Goal: Task Accomplishment & Management: Use online tool/utility

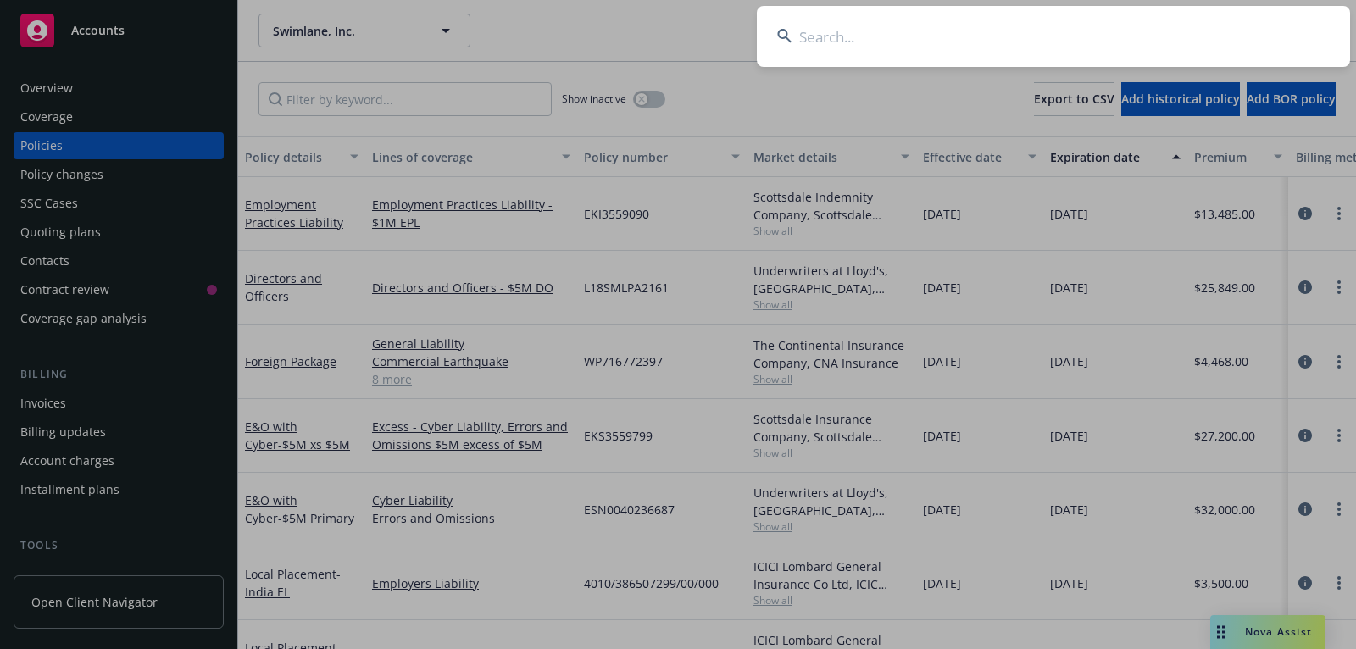
scroll to position [0, 517]
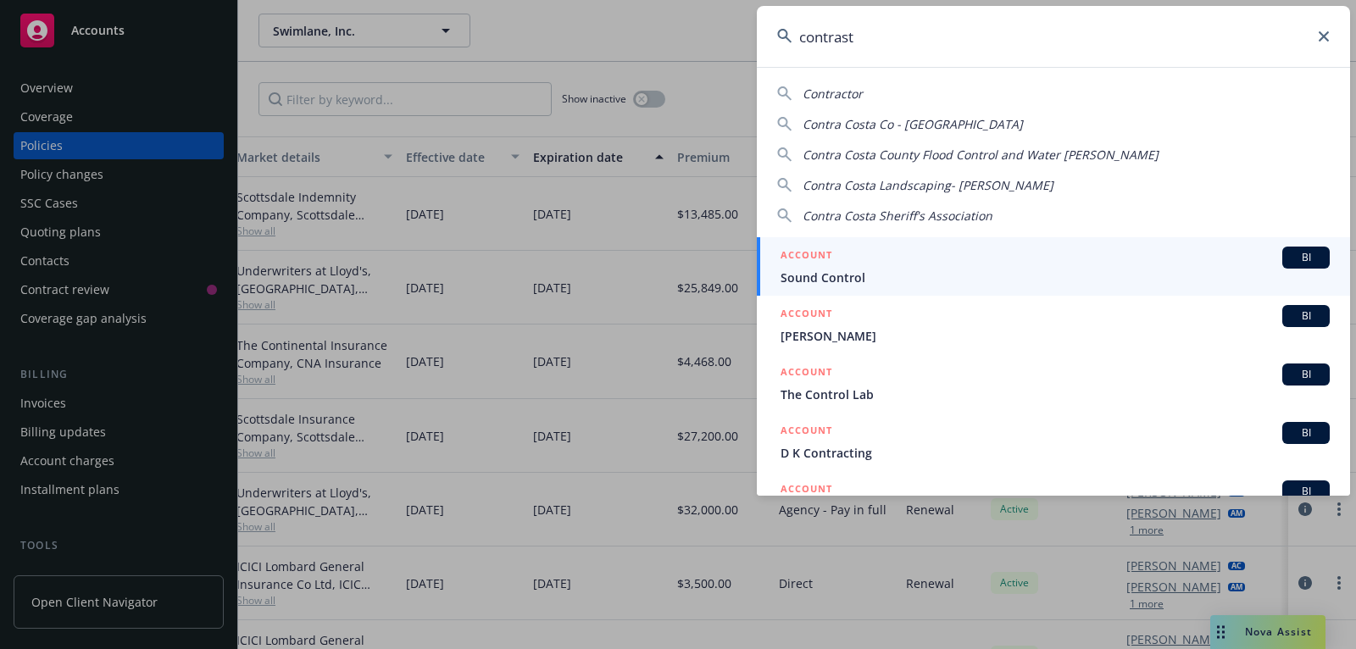
type input "contrast"
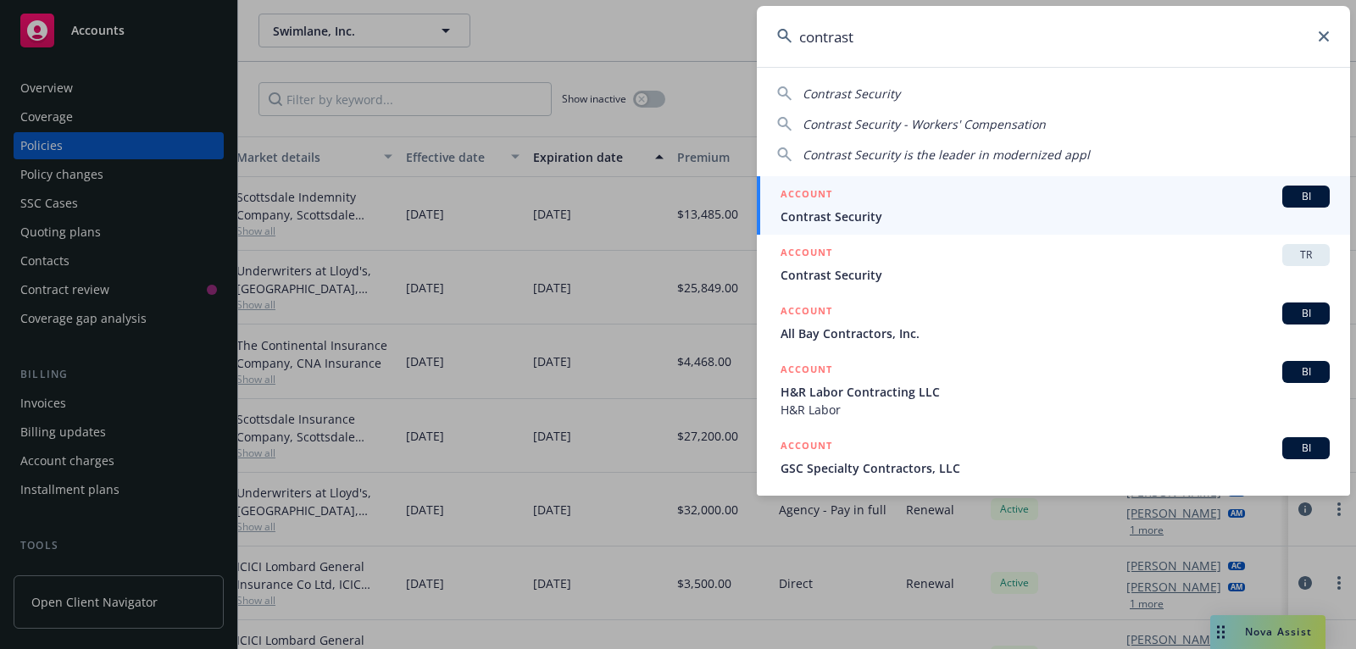
click at [1175, 198] on div "ACCOUNT BI" at bounding box center [1055, 197] width 549 height 22
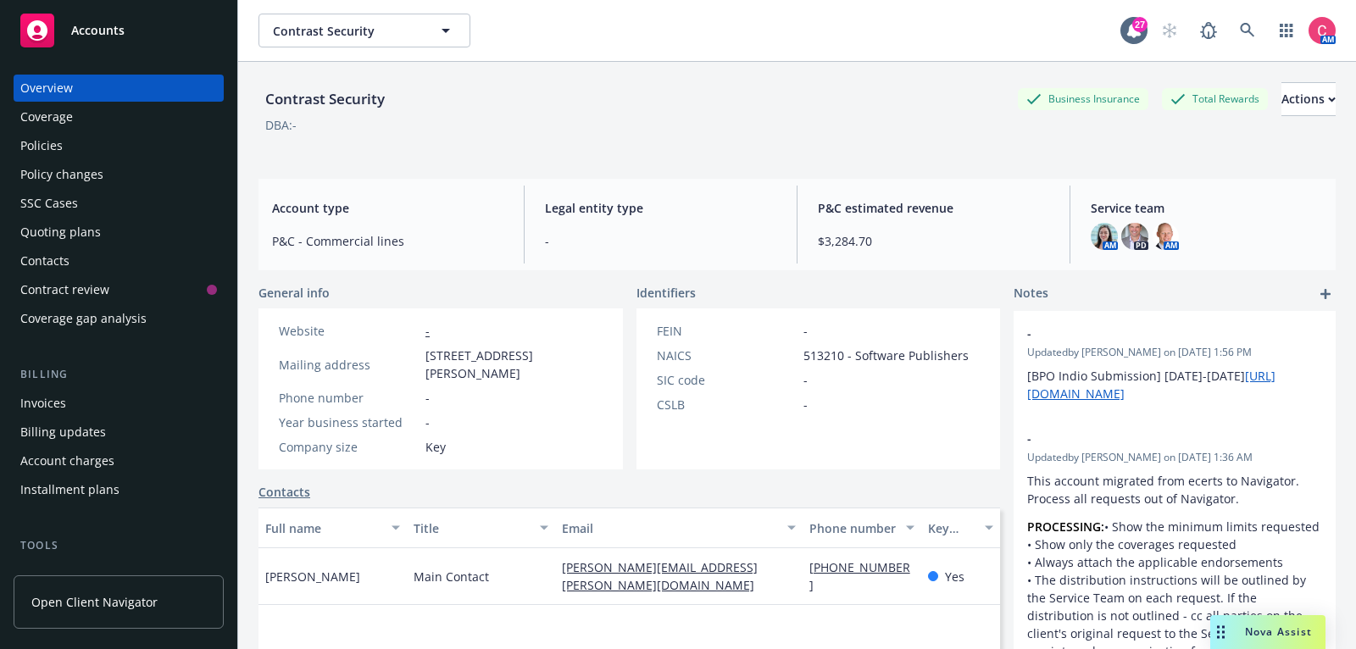
click at [62, 145] on div "Policies" at bounding box center [118, 145] width 197 height 27
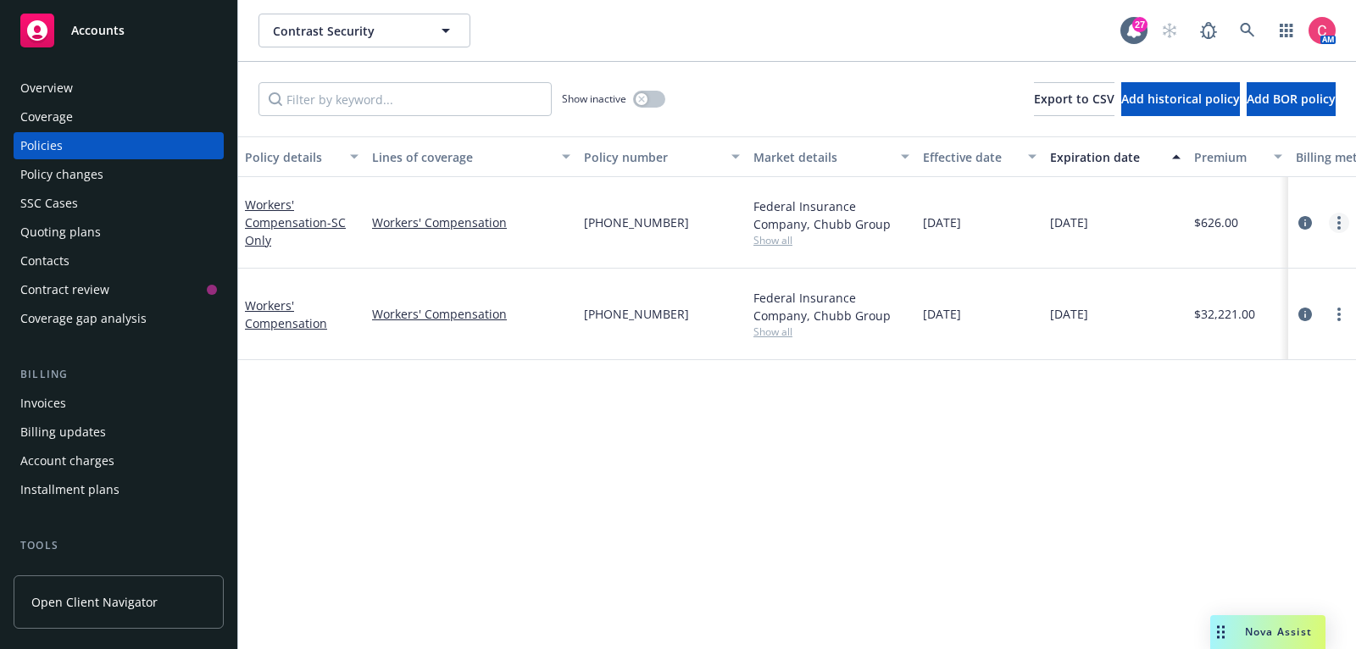
click at [1338, 221] on circle "more" at bounding box center [1339, 222] width 3 height 3
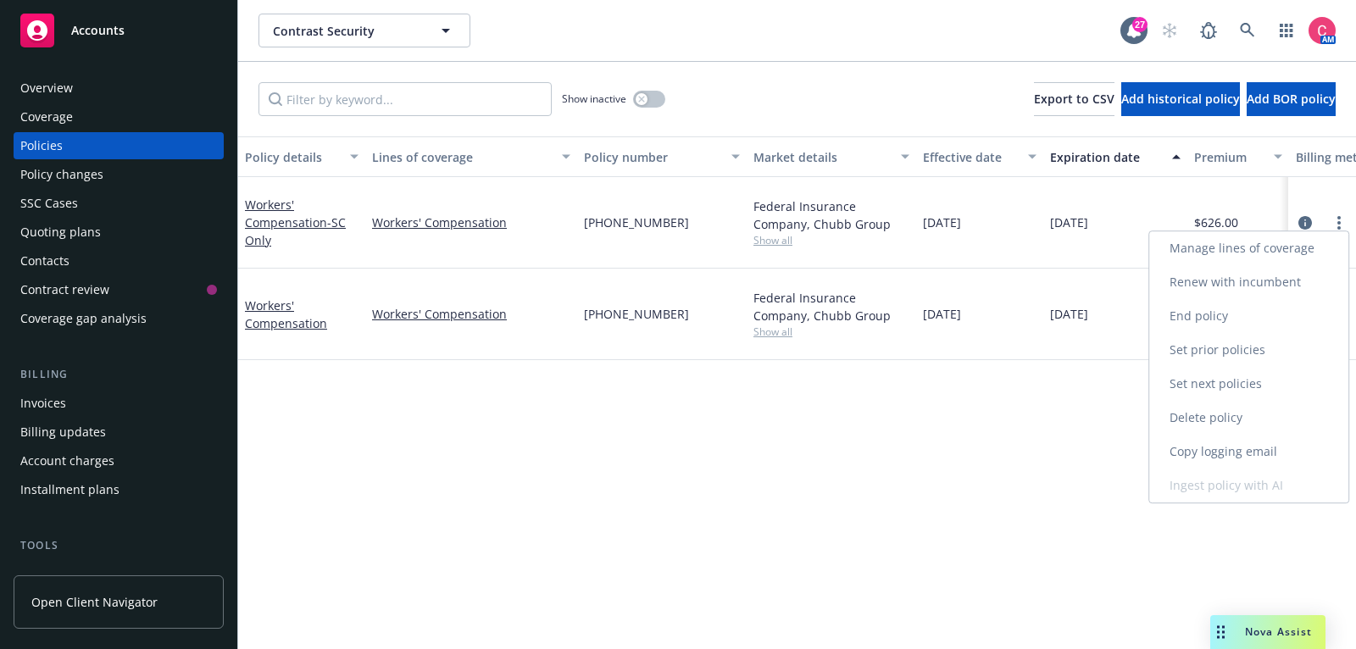
click at [1278, 327] on link "End policy" at bounding box center [1248, 316] width 199 height 34
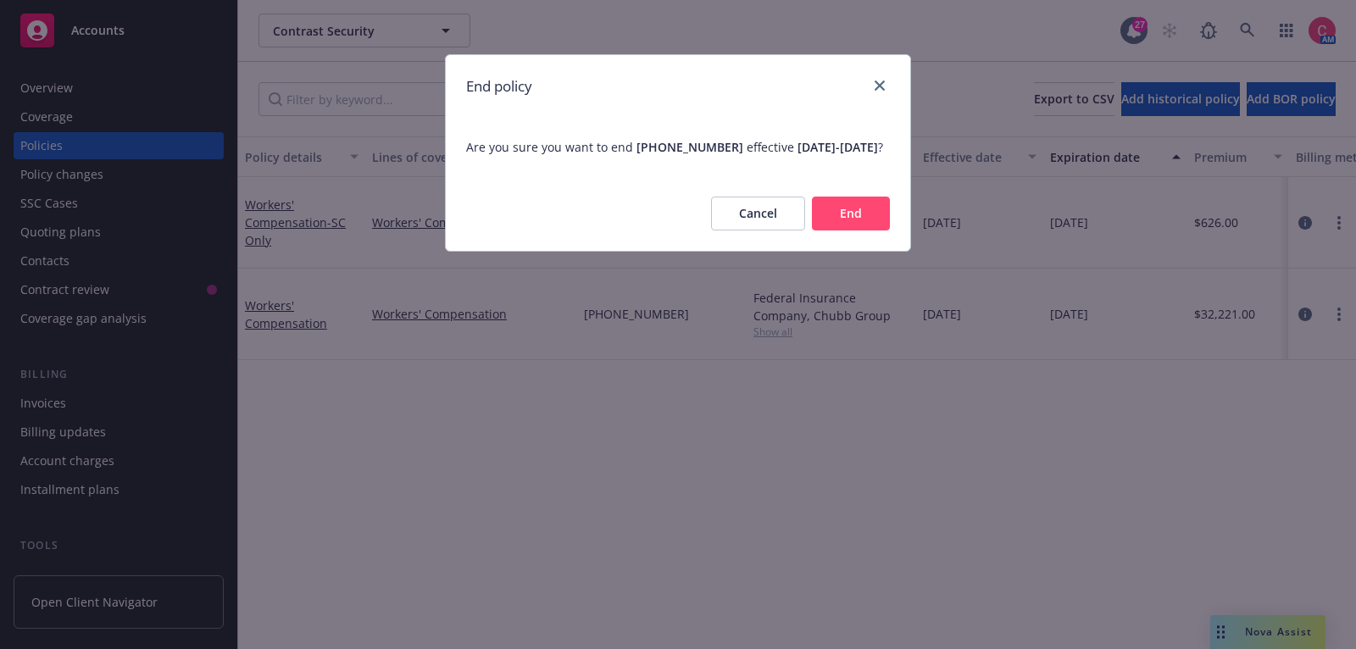
click at [868, 231] on button "End" at bounding box center [851, 214] width 78 height 34
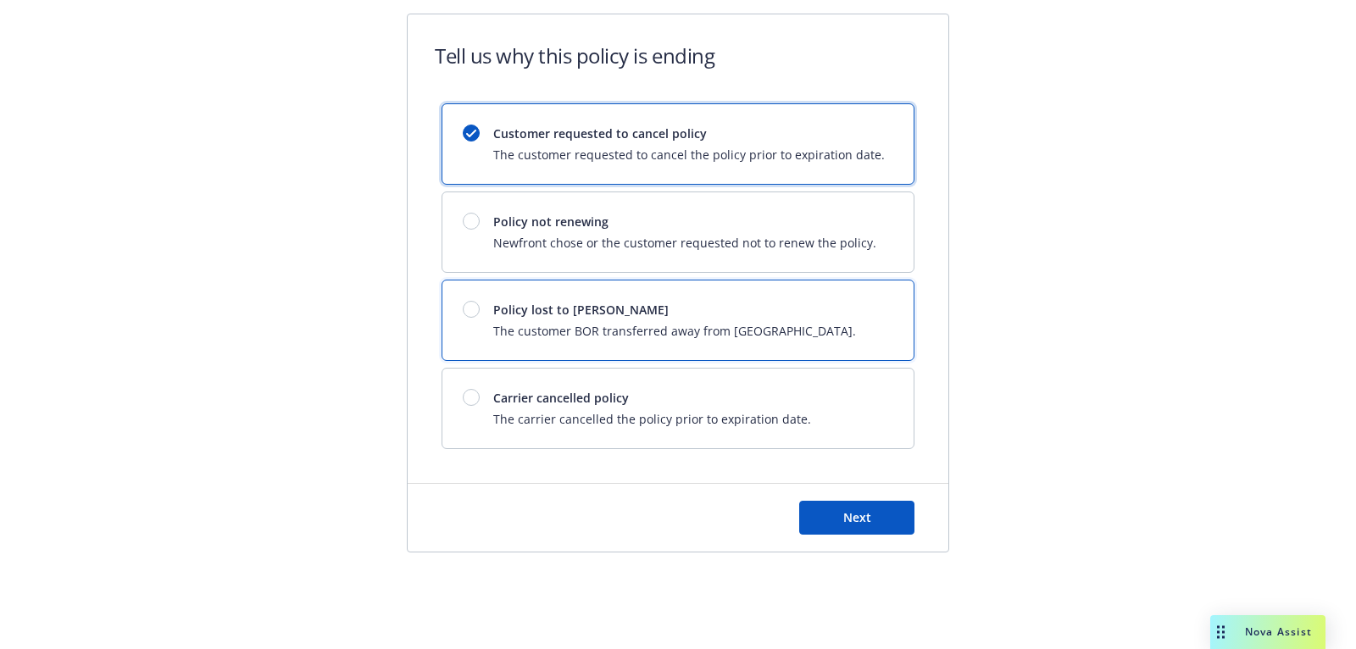
click at [837, 326] on div "Policy lost to BOR The customer BOR transferred away from Newfront." at bounding box center [677, 321] width 471 height 80
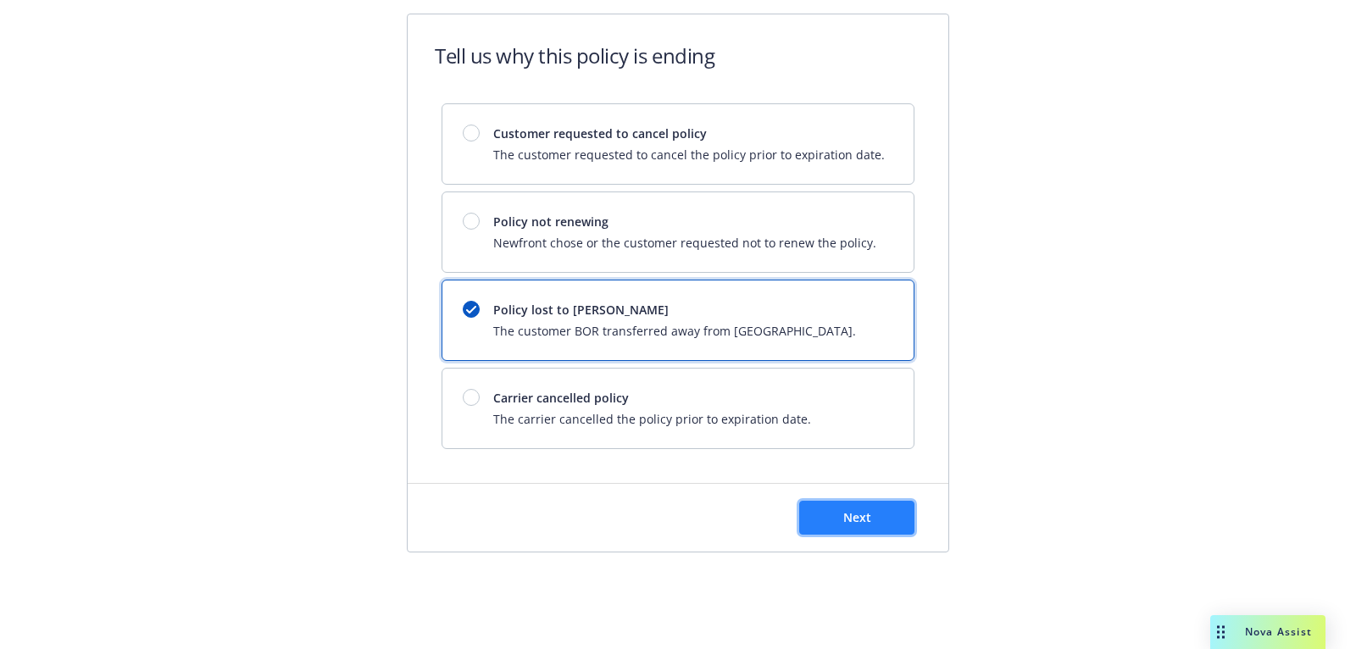
click at [846, 504] on button "Next" at bounding box center [856, 518] width 115 height 34
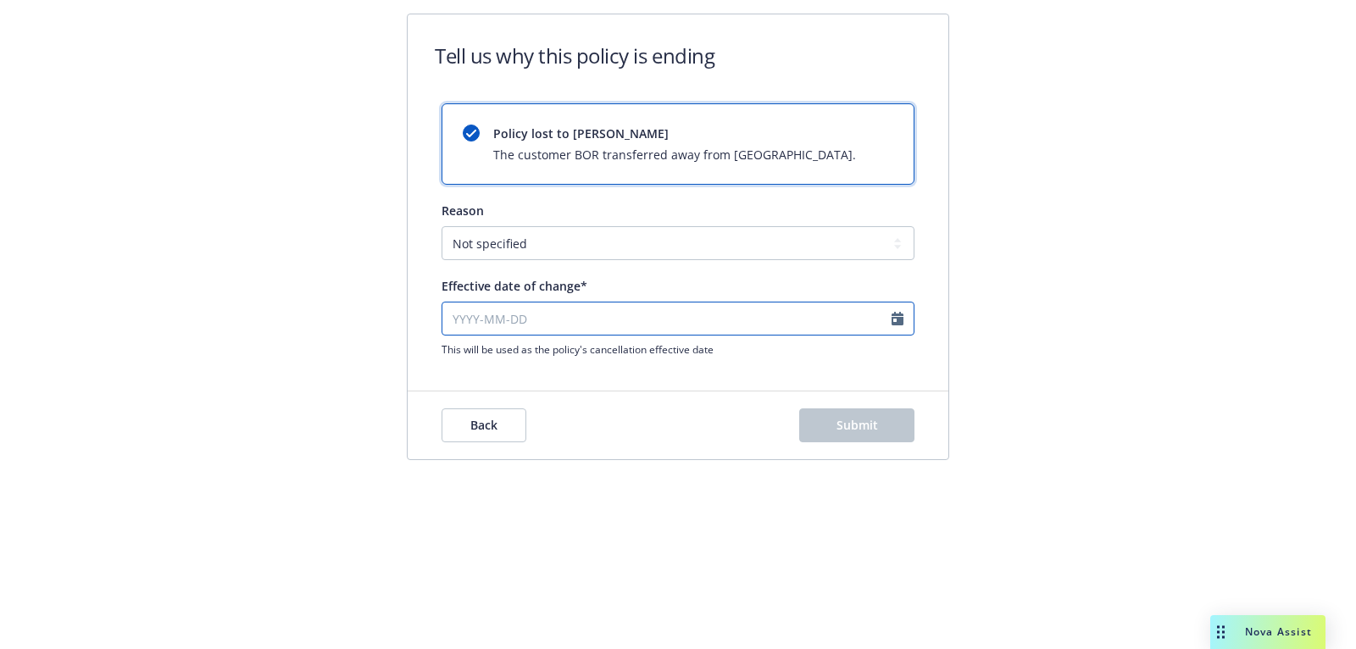
click at [753, 329] on input "Effective date of change*" at bounding box center [678, 319] width 473 height 34
select select "October"
select select "2025"
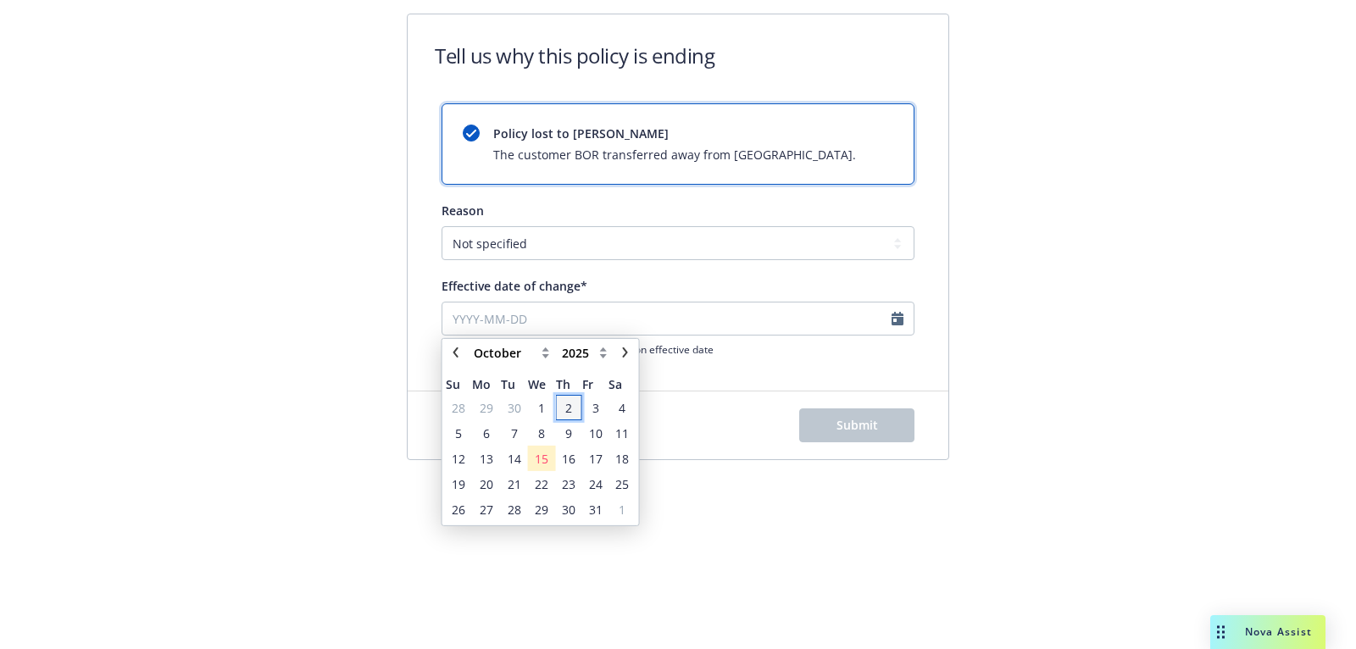
click at [570, 413] on span "2" at bounding box center [568, 407] width 7 height 18
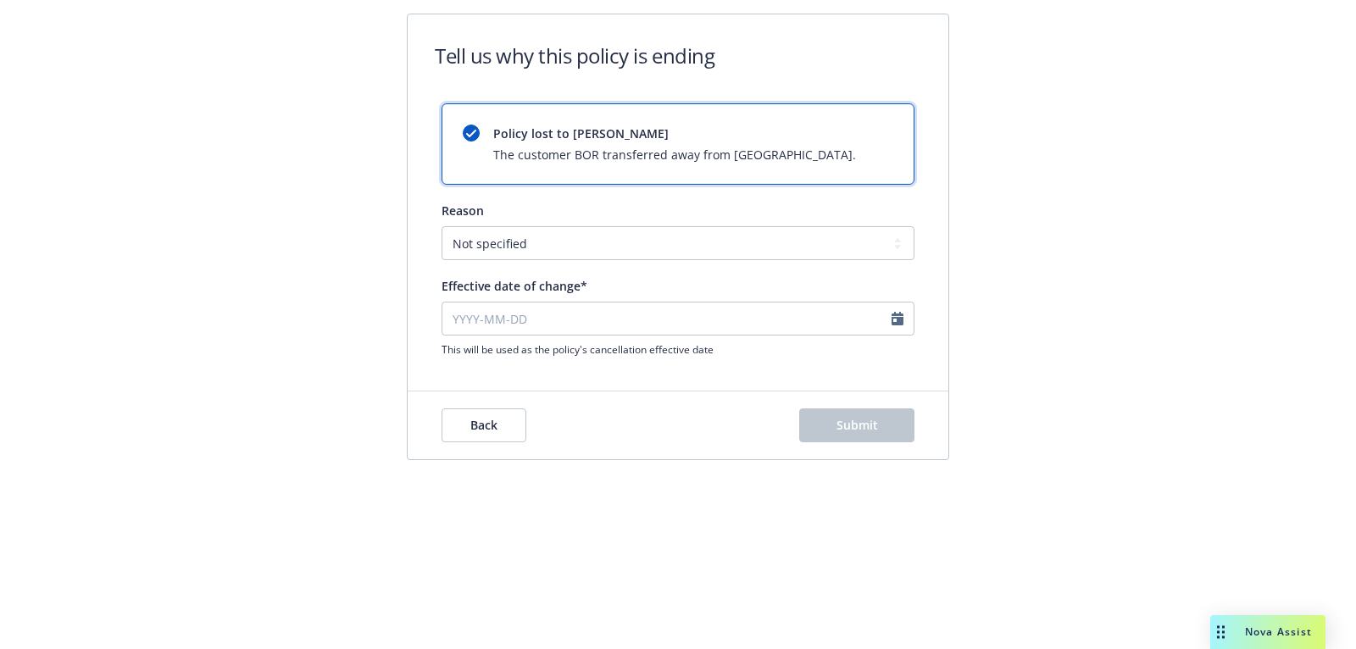
type input "2025-10-02"
click at [865, 437] on button "Submit" at bounding box center [856, 426] width 115 height 34
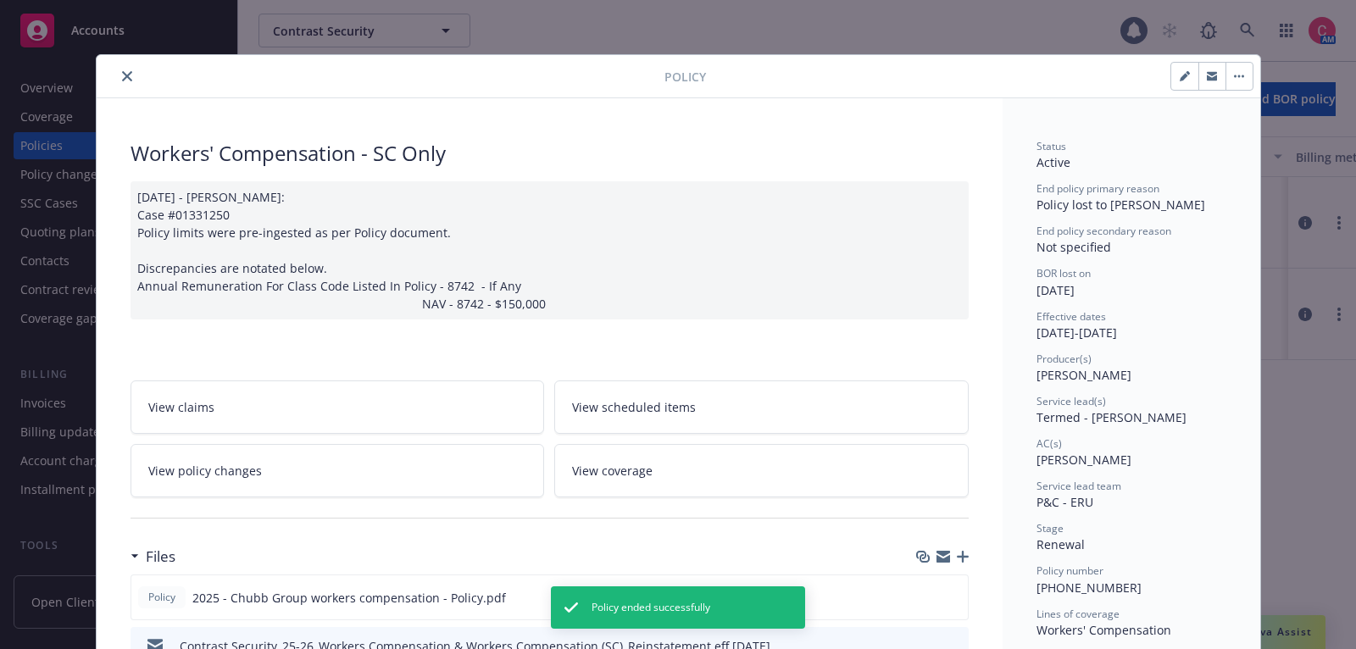
scroll to position [50, 0]
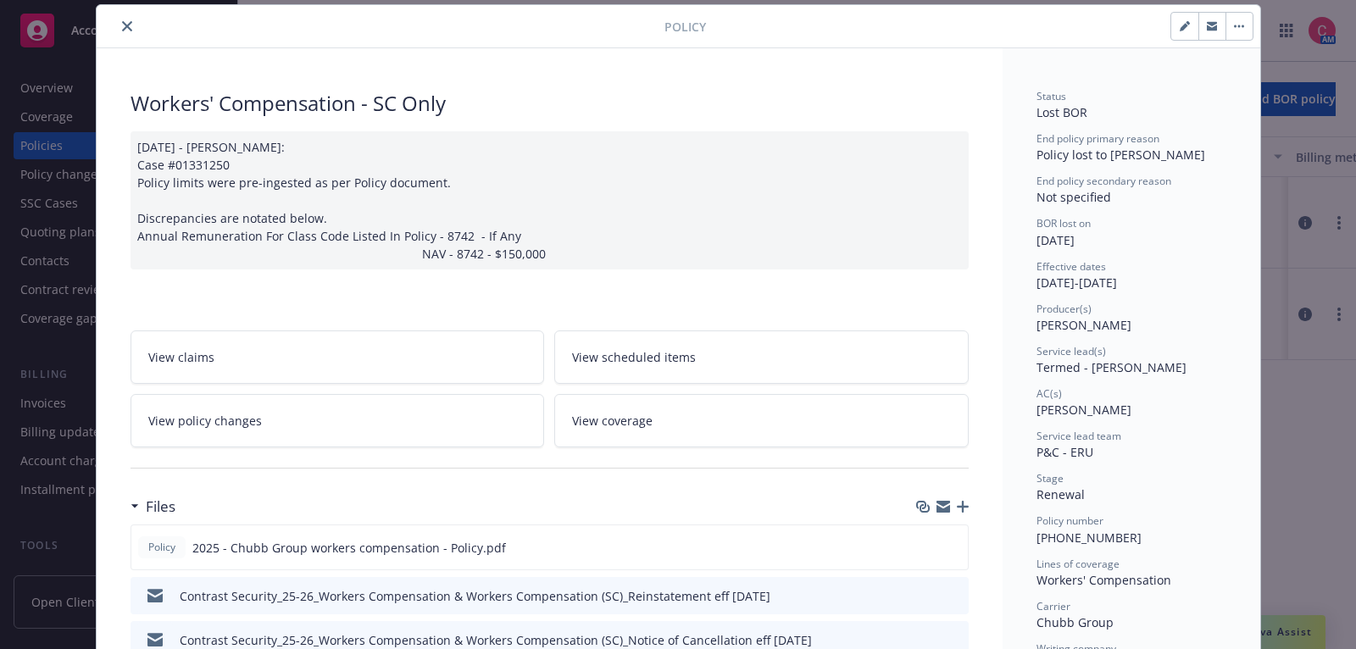
click at [967, 503] on icon "button" at bounding box center [963, 507] width 12 height 12
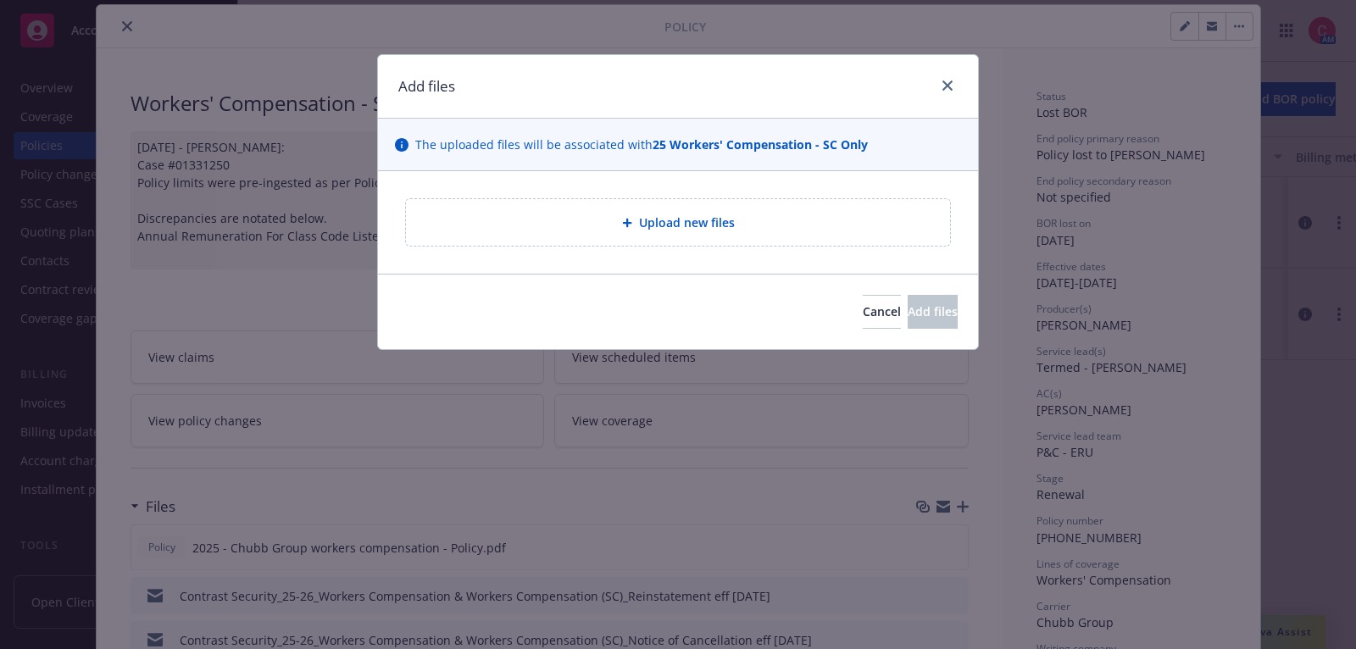
click at [637, 210] on div "Upload new files" at bounding box center [678, 222] width 544 height 47
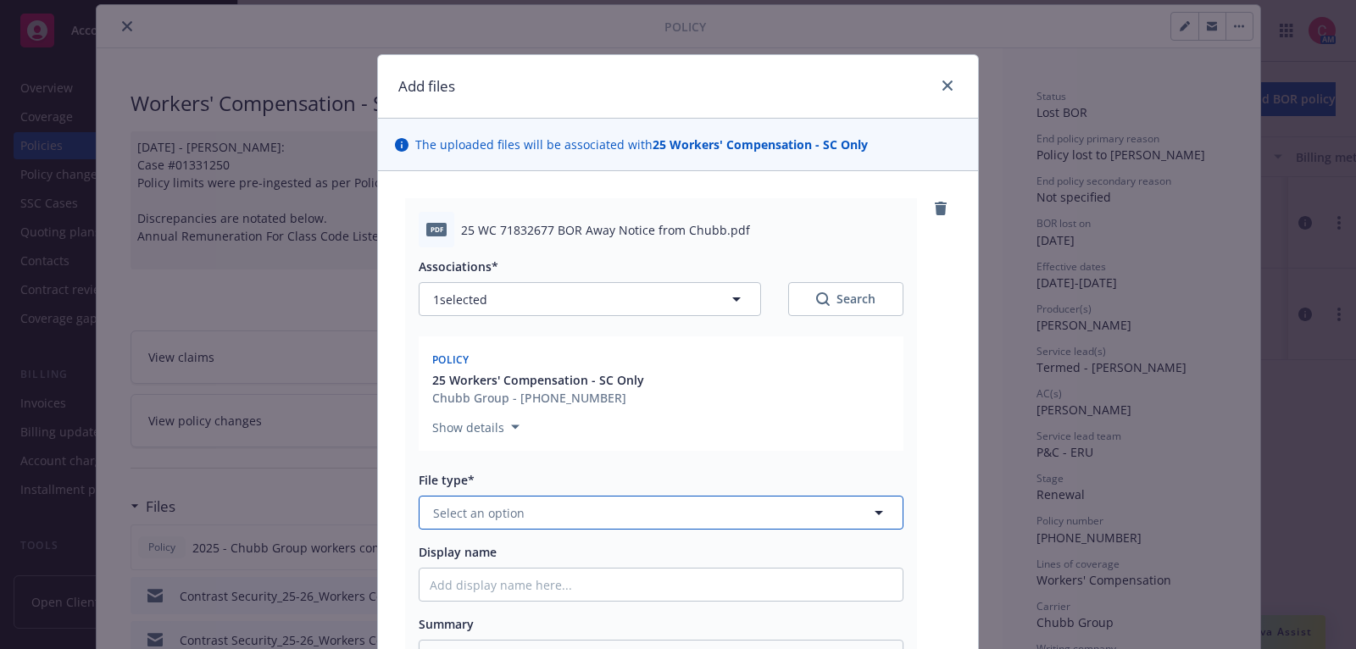
click at [752, 513] on button "Select an option" at bounding box center [661, 513] width 485 height 34
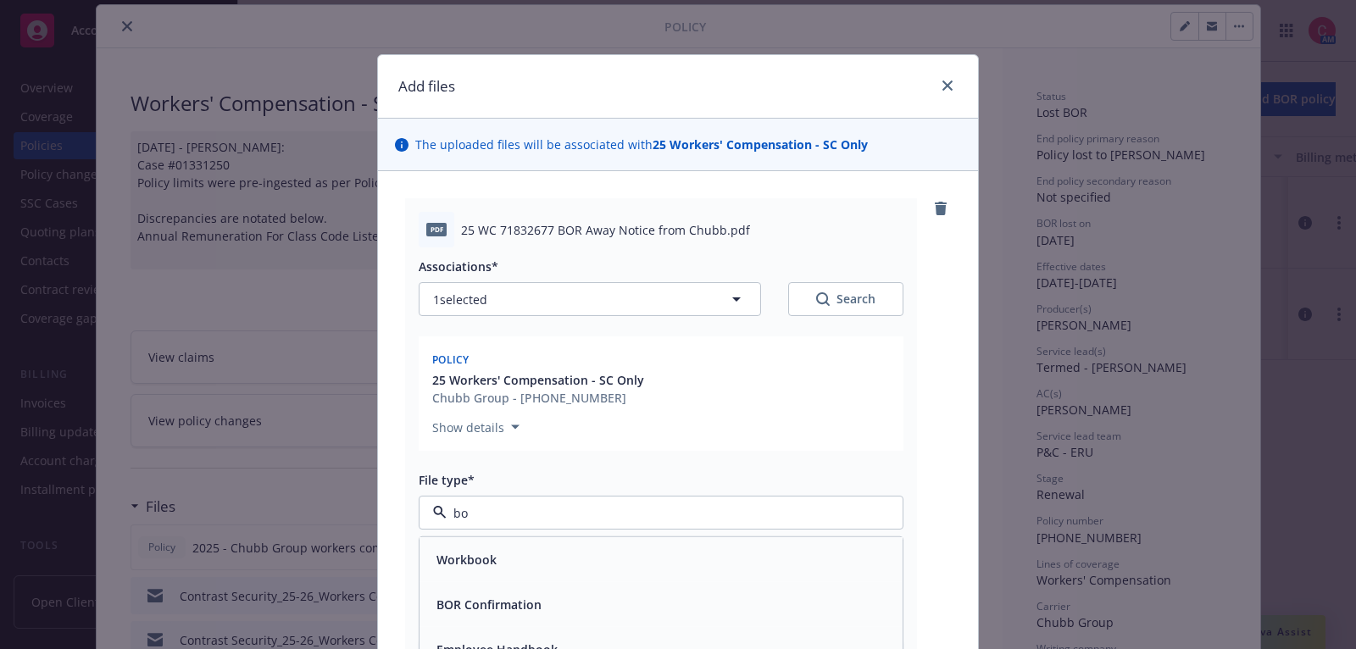
type input "bor"
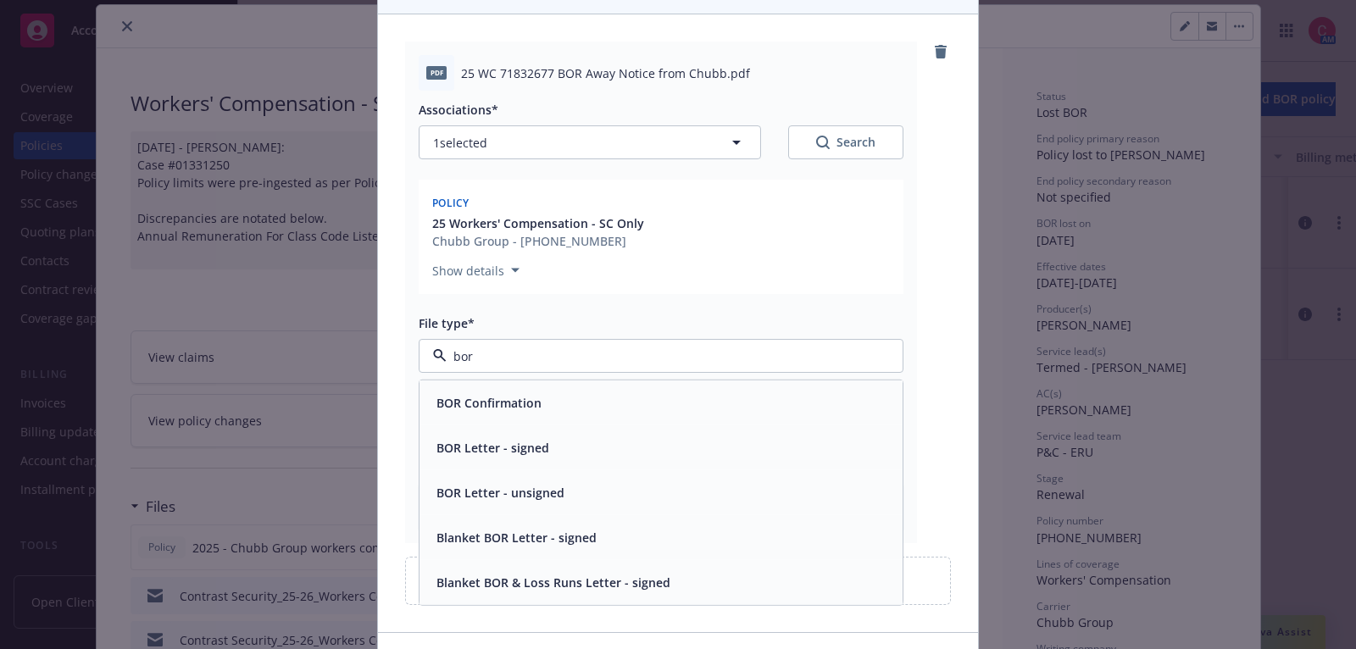
scroll to position [171, 0]
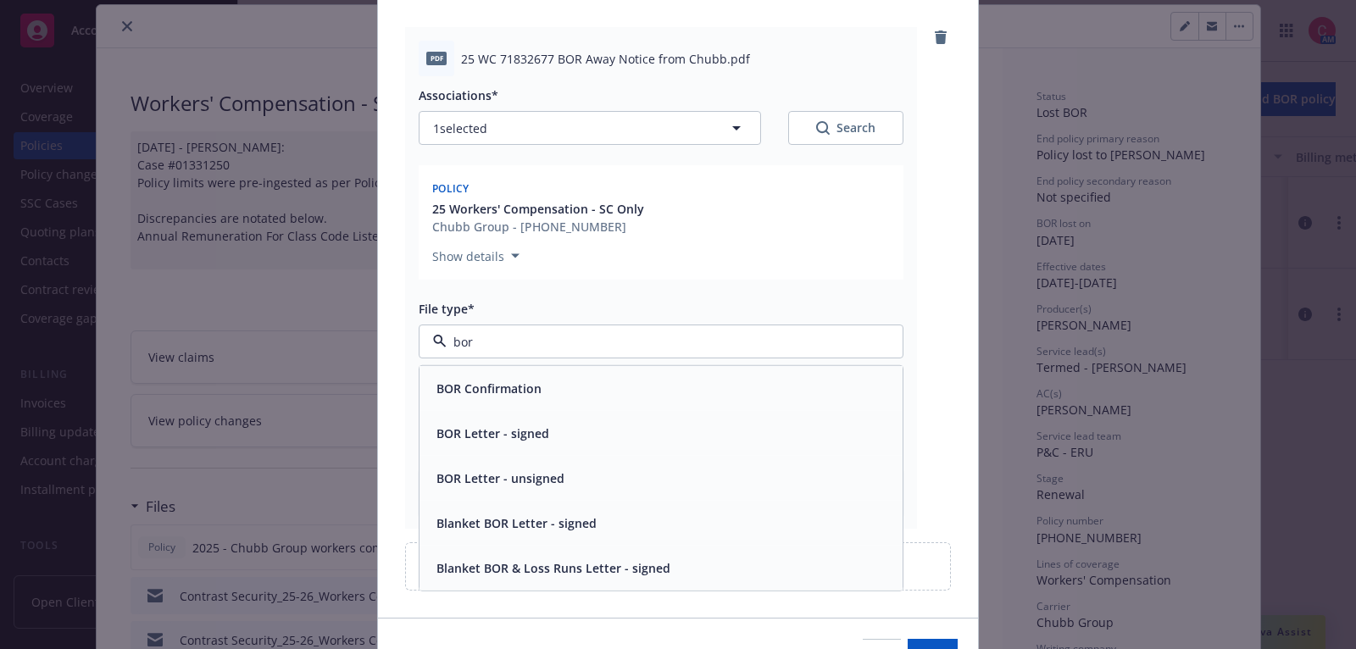
click at [760, 385] on div "BOR Confirmation" at bounding box center [661, 388] width 463 height 25
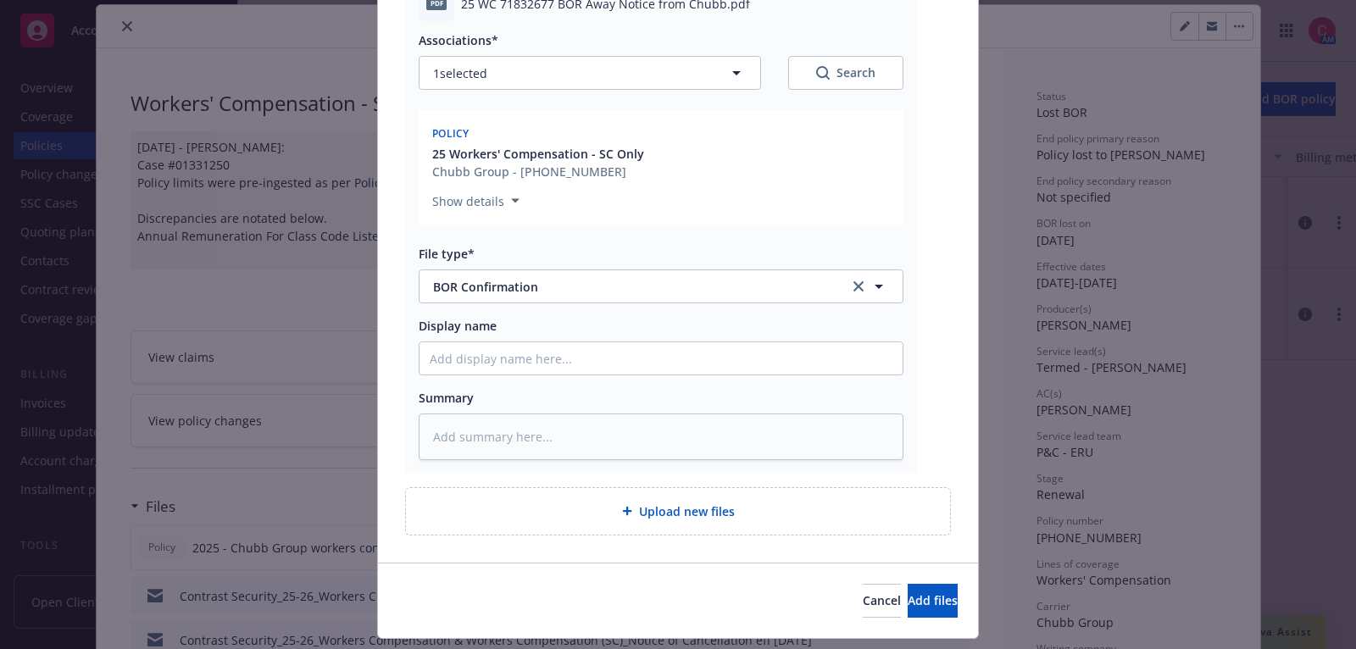
scroll to position [266, 0]
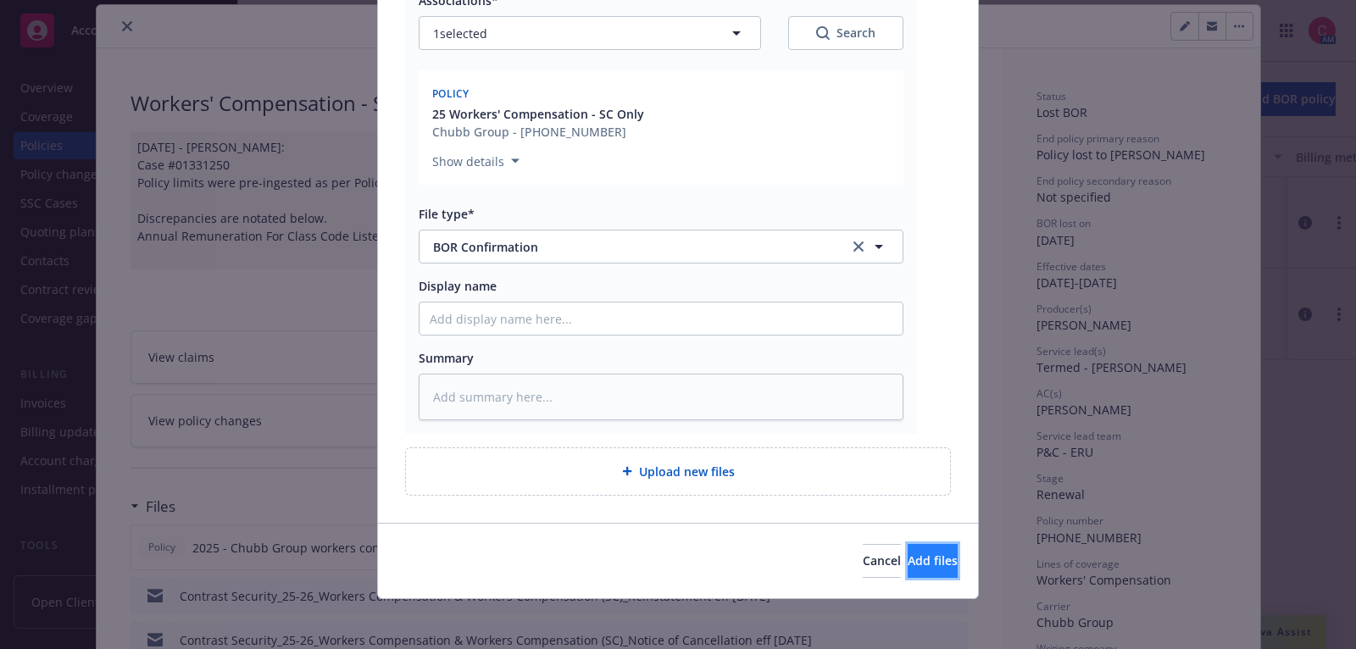
click at [927, 562] on span "Add files" at bounding box center [933, 561] width 50 height 16
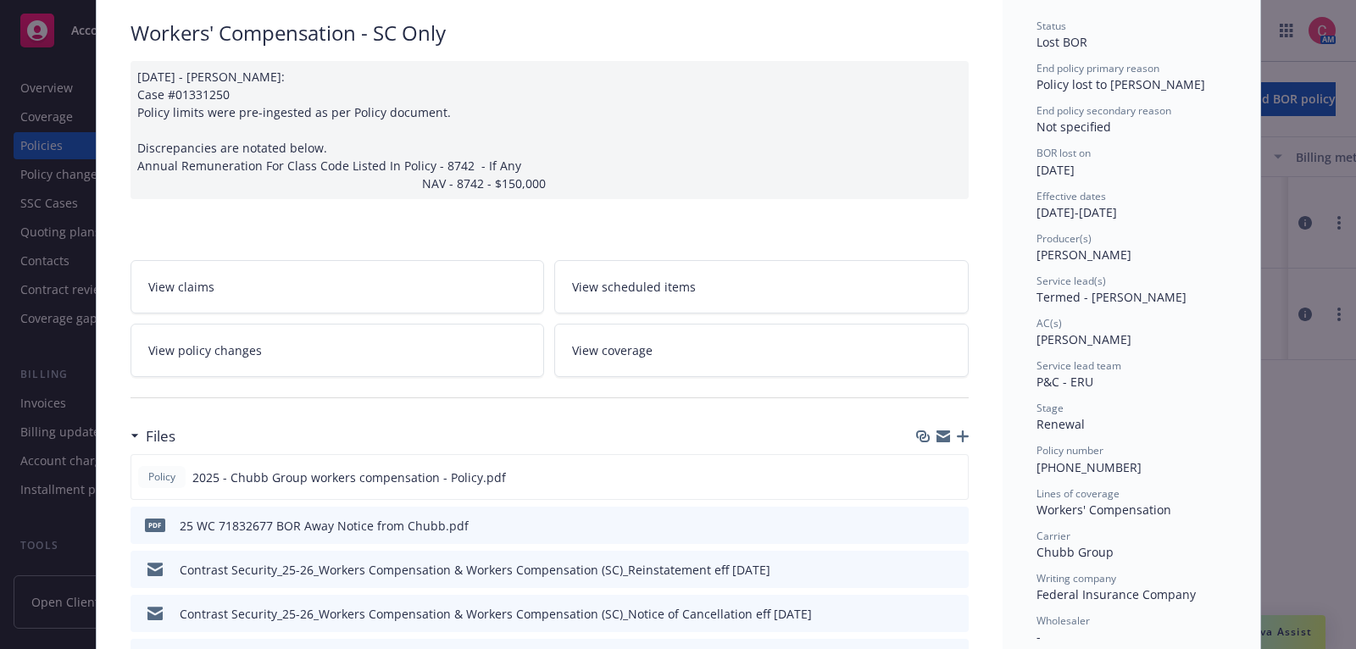
scroll to position [0, 0]
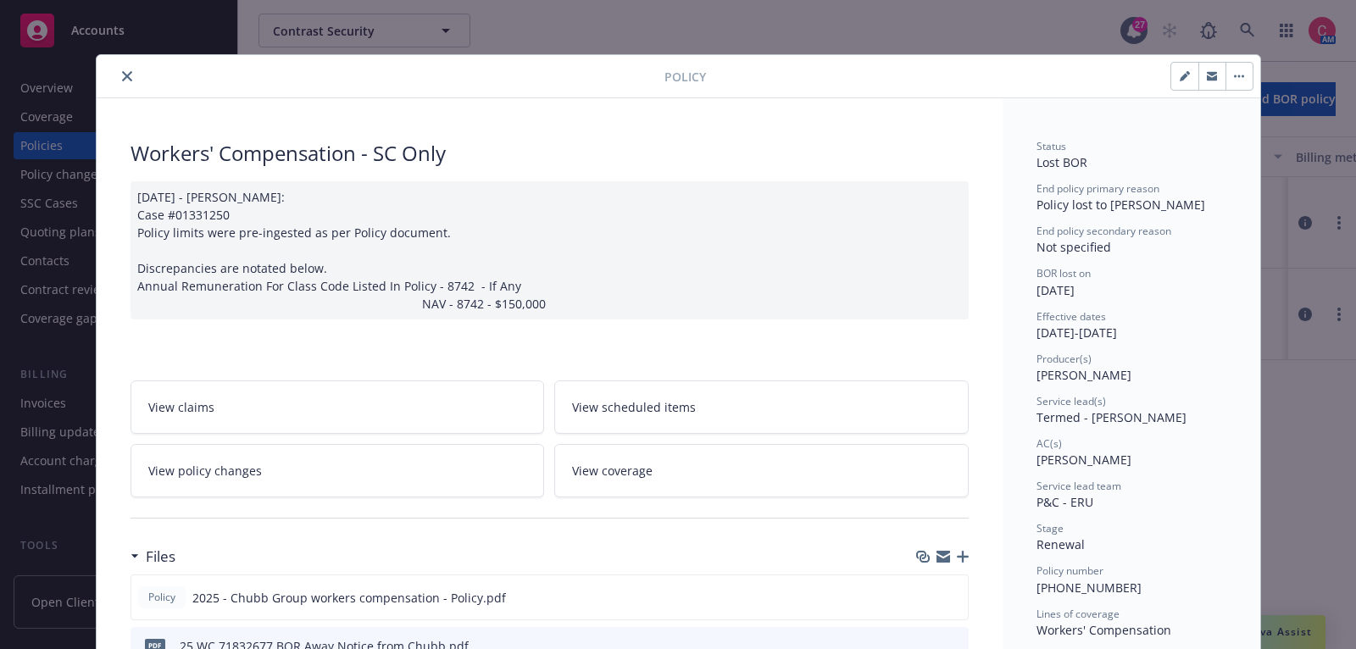
click at [968, 554] on icon "button" at bounding box center [963, 557] width 12 height 12
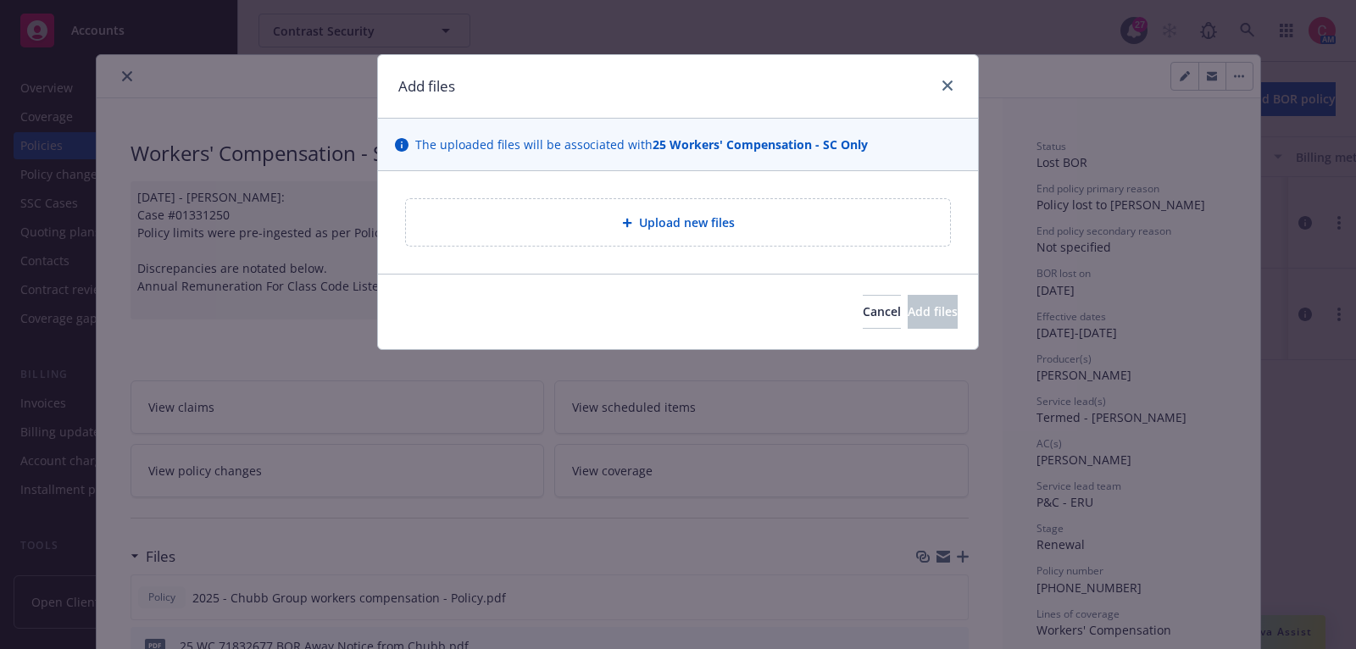
click at [770, 214] on div "Upload new files" at bounding box center [678, 222] width 517 height 19
type textarea "x"
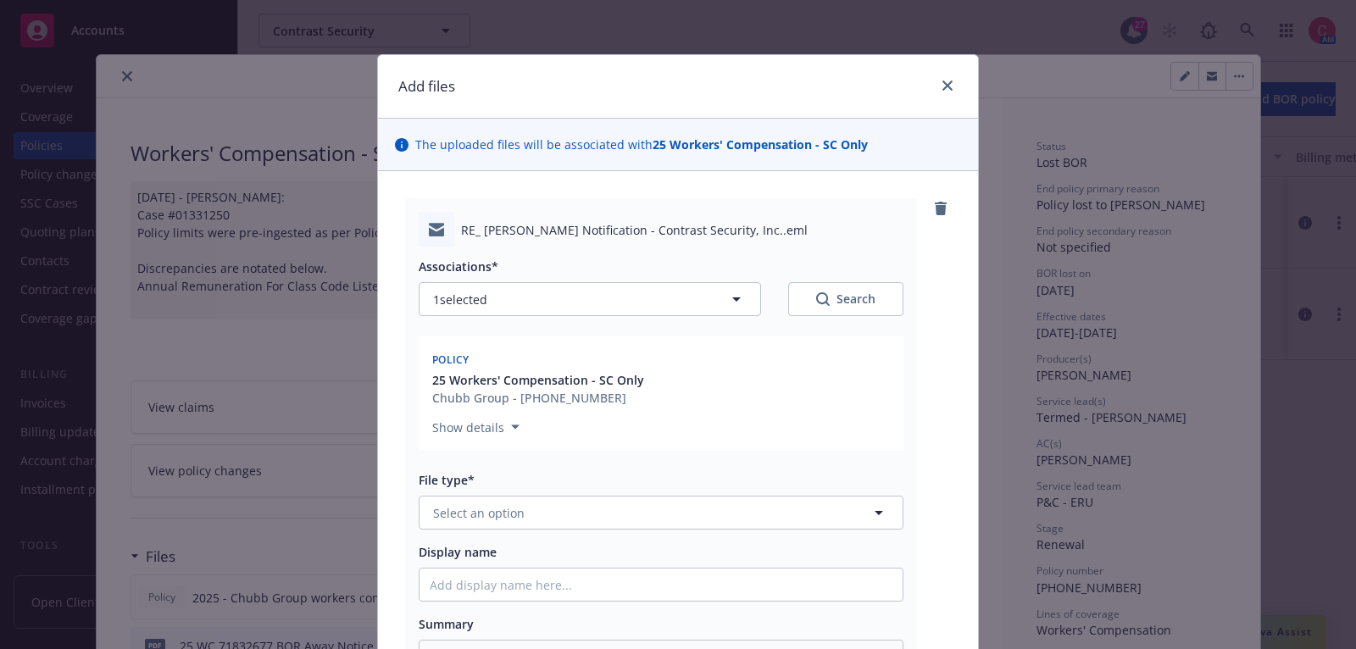
click at [742, 529] on div "Associations* 1 selected Search Policy 25 Workers' Compensation - SC Only Chubb…" at bounding box center [661, 467] width 485 height 438
click at [738, 510] on button "Select an option" at bounding box center [661, 513] width 485 height 34
type input "em"
click at [737, 594] on div "Email" at bounding box center [661, 605] width 463 height 25
click at [737, 582] on input "Display name" at bounding box center [661, 585] width 483 height 32
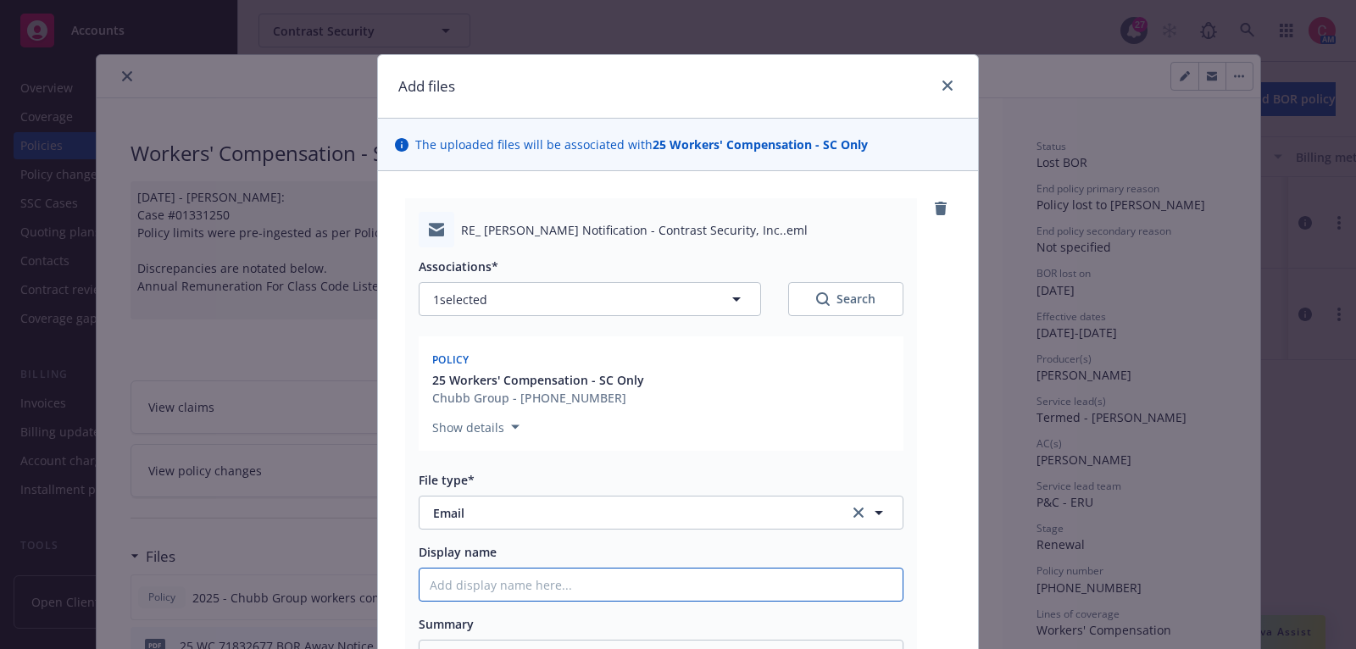
type textarea "x"
type input "E"
type textarea "x"
type input "Ea"
type textarea "x"
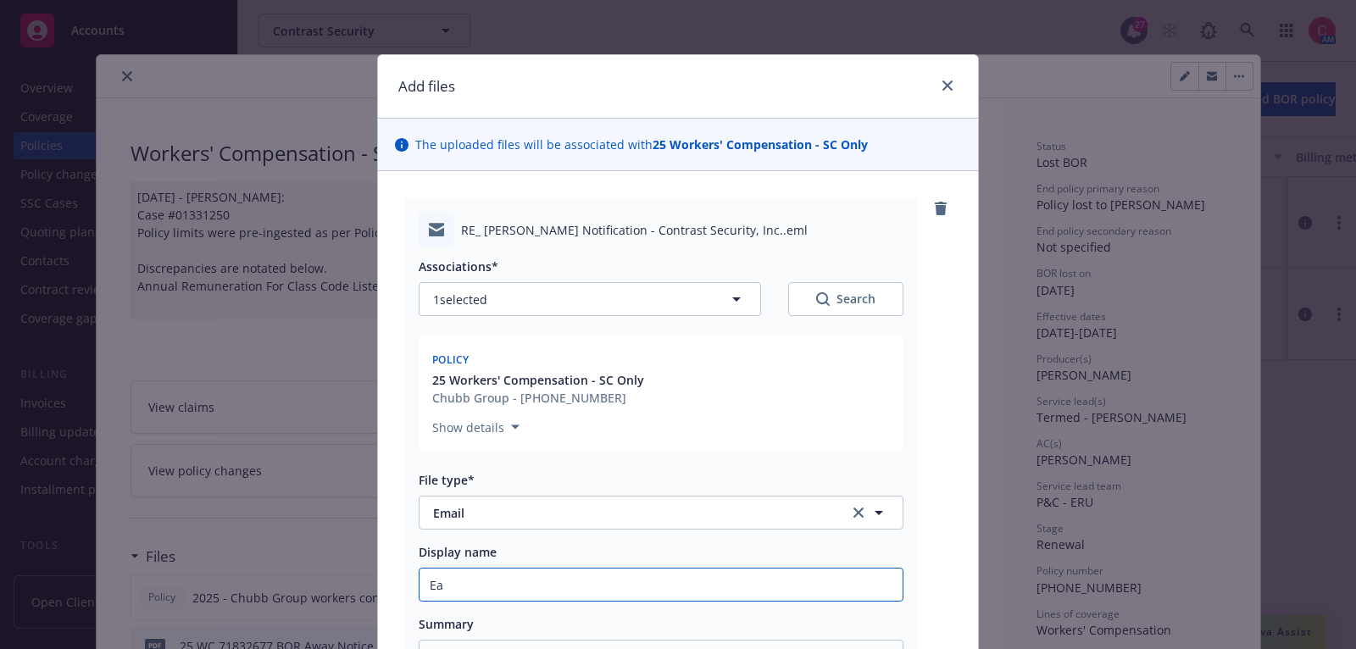
type input "E"
type textarea "x"
type input "Ema"
type textarea "x"
type input "Emai"
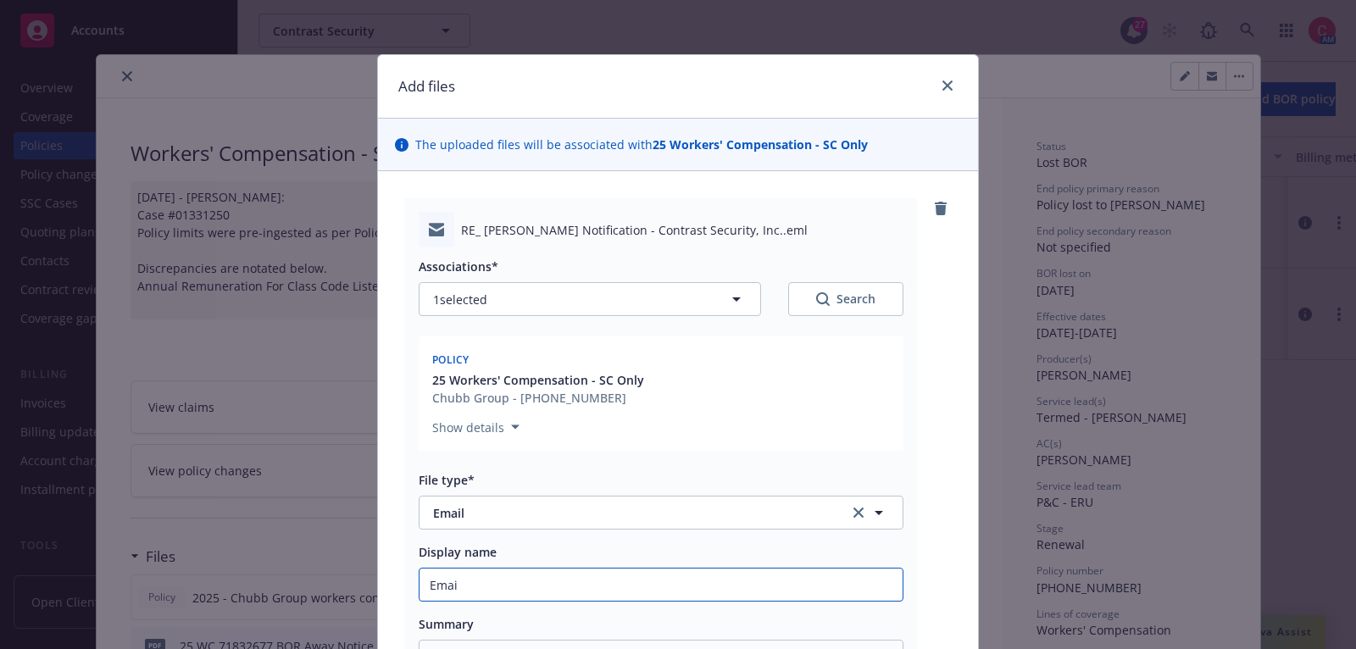
type textarea "x"
type input "Email"
type textarea "x"
type input "Email"
type textarea "x"
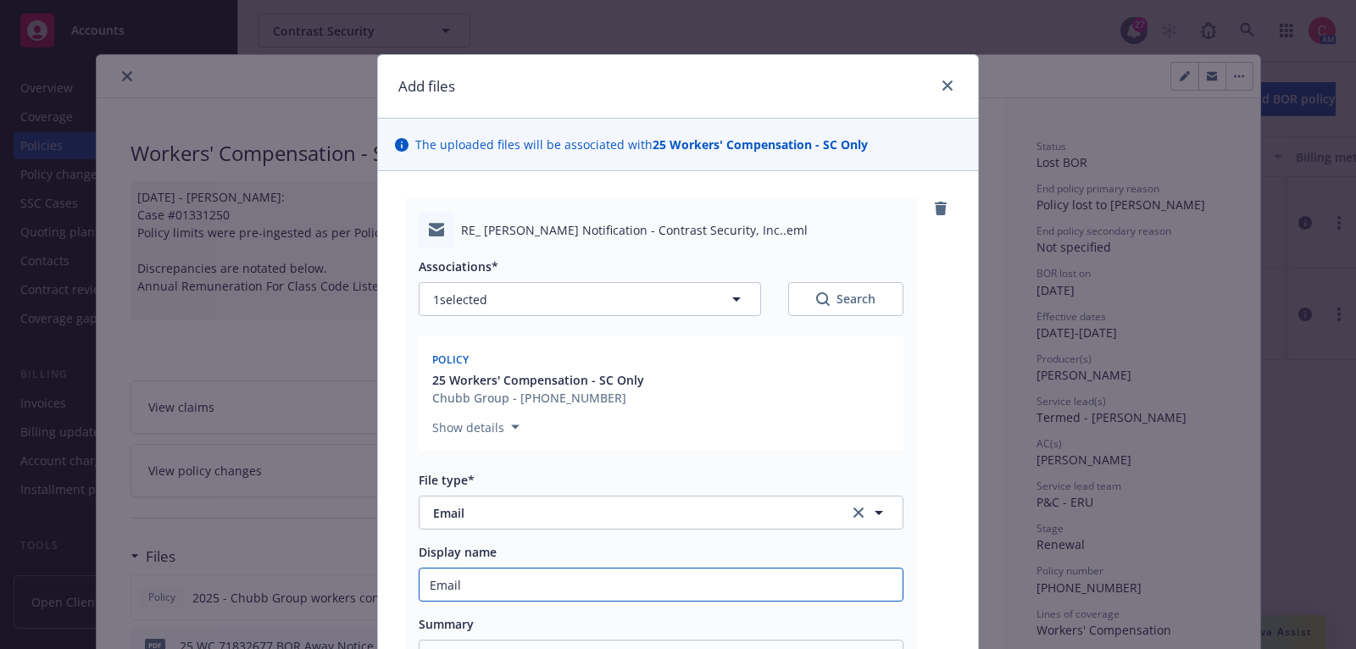
type input "Email r"
type textarea "x"
type input "Email"
type textarea "x"
type input "Email f"
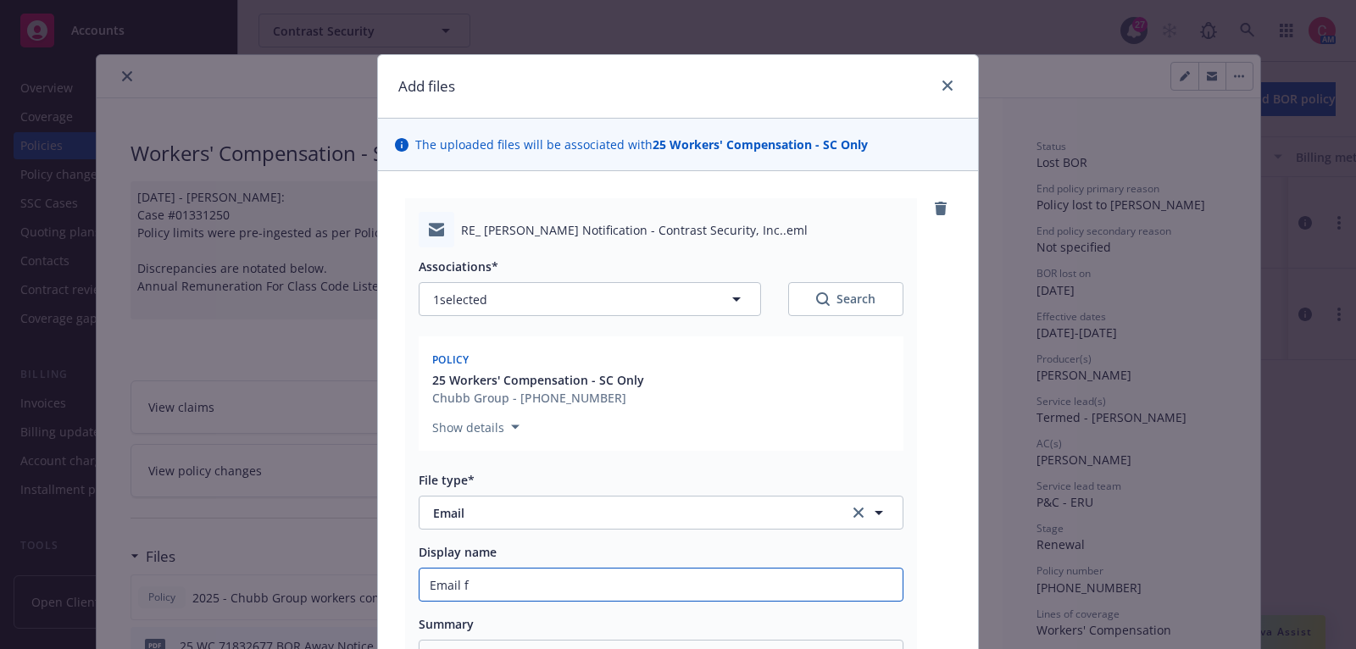
type textarea "x"
type input "Email fro"
type textarea "x"
type input "Email from"
type textarea "x"
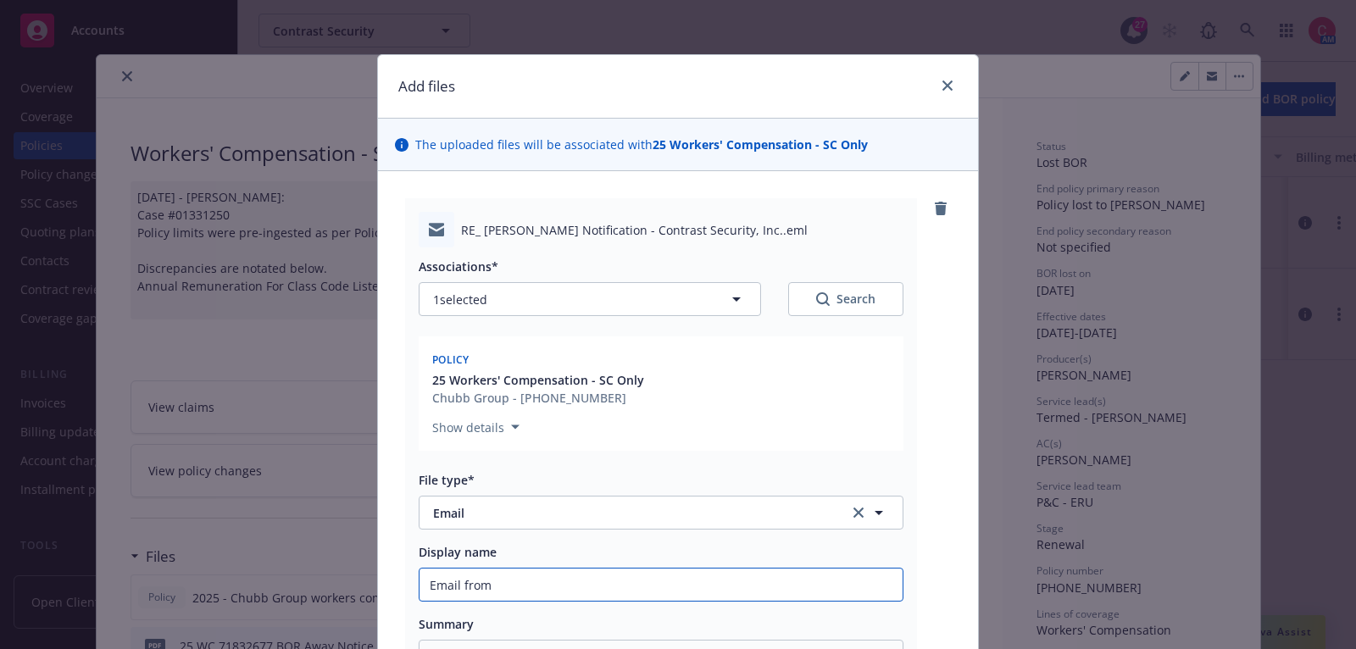
type input "Email from C"
type textarea "x"
type input "Email from Ch"
type textarea "x"
type input "Email from Chu"
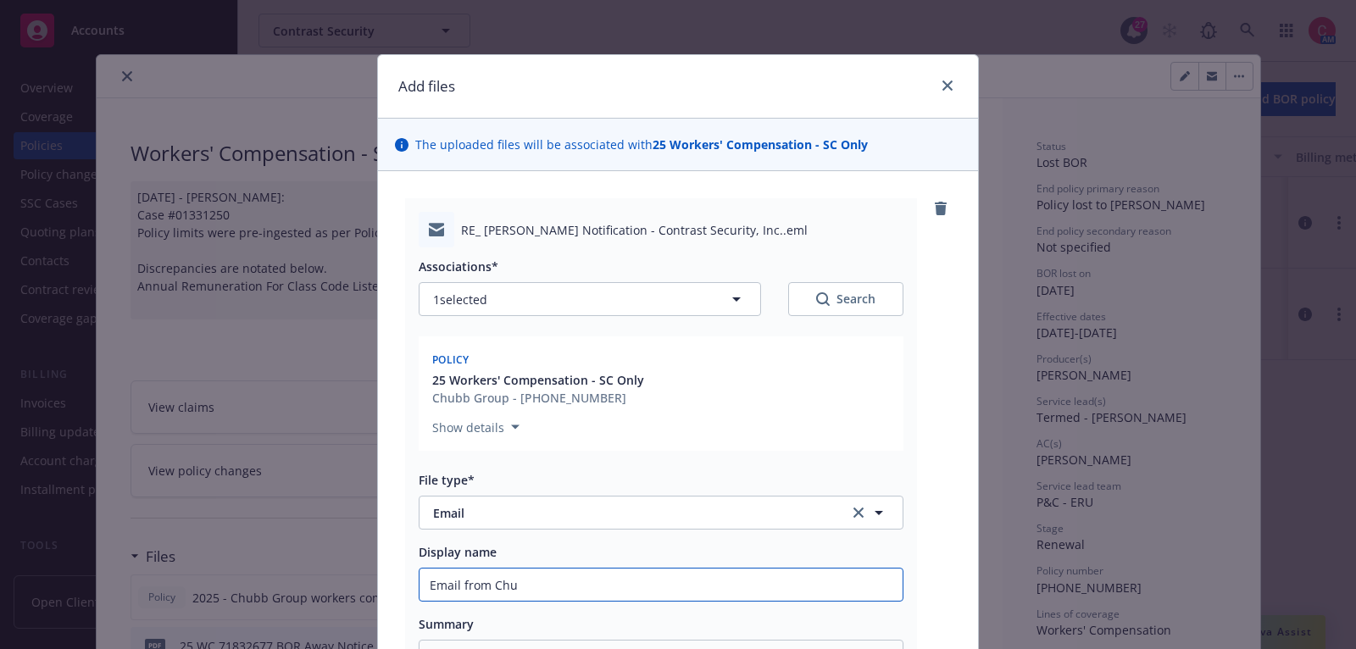
type textarea "x"
type input "Email from Chub"
type textarea "x"
type input "Email from Chubb"
type textarea "x"
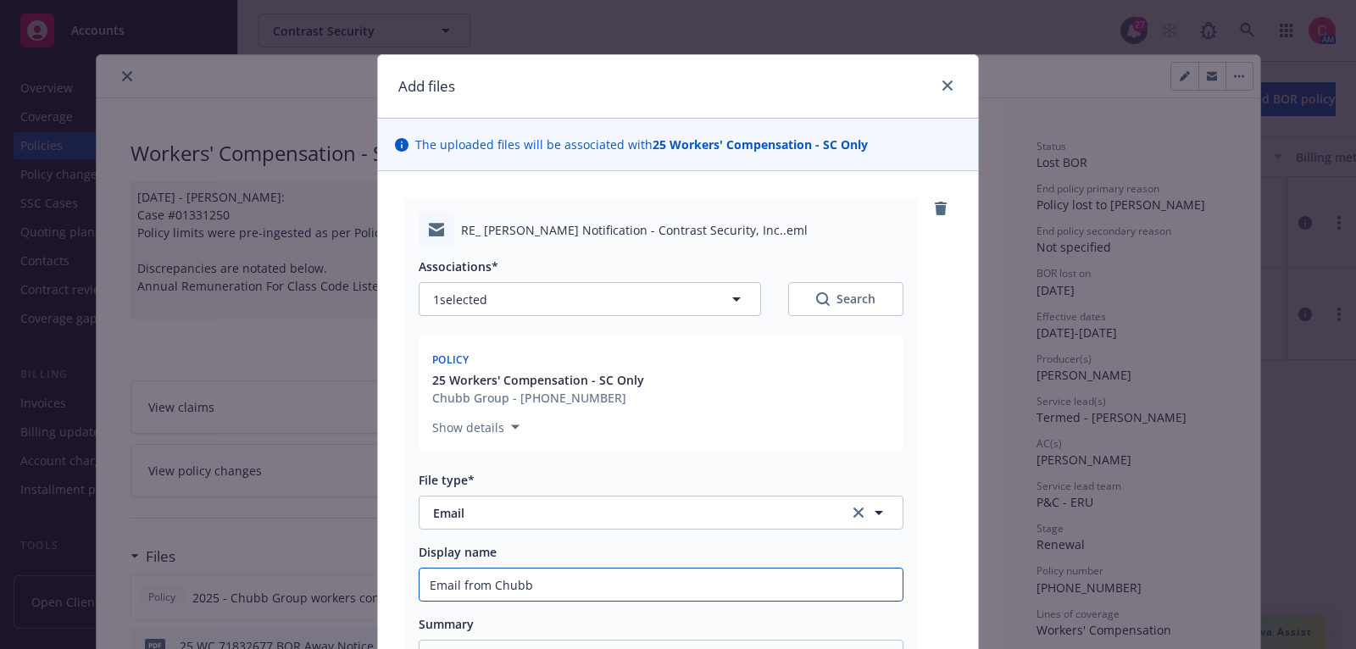
type input "Email from Chubb"
type textarea "x"
type input "Email from Chubb co"
type textarea "x"
type input "Email from Chubb conf"
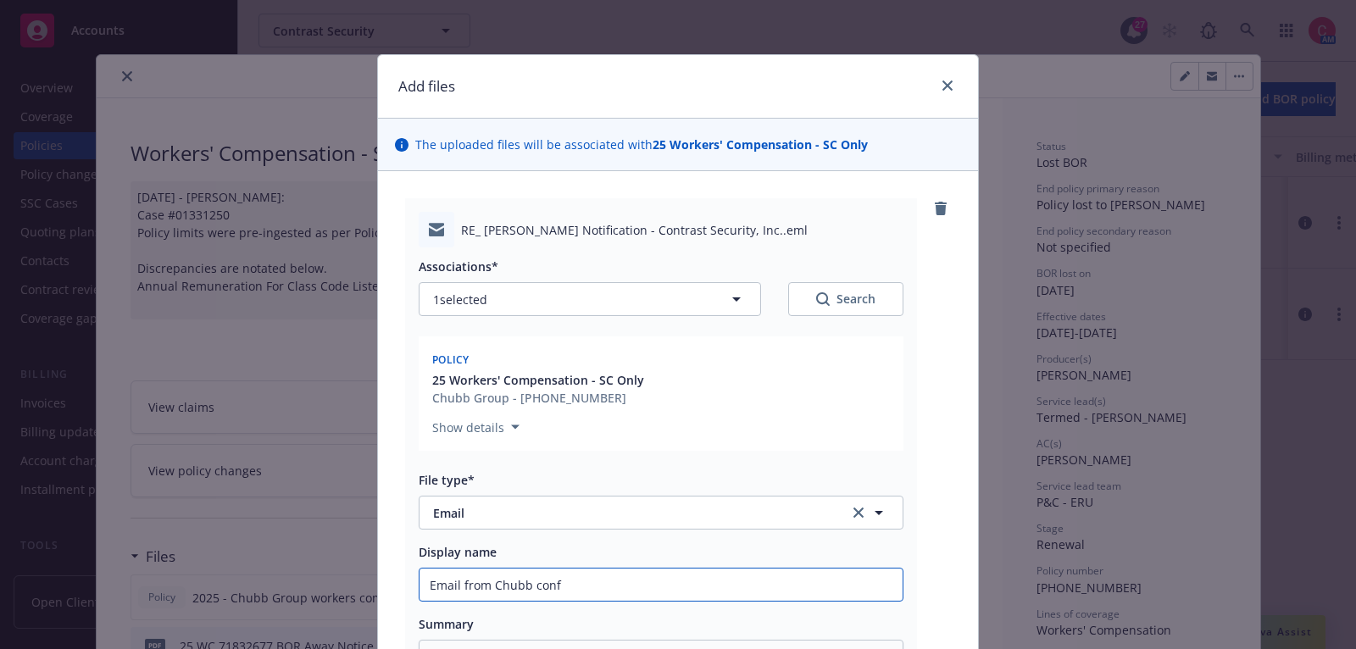
type textarea "x"
type input "Email from Chubb confi"
type textarea "x"
type input "Email from Chubb confir"
type textarea "x"
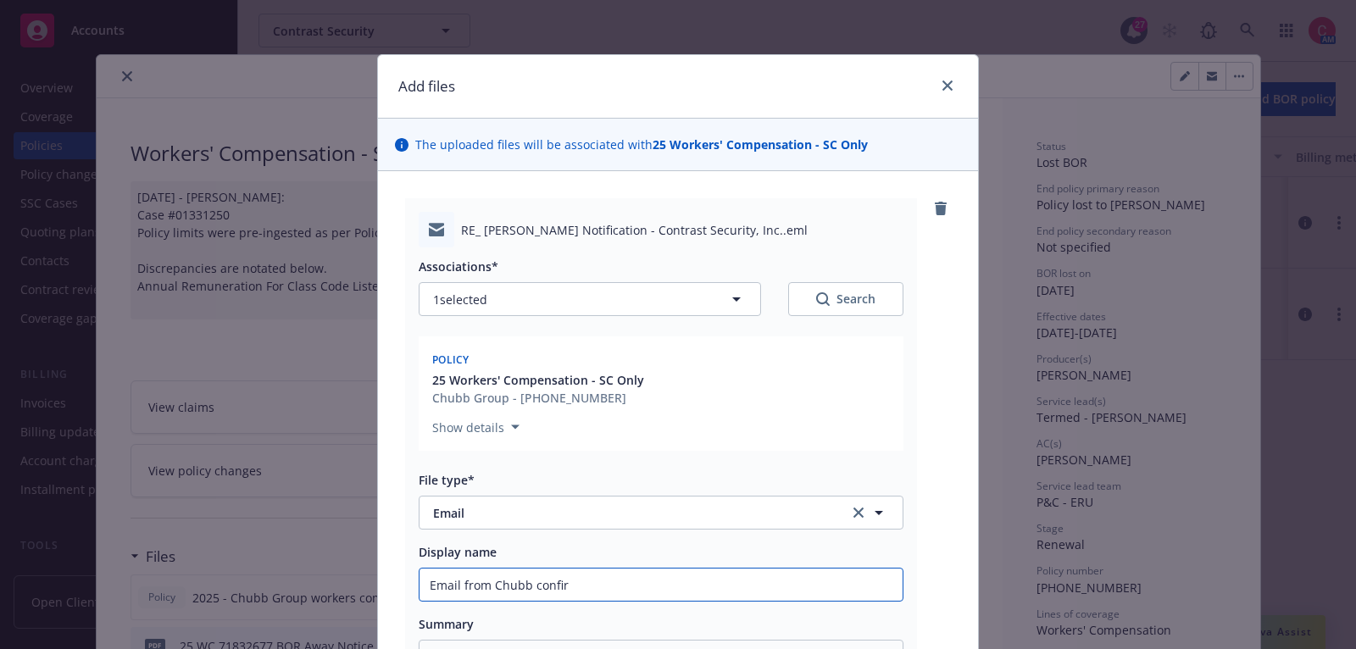
type input "Email from Chubb confirm"
type textarea "x"
type input "Email from Chubb confirmi"
type textarea "x"
type input "Email from Chubb confirmin"
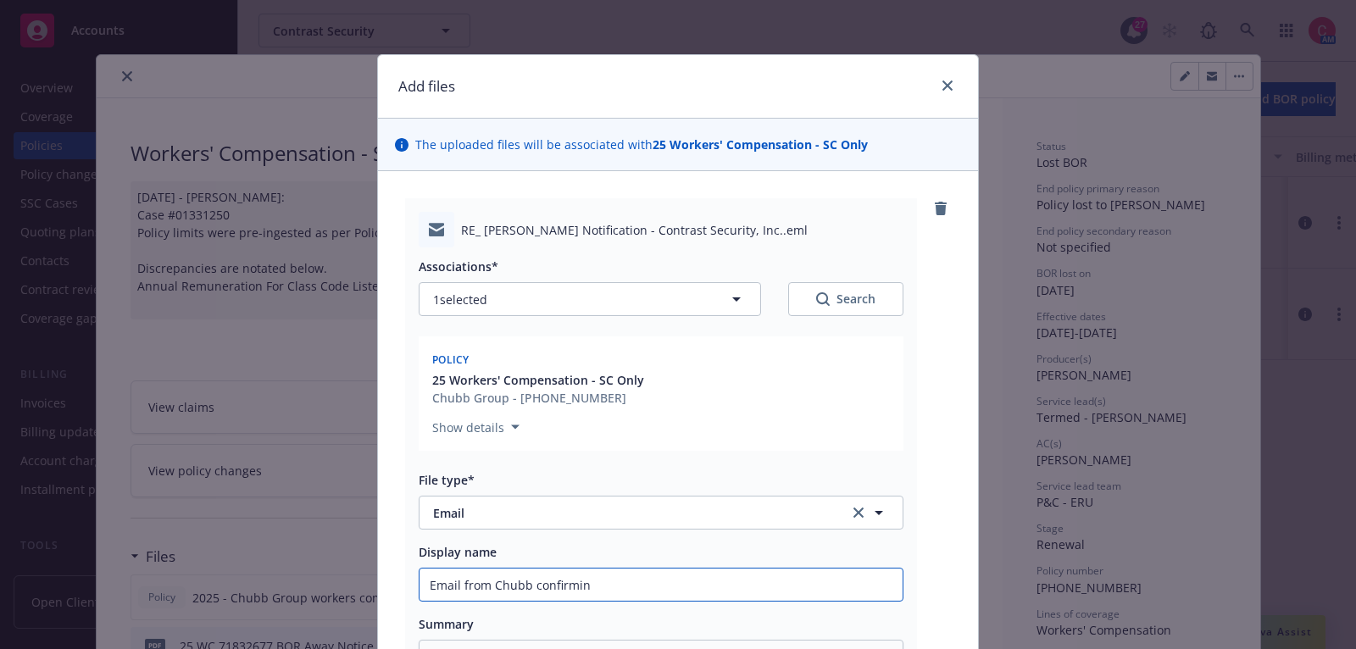
type textarea "x"
type input "Email from Chubb confirming"
type textarea "x"
type input "Email from Chubb confirming"
type textarea "x"
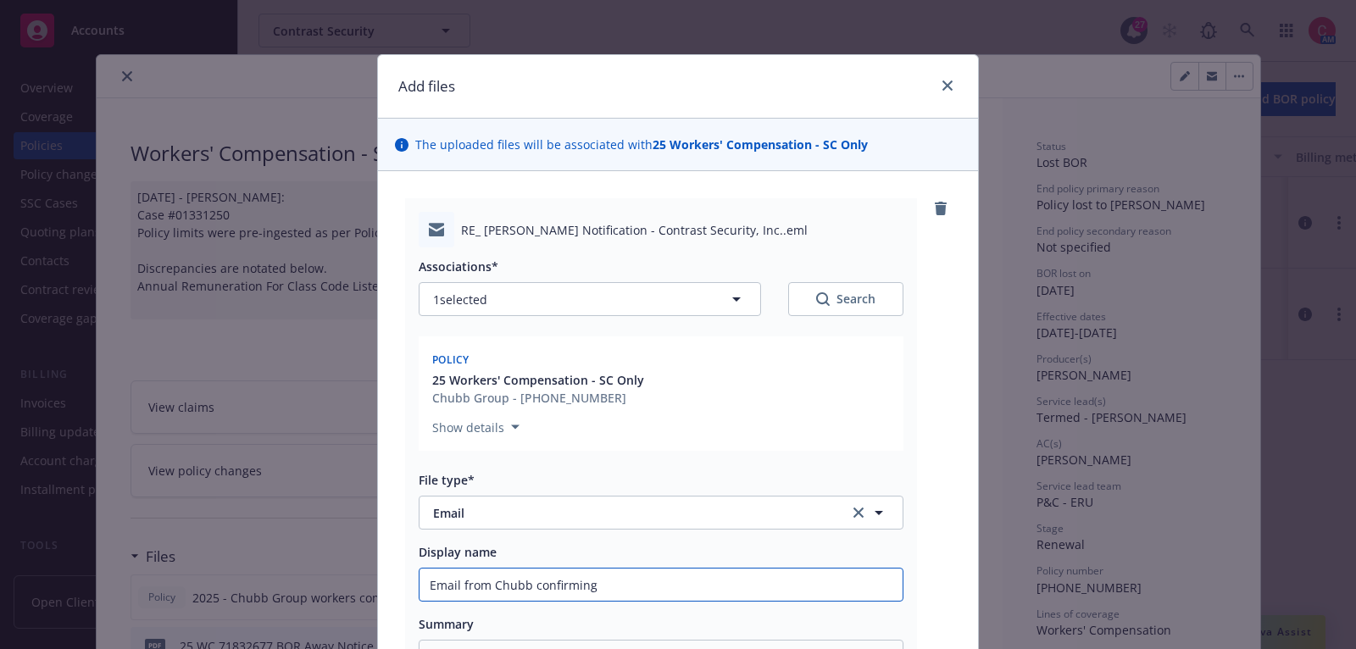
type input "Email from Chubb confirming B"
type textarea "x"
type input "Email from Chubb confirming BO"
type textarea "x"
type input "Email from Chubb confirming BOR"
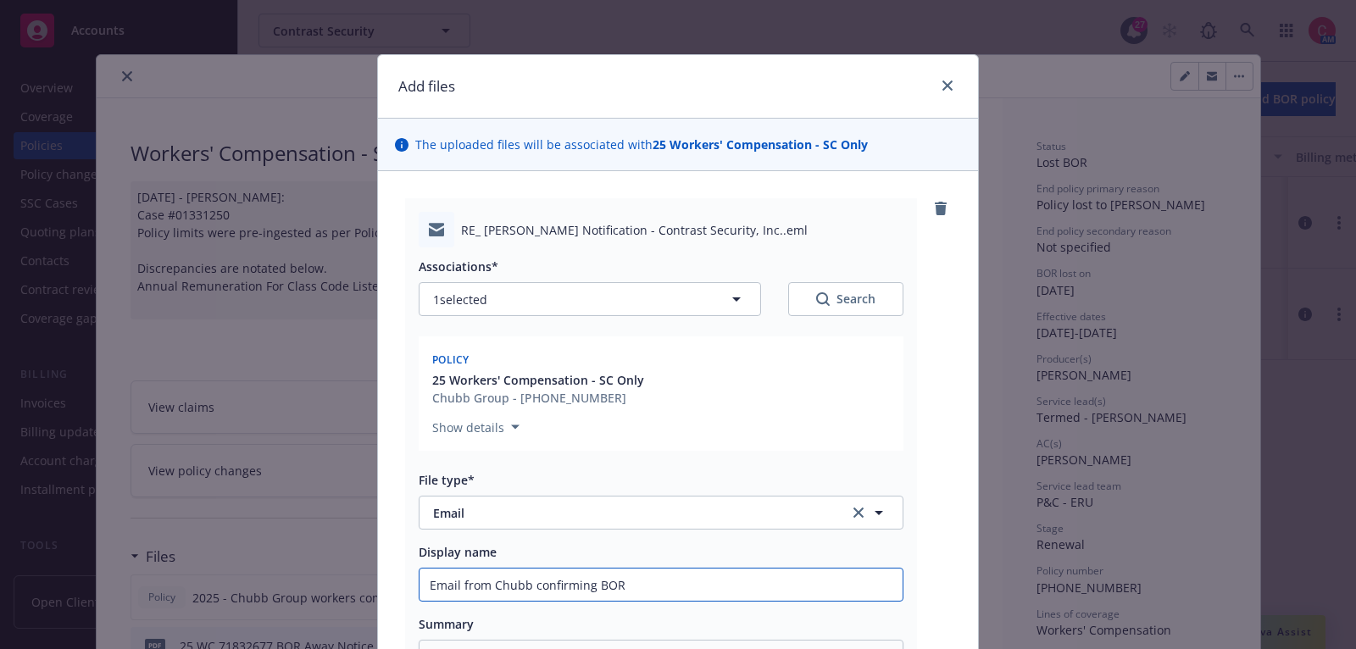
type textarea "x"
type input "Email from Chubb confirming BOR"
type textarea "x"
type input "Email from Chubb confirming BOR A"
type textarea "x"
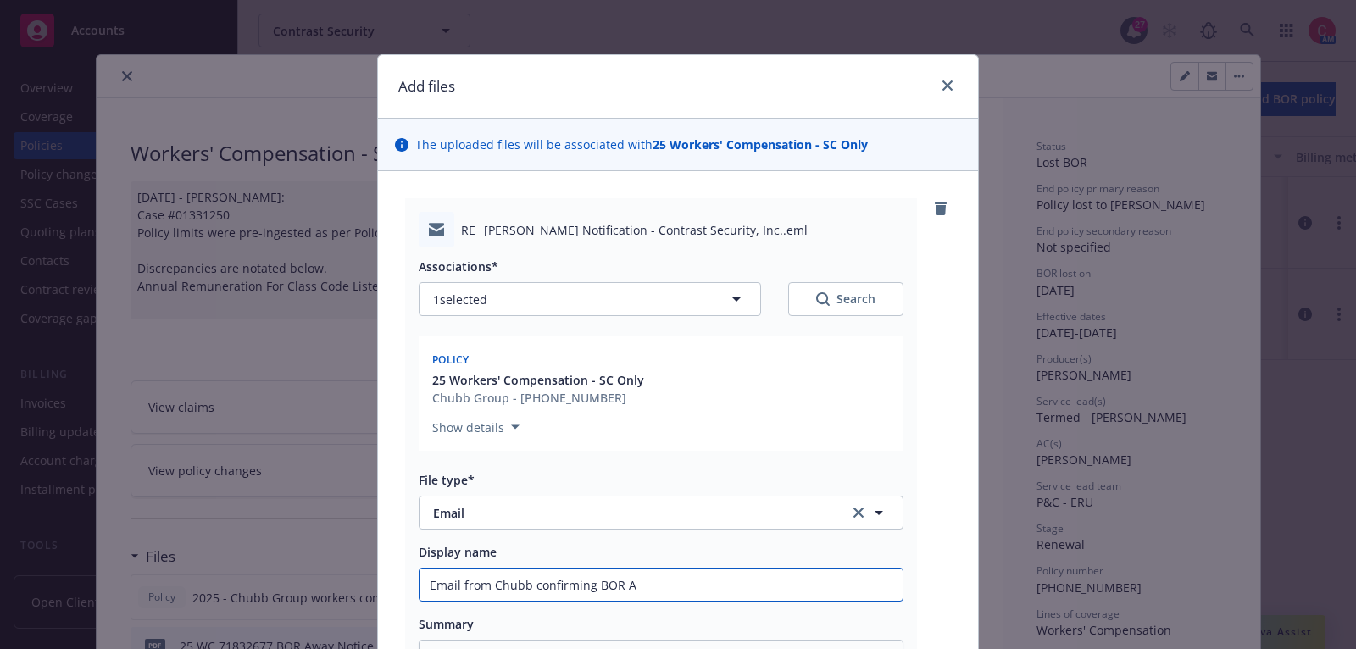
type input "Email from Chubb confirming BOR Aw"
type textarea "x"
type input "Email from Chubb confirming BOR Awa"
type textarea "x"
type input "Email from Chubb confirming BOR Away"
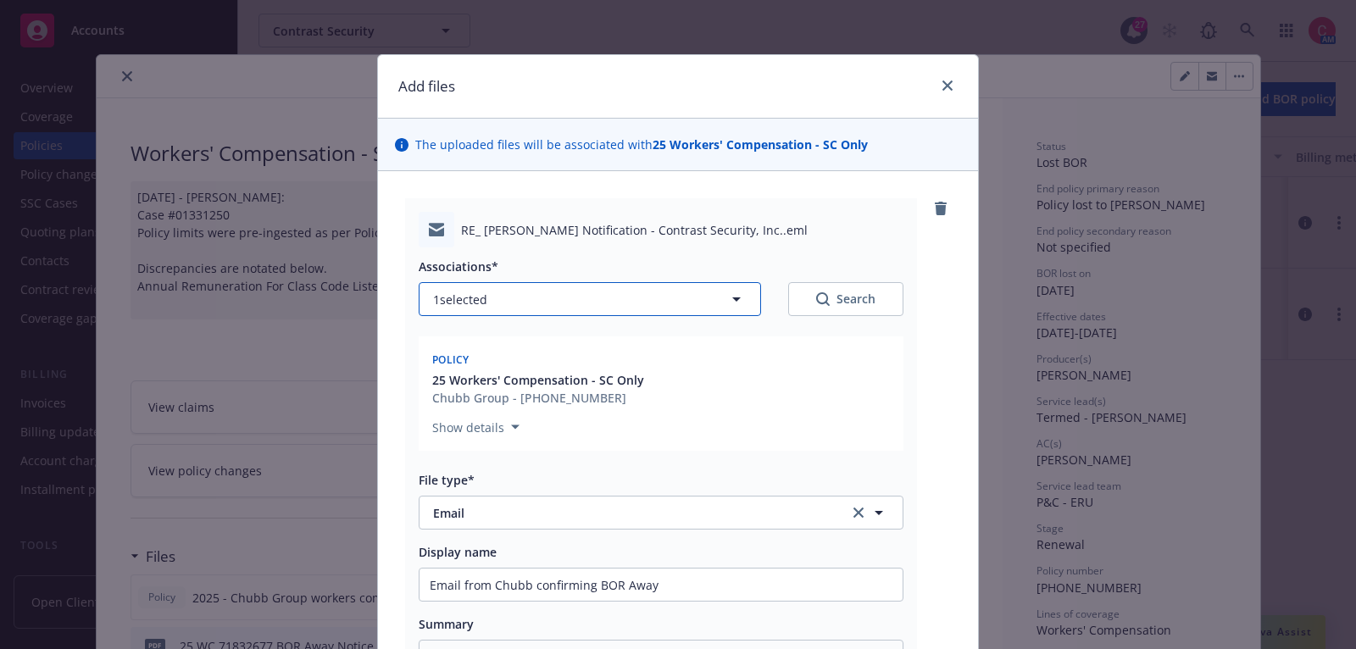
click at [682, 294] on button "1 selected" at bounding box center [590, 299] width 342 height 34
type textarea "x"
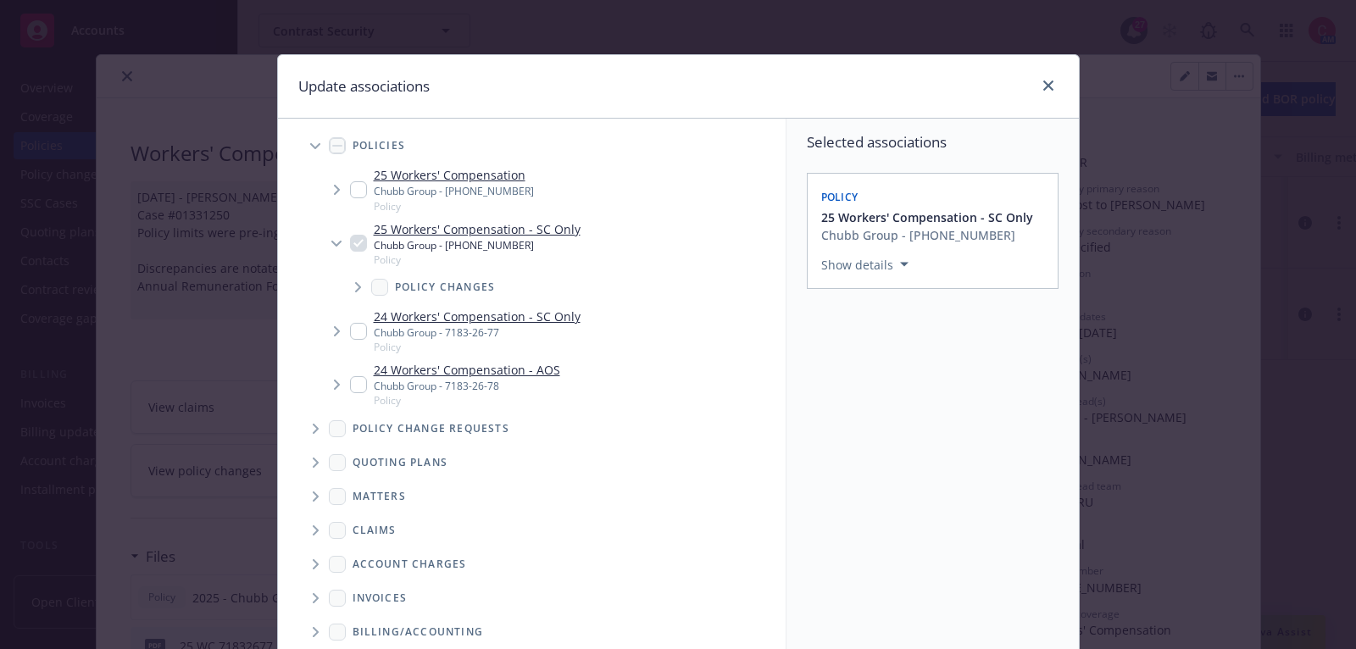
click at [362, 191] on input "Tree Example" at bounding box center [358, 189] width 17 height 17
checkbox input "true"
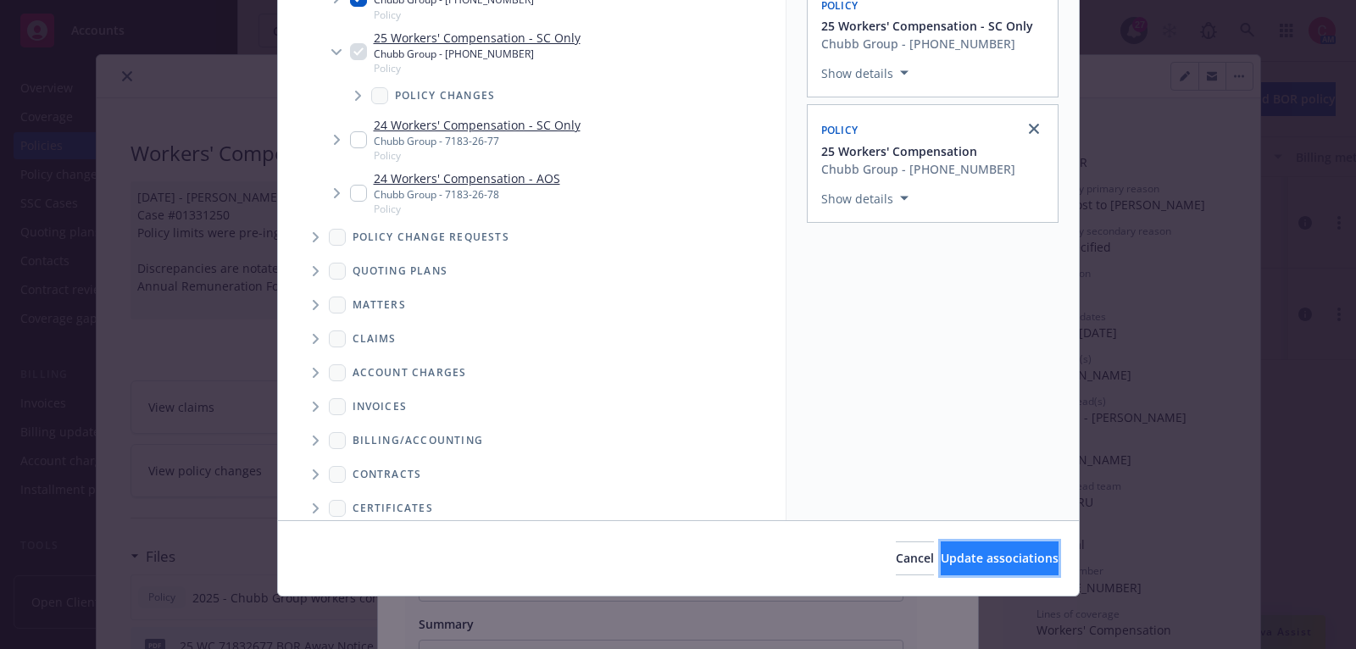
click at [941, 561] on span "Update associations" at bounding box center [1000, 558] width 118 height 16
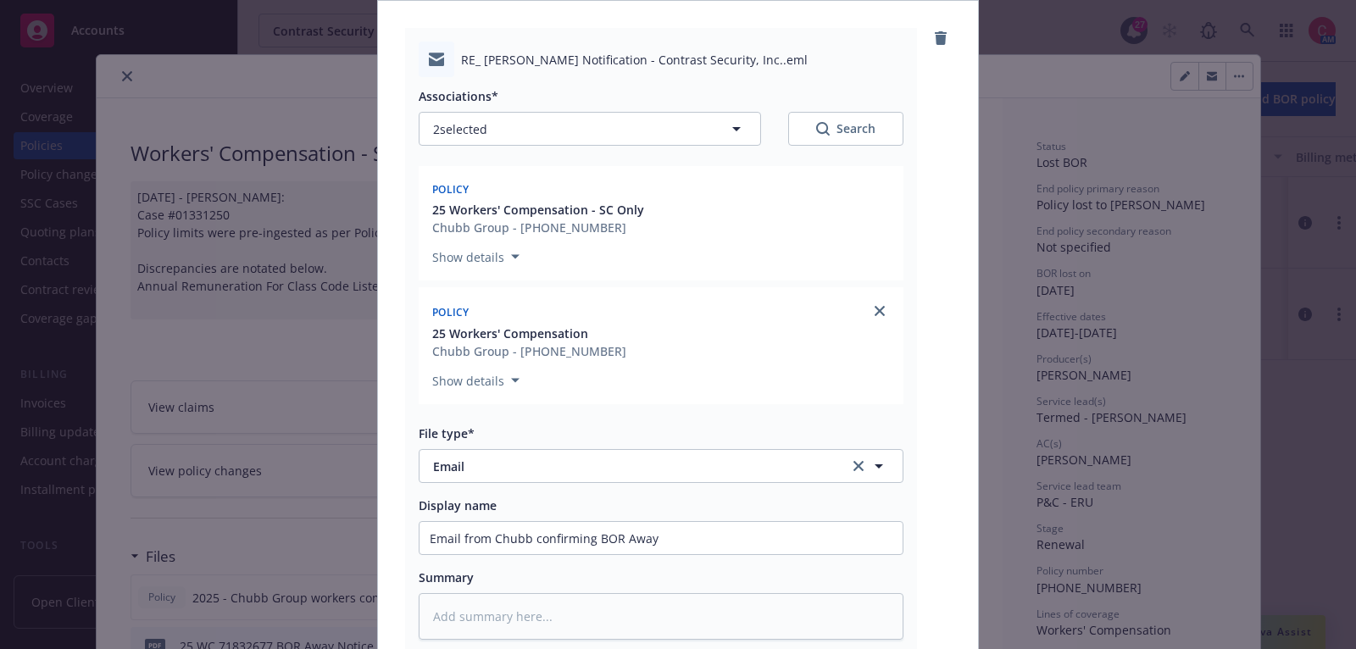
scroll to position [390, 0]
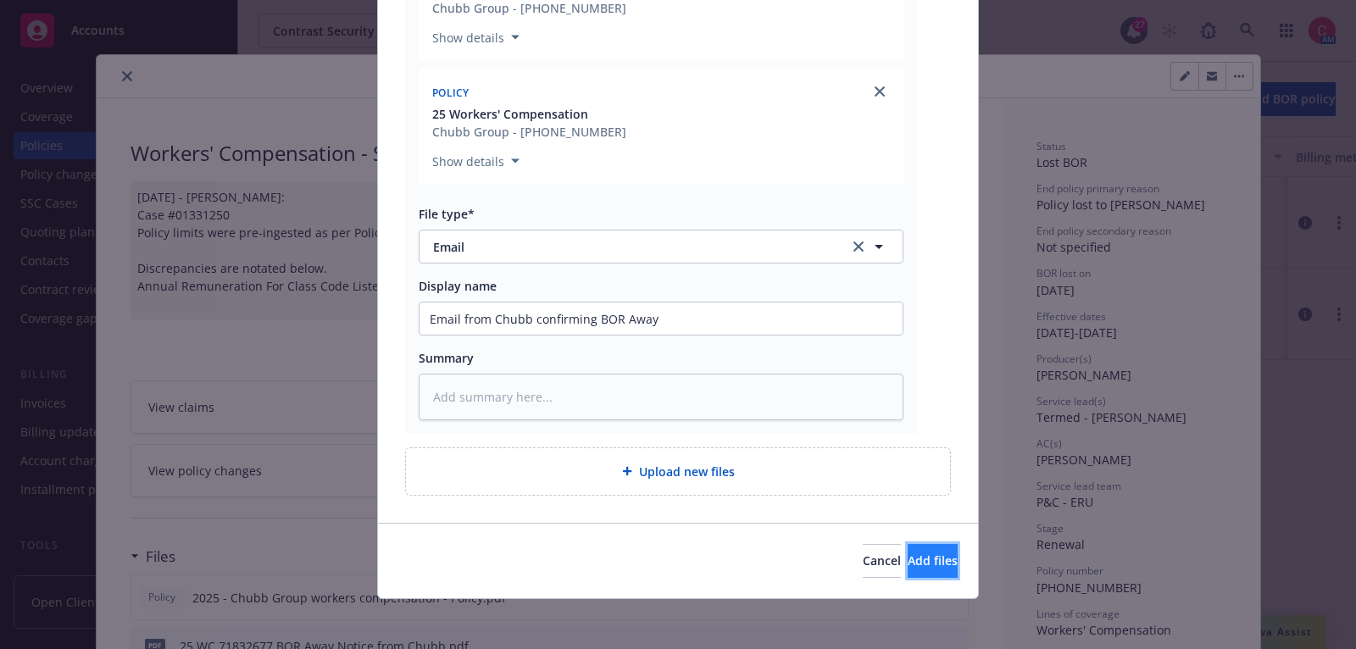
click at [908, 560] on span "Add files" at bounding box center [933, 561] width 50 height 16
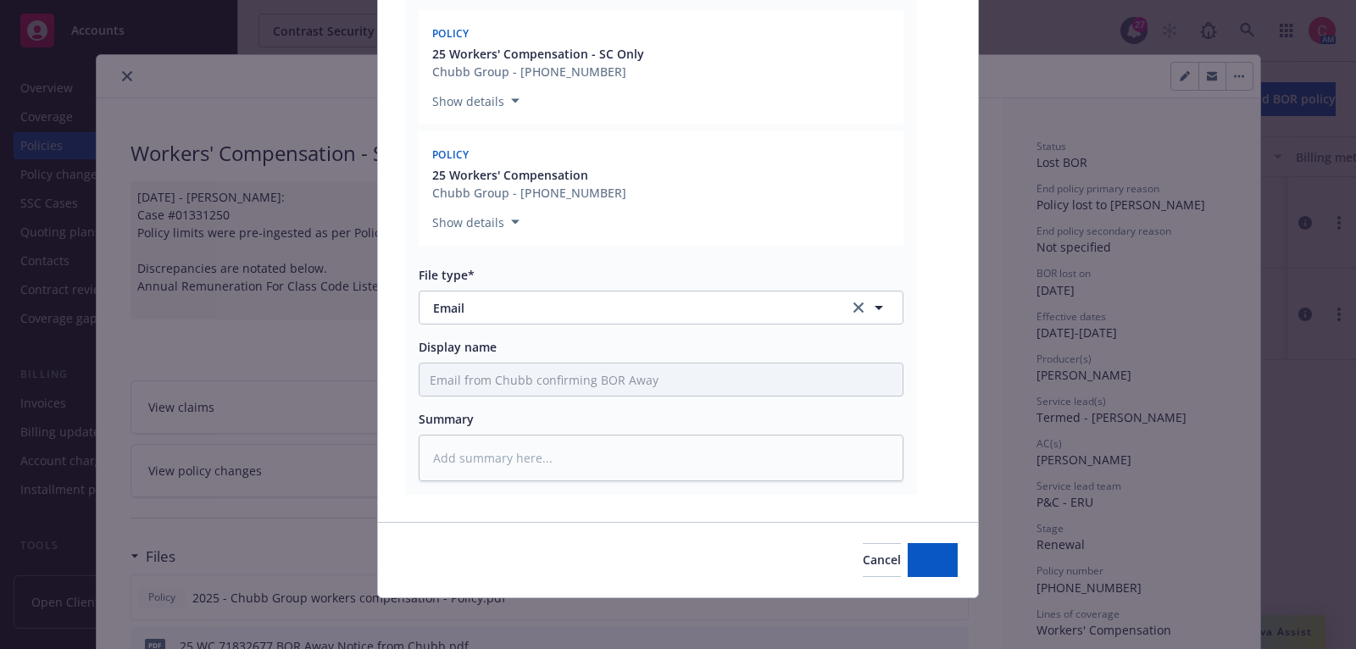
type textarea "x"
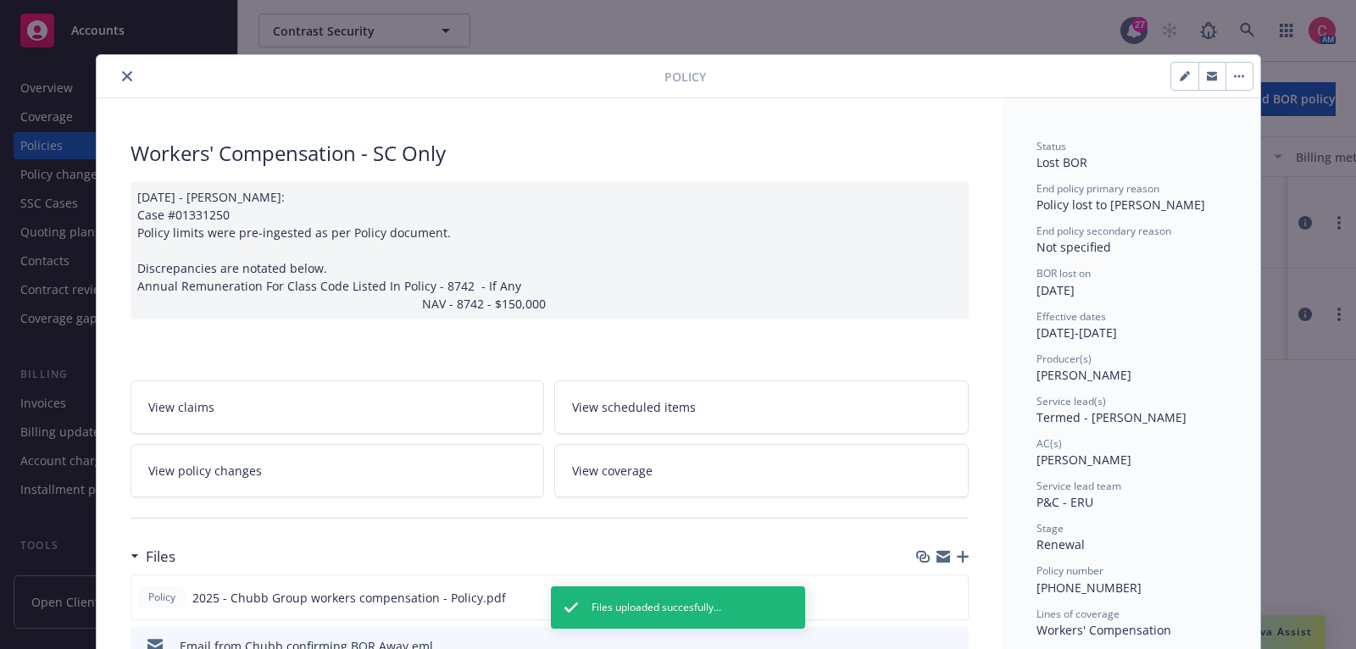
click at [125, 75] on icon "close" at bounding box center [127, 76] width 10 height 10
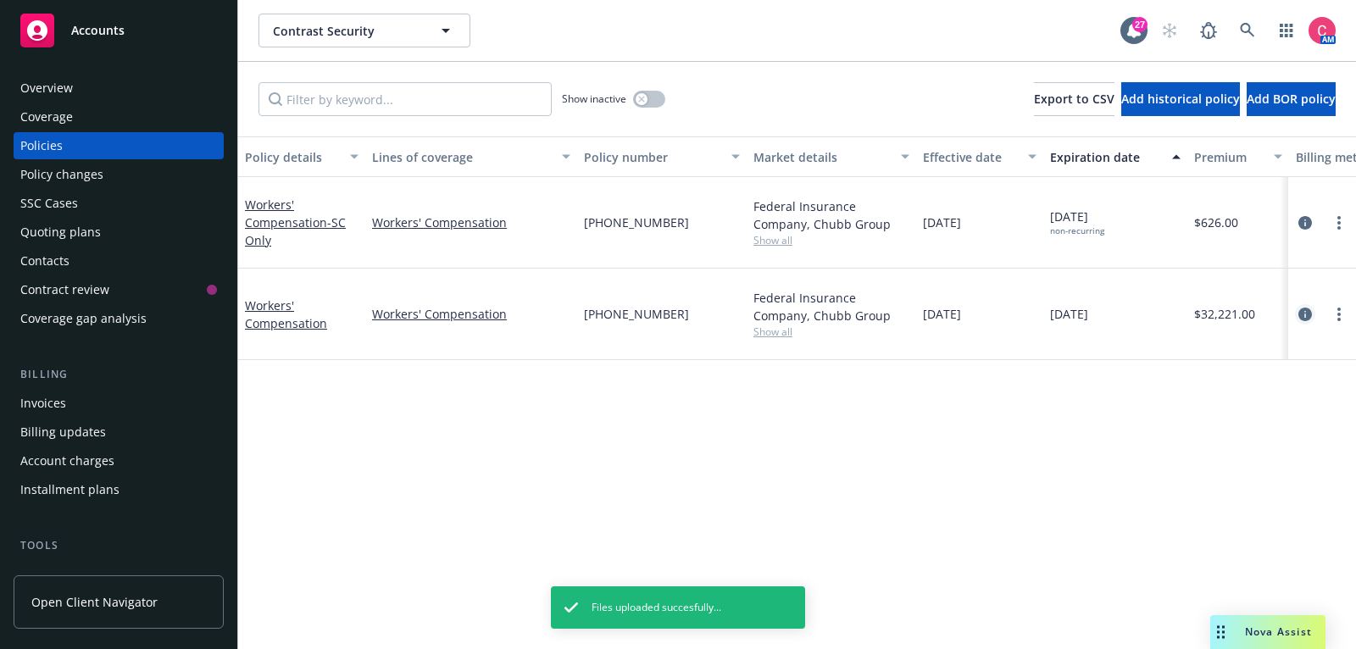
click at [1305, 308] on icon "circleInformation" at bounding box center [1306, 315] width 14 height 14
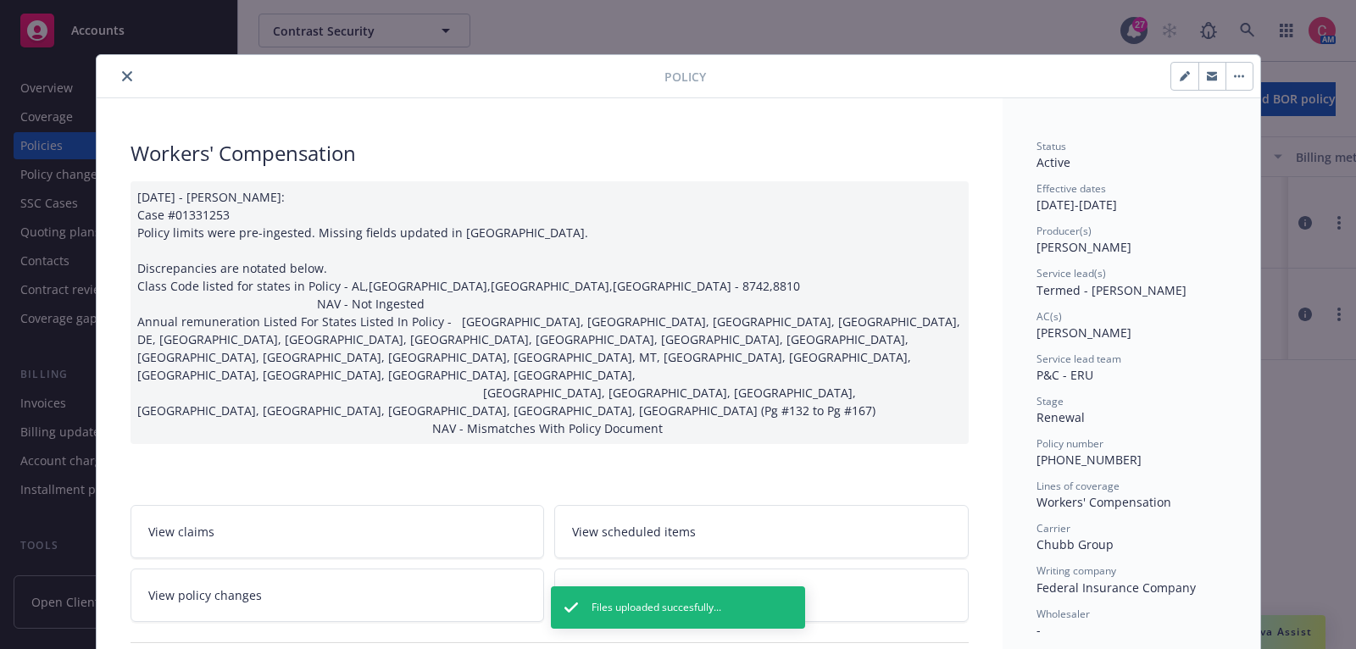
click at [1241, 75] on icon "button" at bounding box center [1239, 76] width 10 height 3
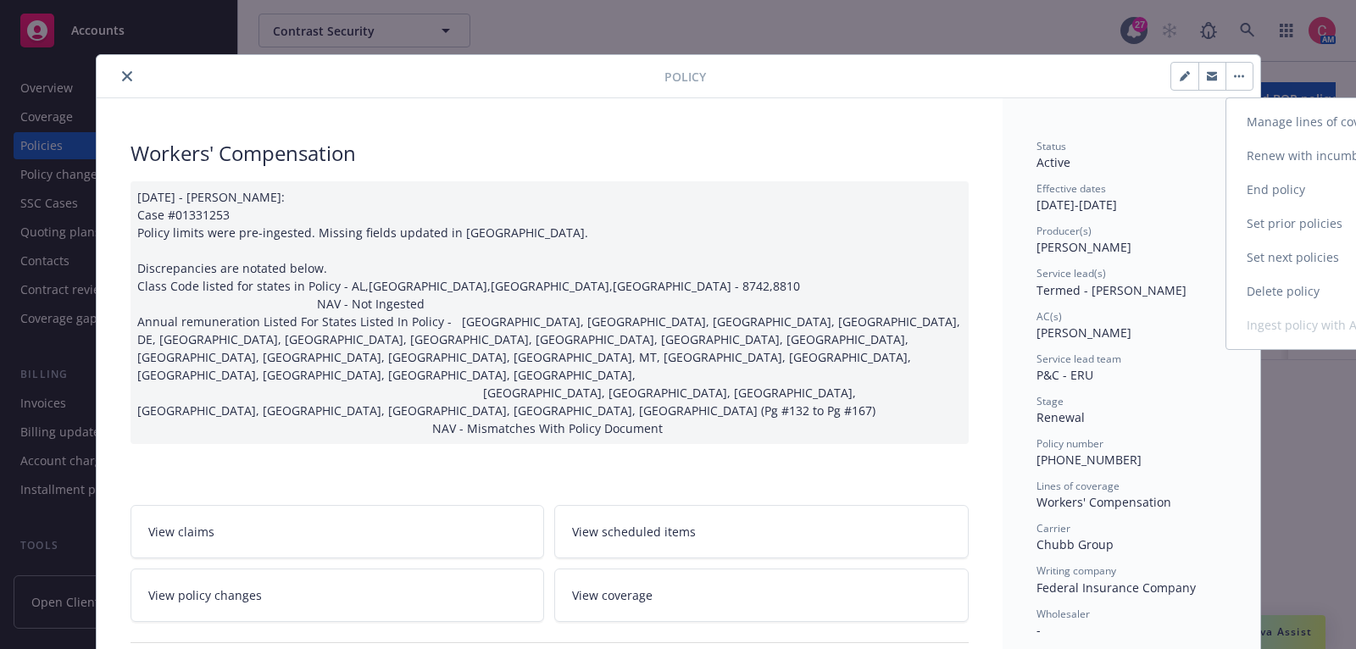
click at [1264, 183] on link "End policy" at bounding box center [1326, 190] width 199 height 34
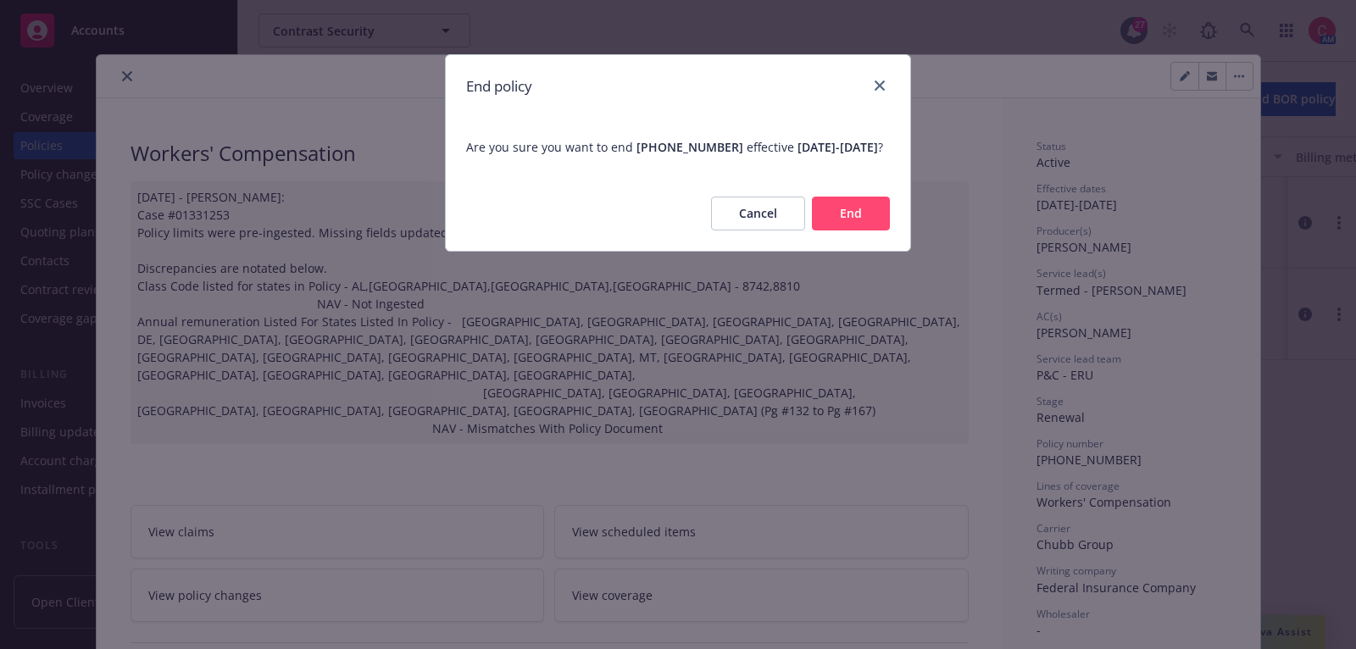
click at [851, 231] on button "End" at bounding box center [851, 214] width 78 height 34
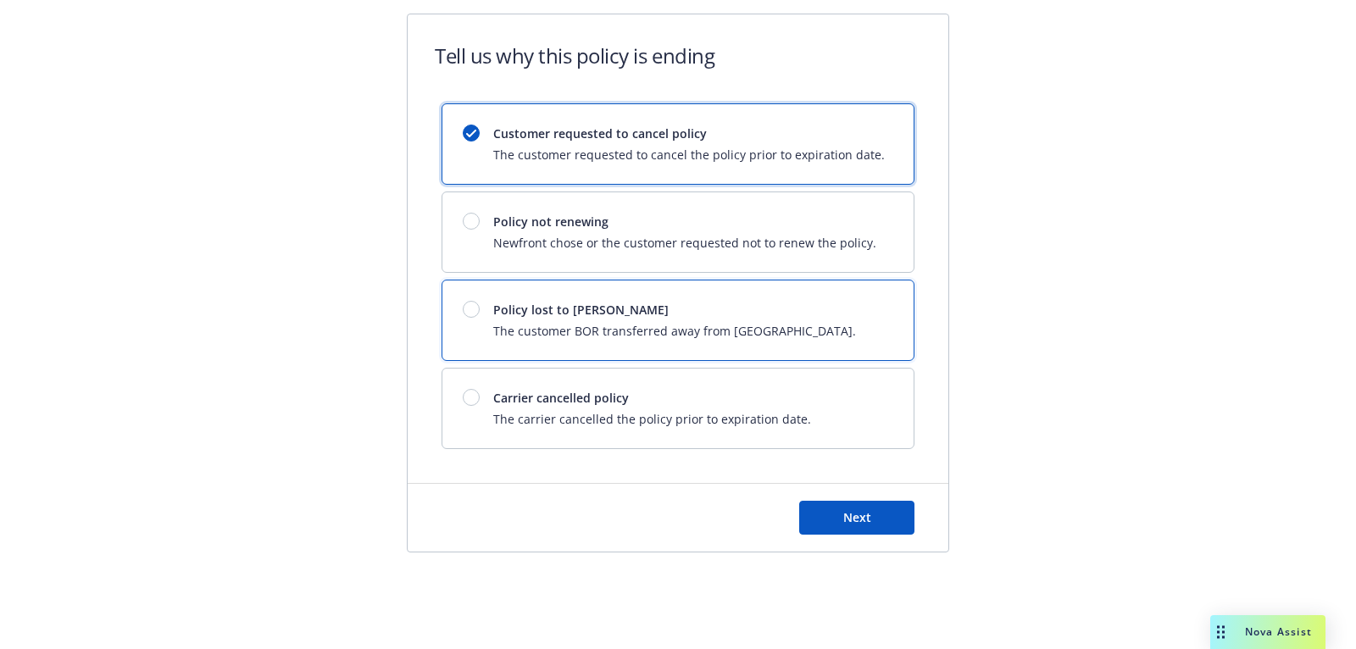
click at [760, 331] on span "The customer BOR transferred away from Newfront." at bounding box center [674, 331] width 363 height 18
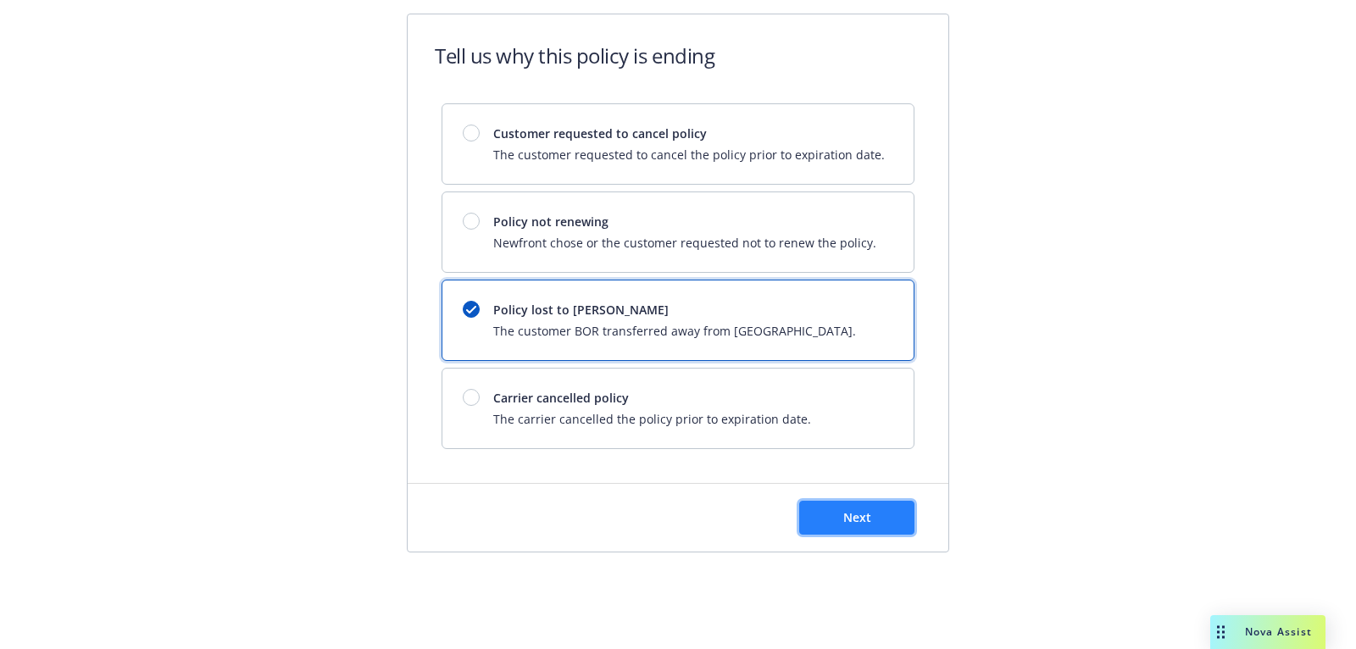
click at [872, 523] on button "Next" at bounding box center [856, 518] width 115 height 34
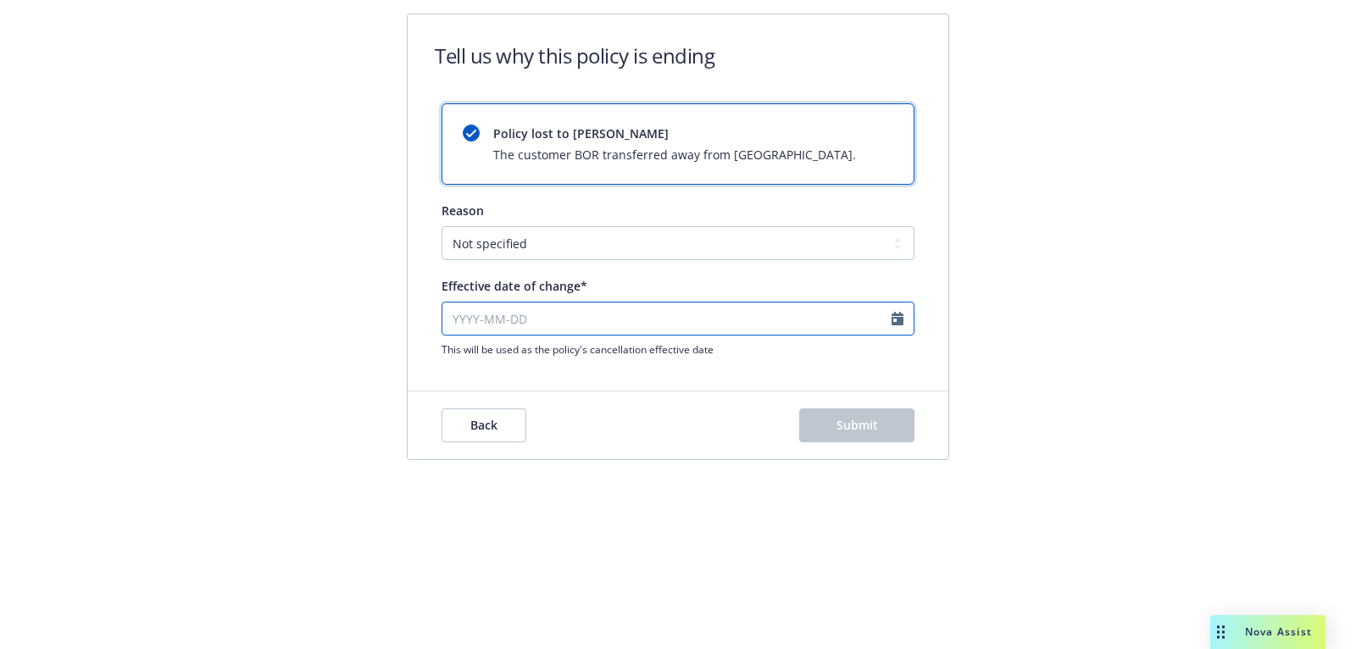
select select "October"
select select "2025"
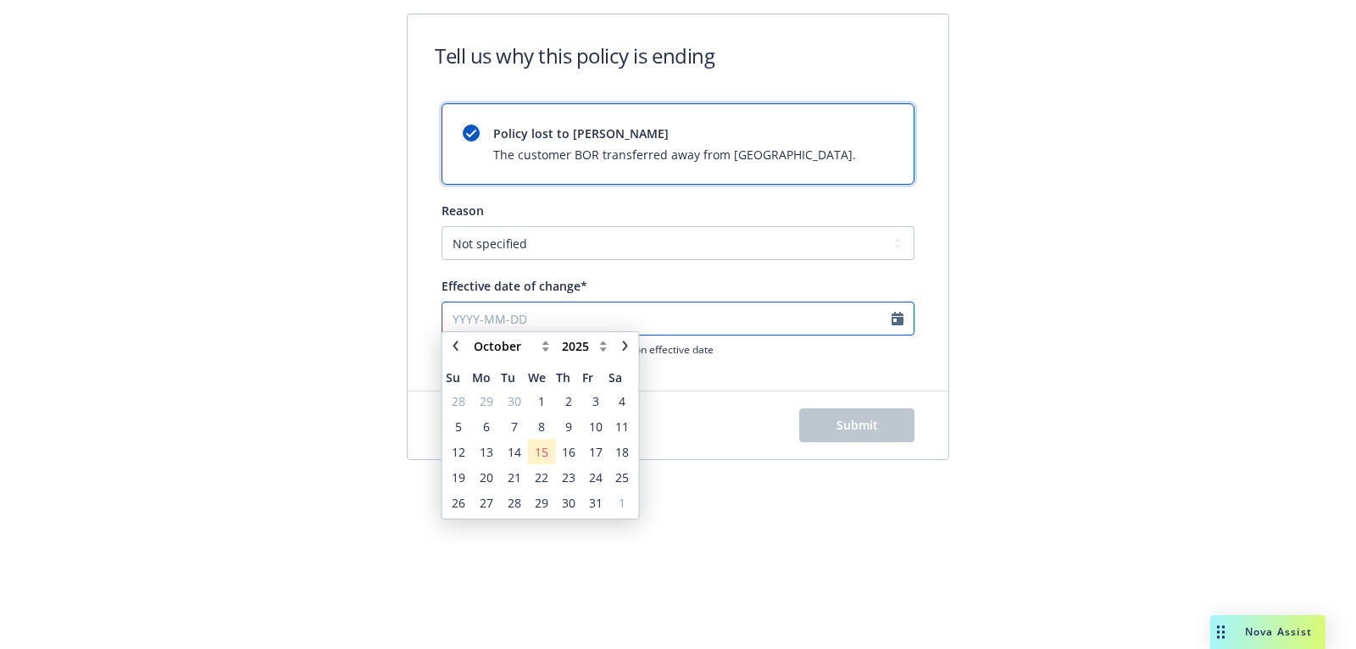
click at [776, 311] on input "Effective date of change*" at bounding box center [678, 319] width 473 height 34
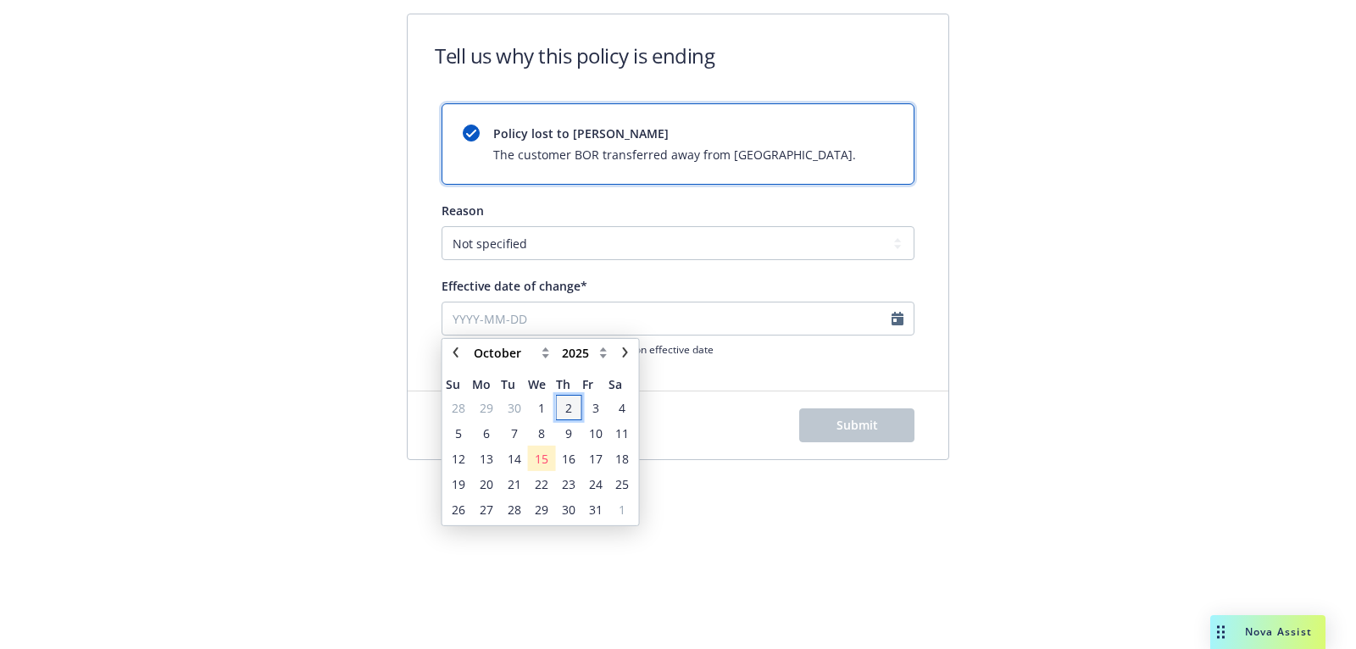
click at [569, 409] on span "2" at bounding box center [568, 407] width 7 height 18
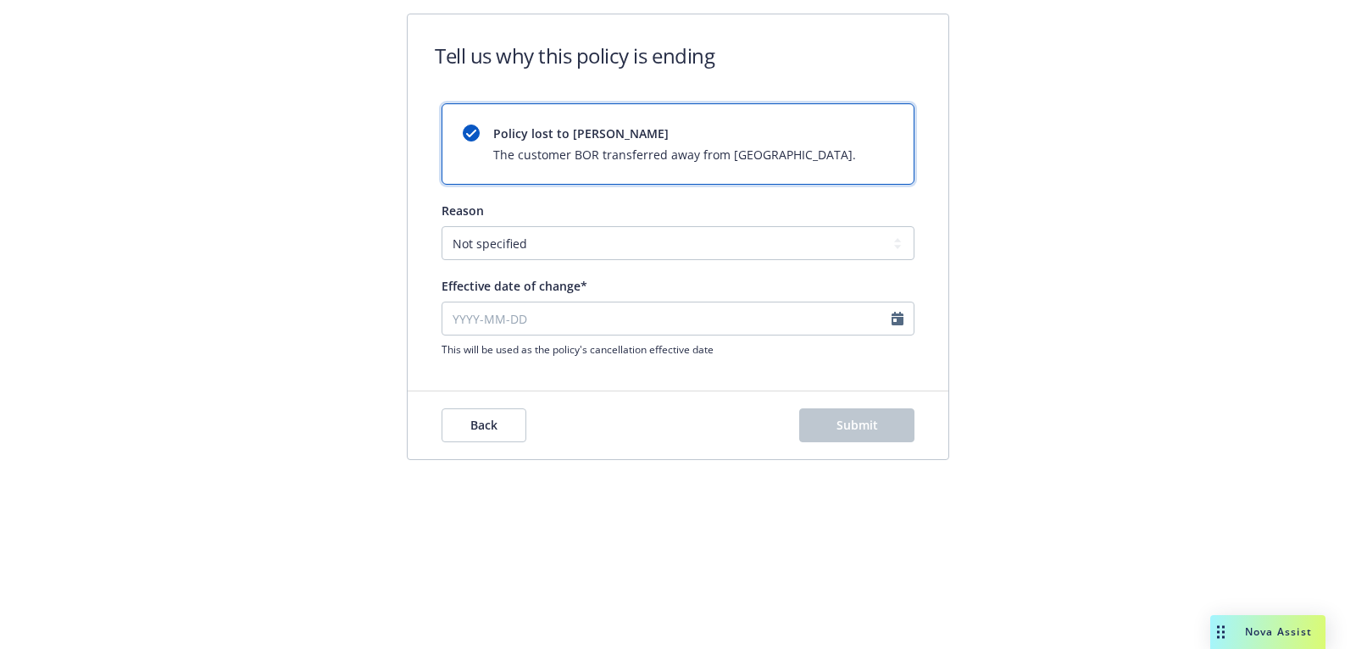
type input "2025-10-02"
click at [820, 439] on button "Submit" at bounding box center [856, 426] width 115 height 34
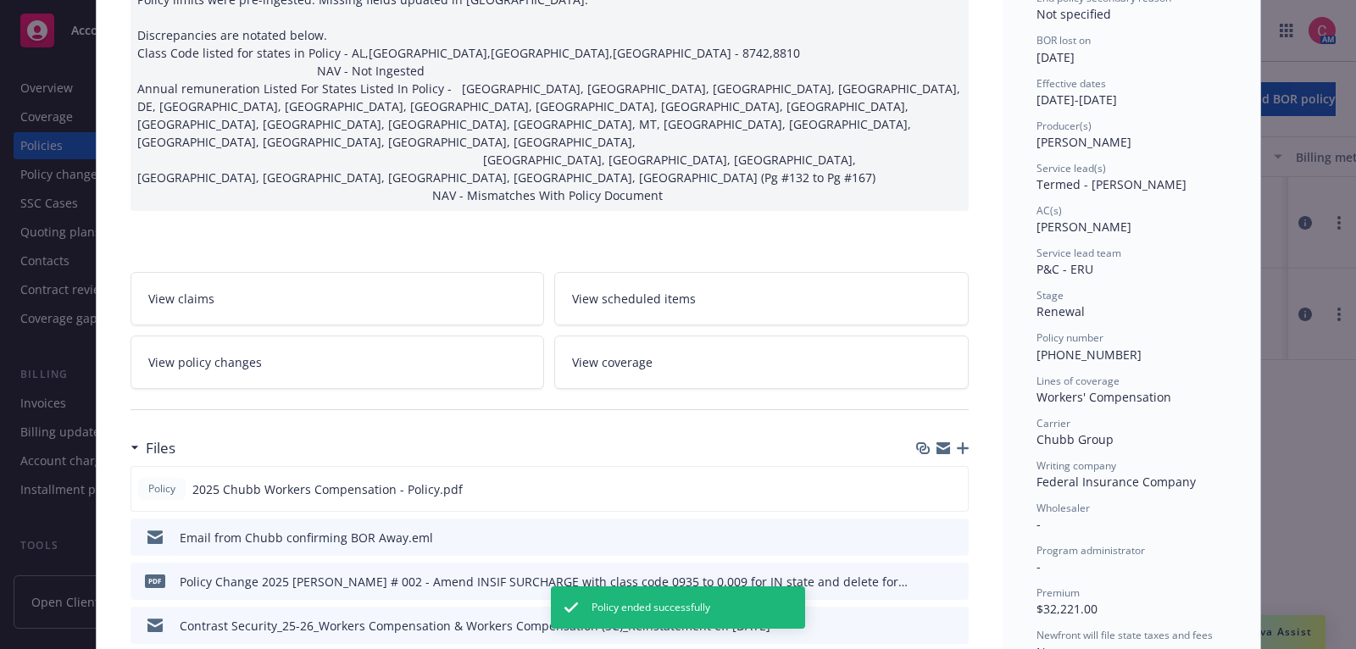
scroll to position [234, 0]
click at [966, 442] on icon "button" at bounding box center [963, 448] width 12 height 12
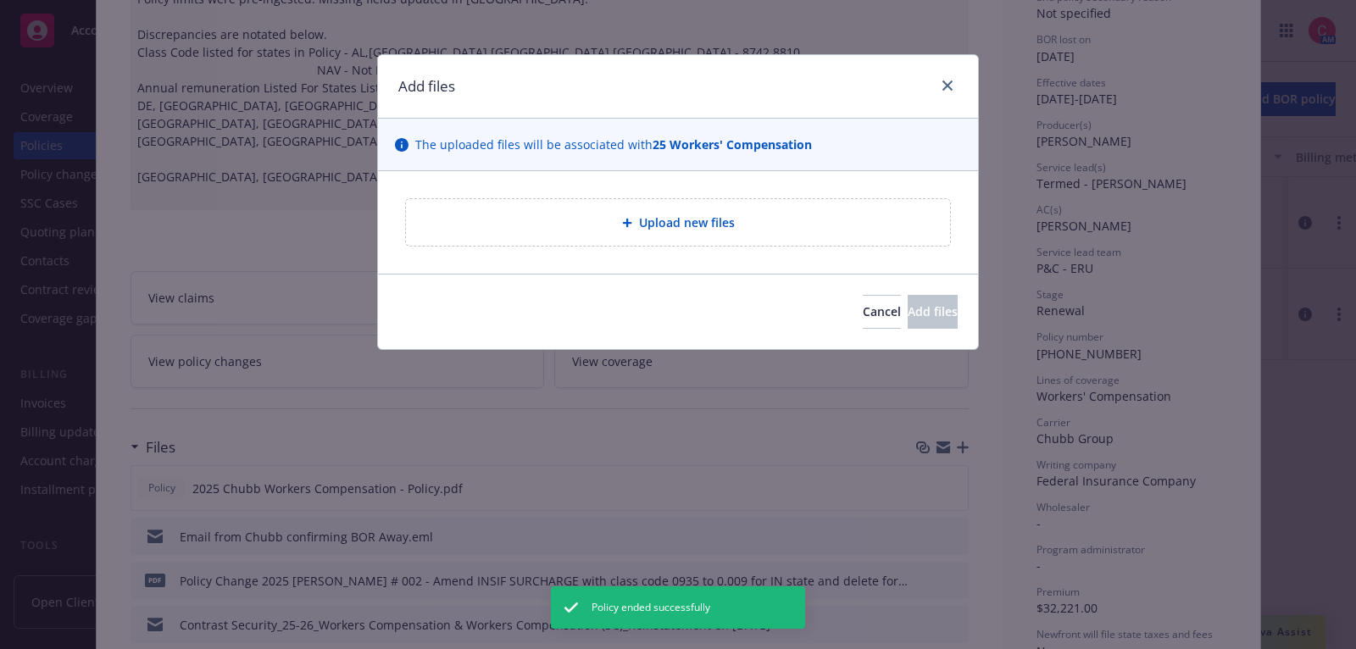
click at [779, 243] on div "Upload new files" at bounding box center [678, 222] width 544 height 47
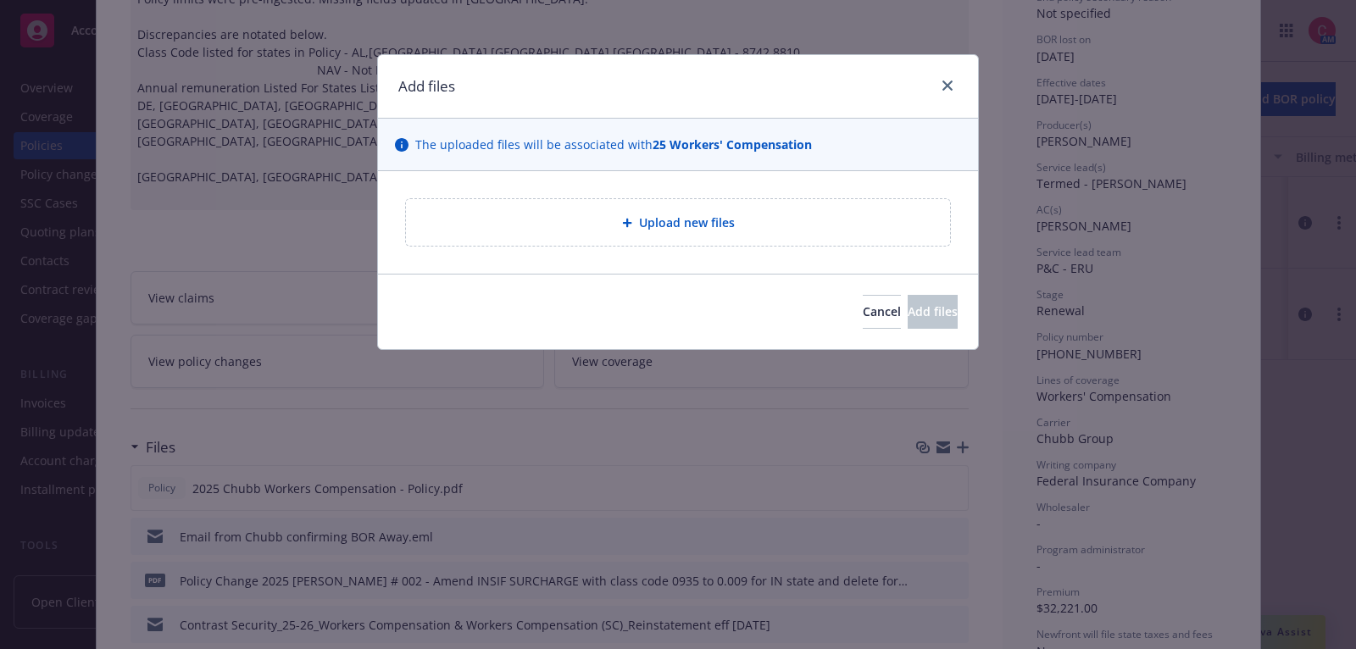
type textarea "x"
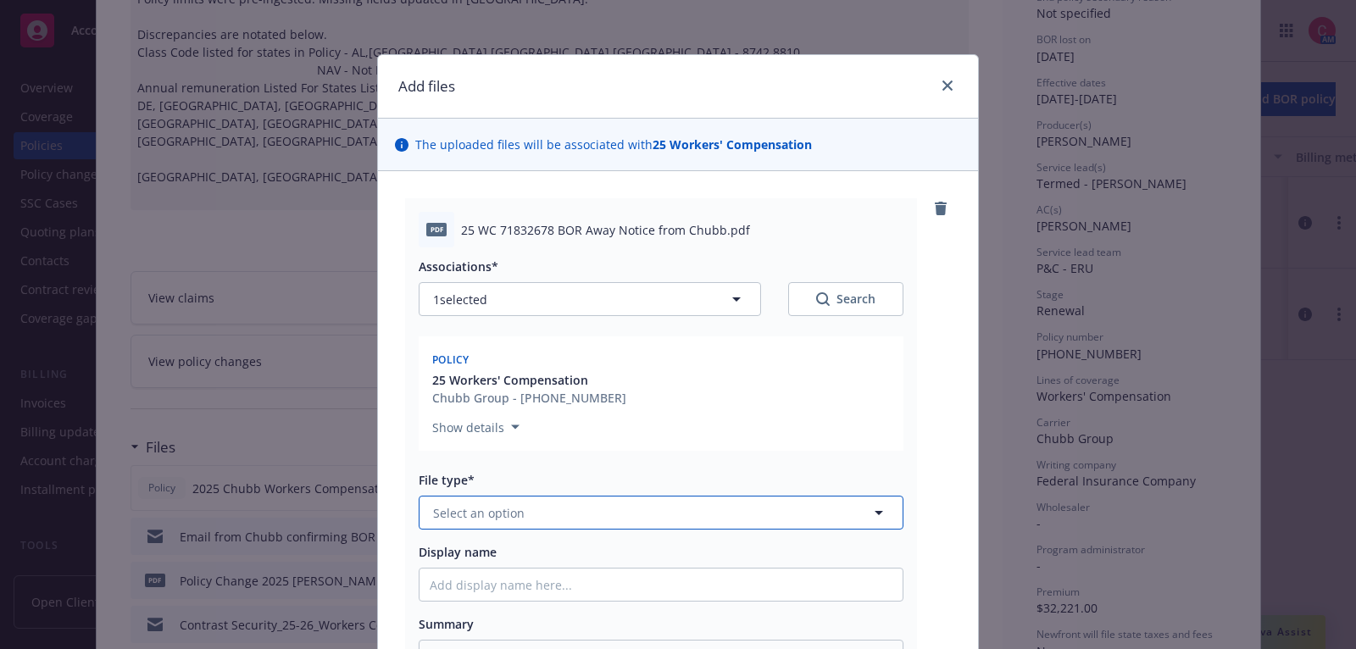
click at [683, 520] on button "Select an option" at bounding box center [661, 513] width 485 height 34
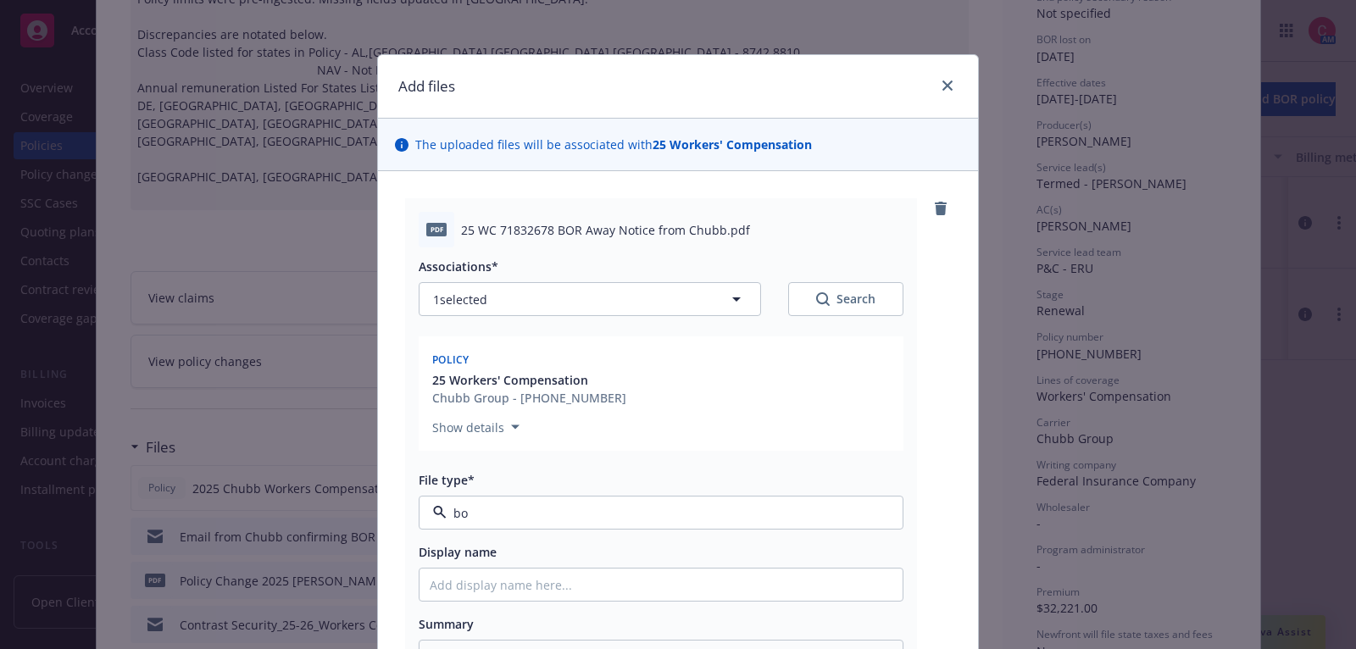
type input "bor"
click at [692, 559] on div "BOR Confirmation" at bounding box center [661, 560] width 463 height 25
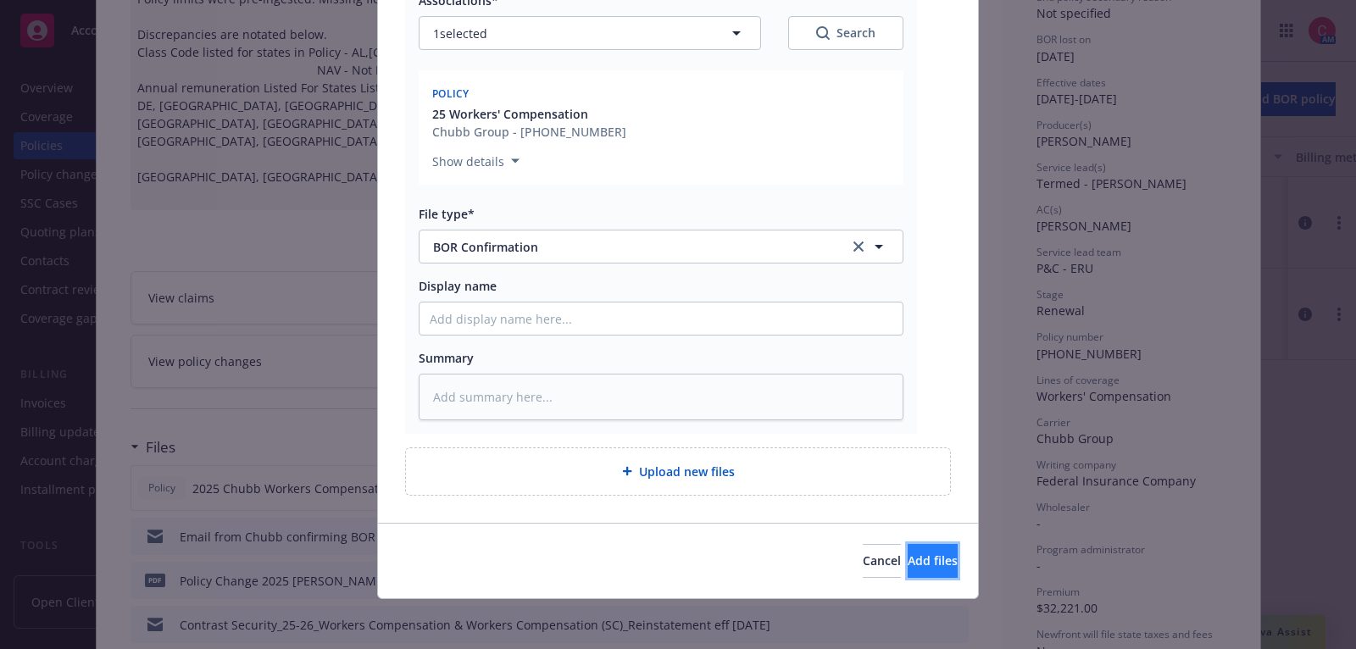
click at [908, 569] on button "Add files" at bounding box center [933, 561] width 50 height 34
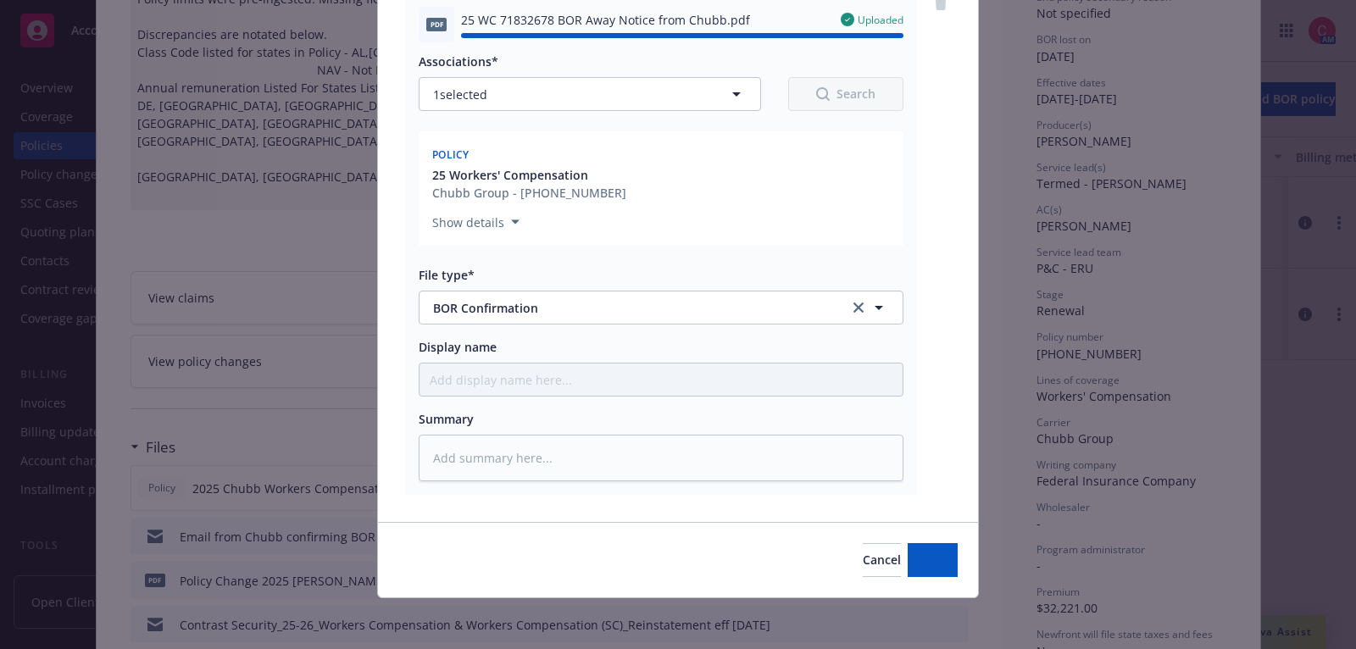
type textarea "x"
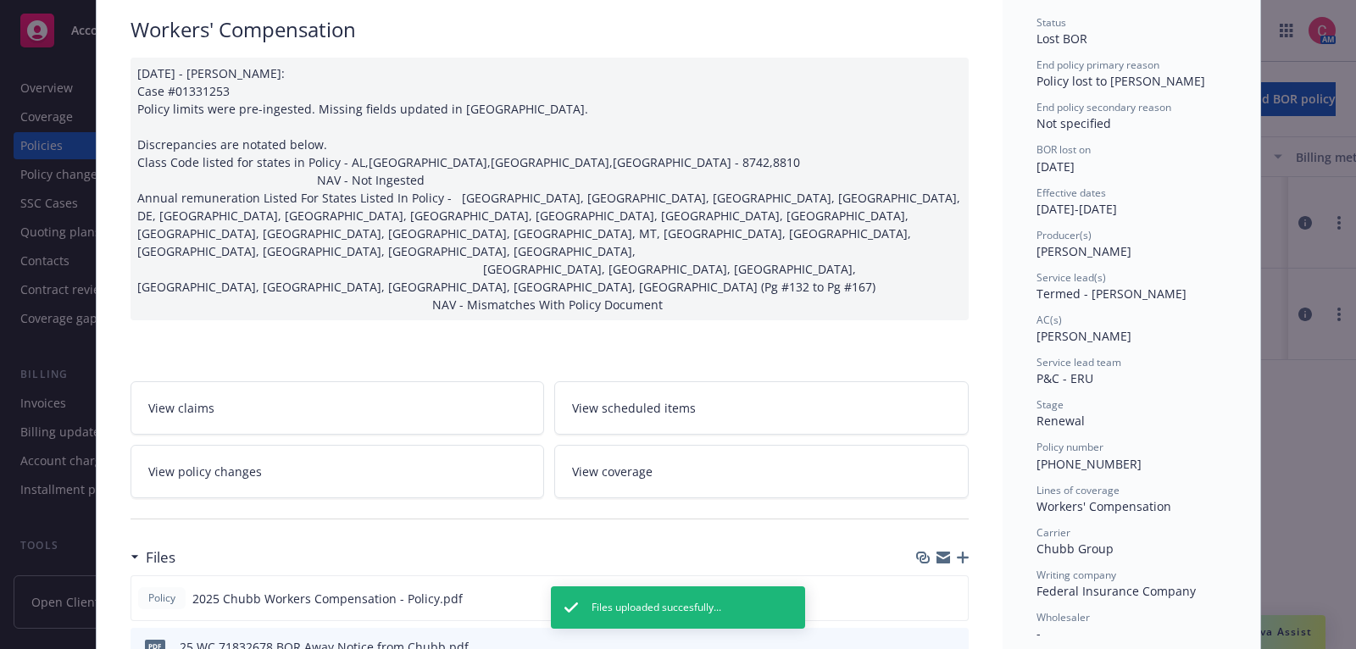
scroll to position [0, 0]
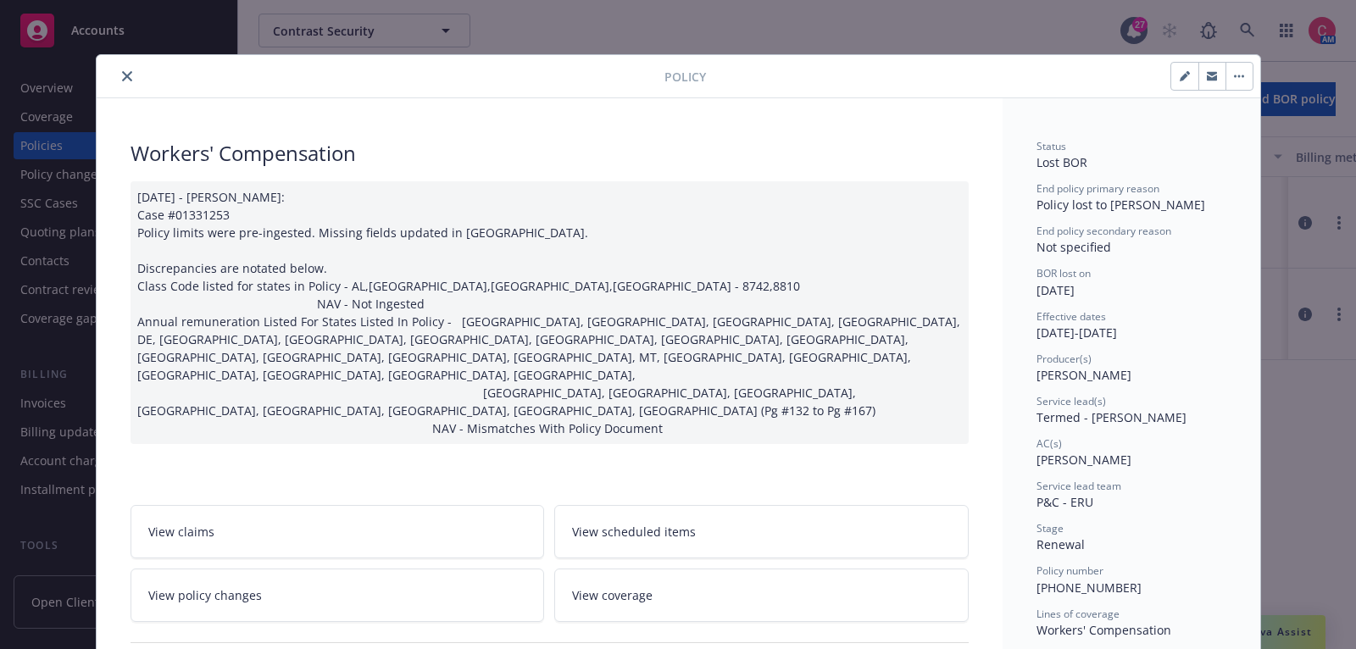
click at [122, 79] on icon "close" at bounding box center [127, 76] width 10 height 10
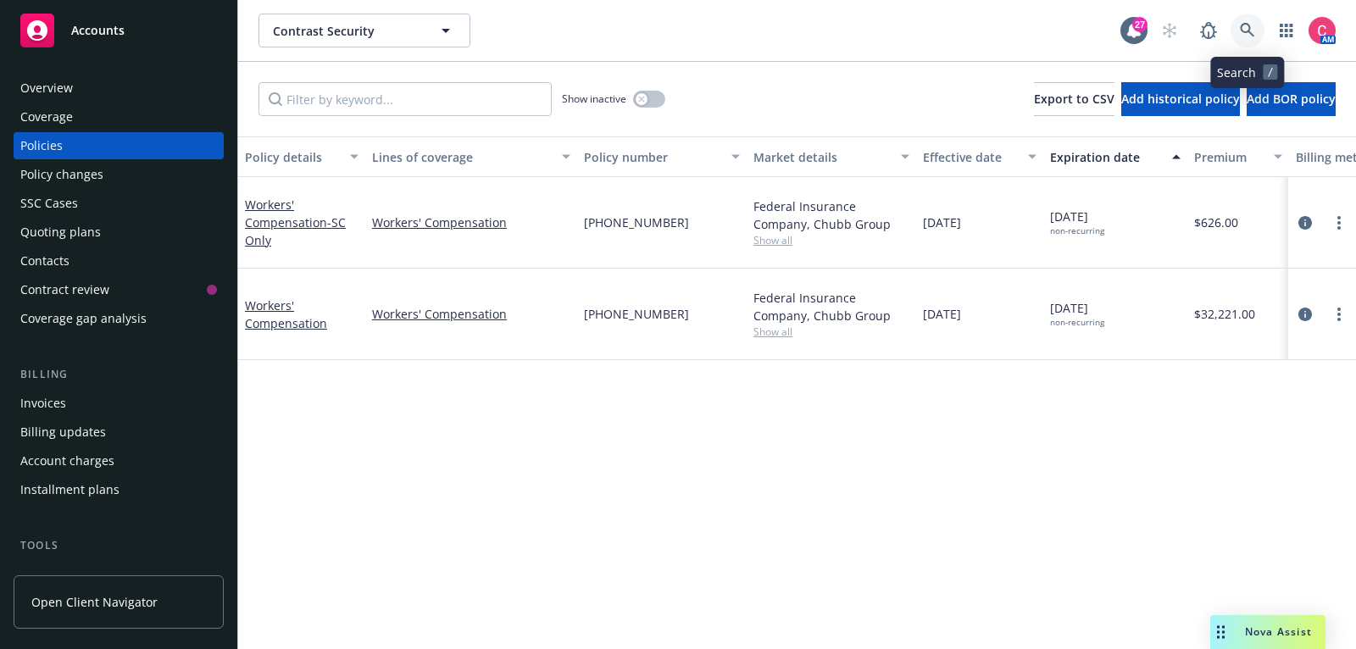
click at [1247, 39] on link at bounding box center [1248, 31] width 34 height 34
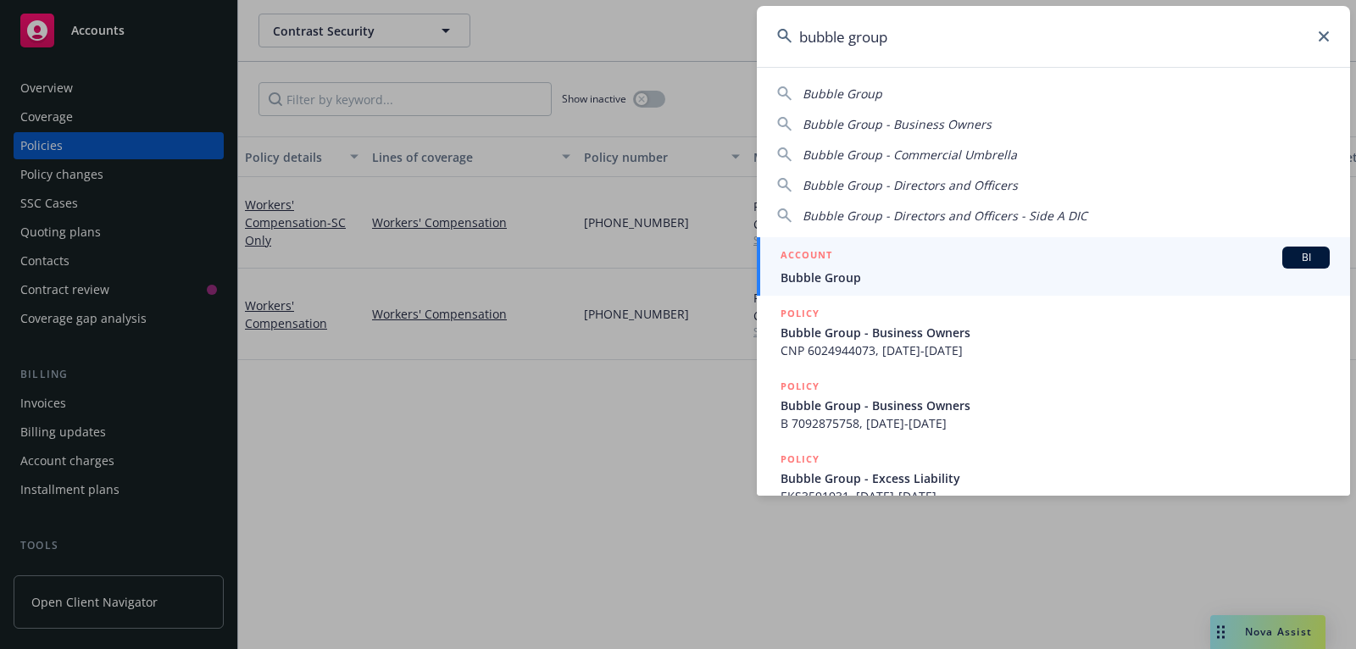
type input "bubble group"
click at [1197, 270] on span "Bubble Group" at bounding box center [1055, 278] width 549 height 18
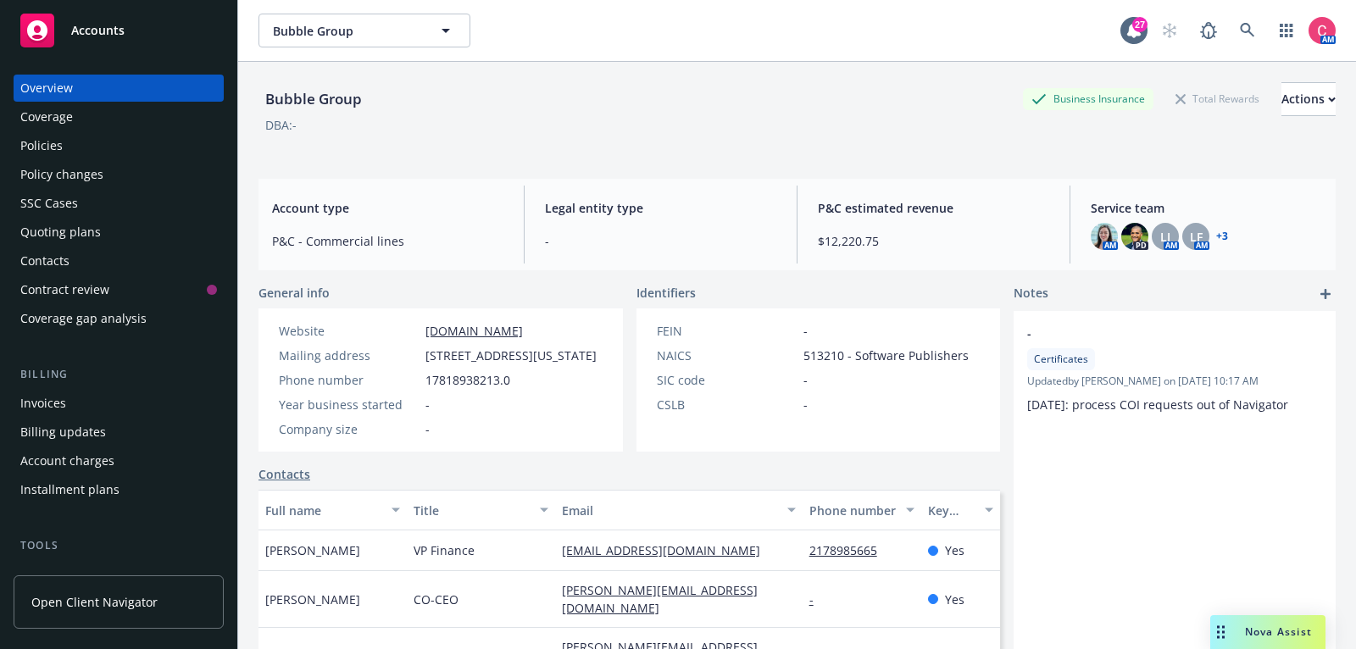
click at [162, 148] on div "Policies" at bounding box center [118, 145] width 197 height 27
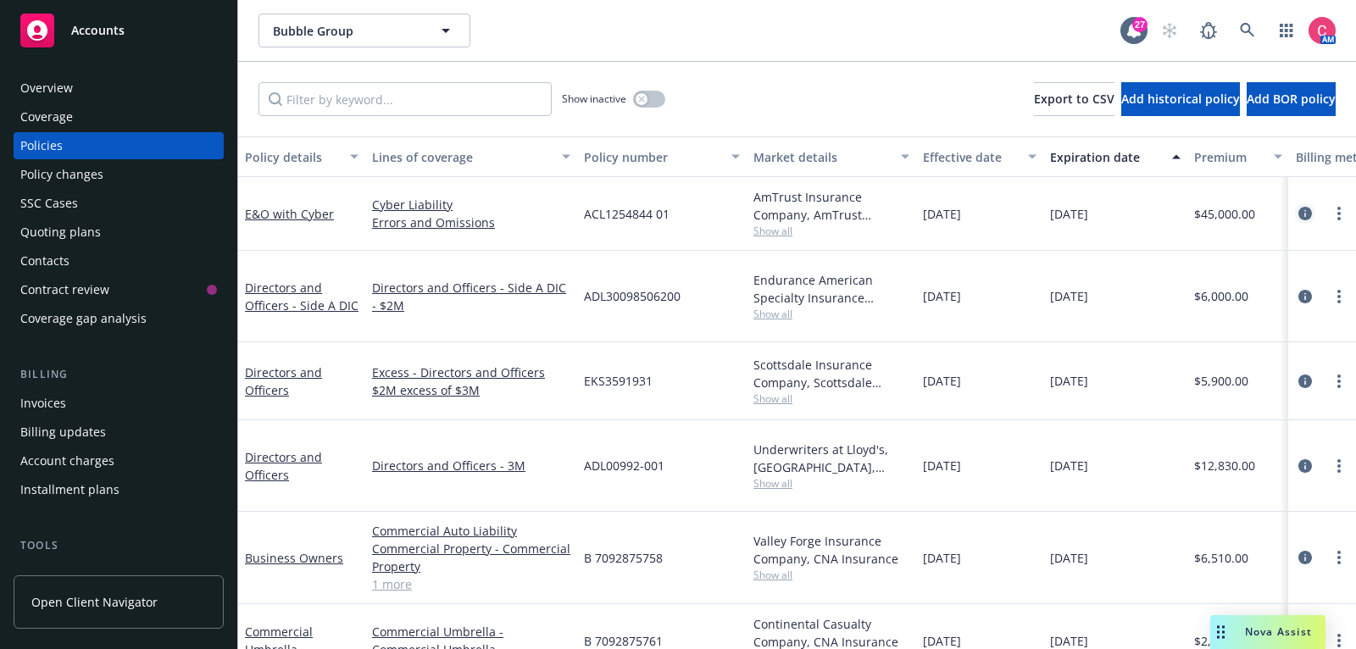
click at [1302, 207] on icon "circleInformation" at bounding box center [1306, 214] width 14 height 14
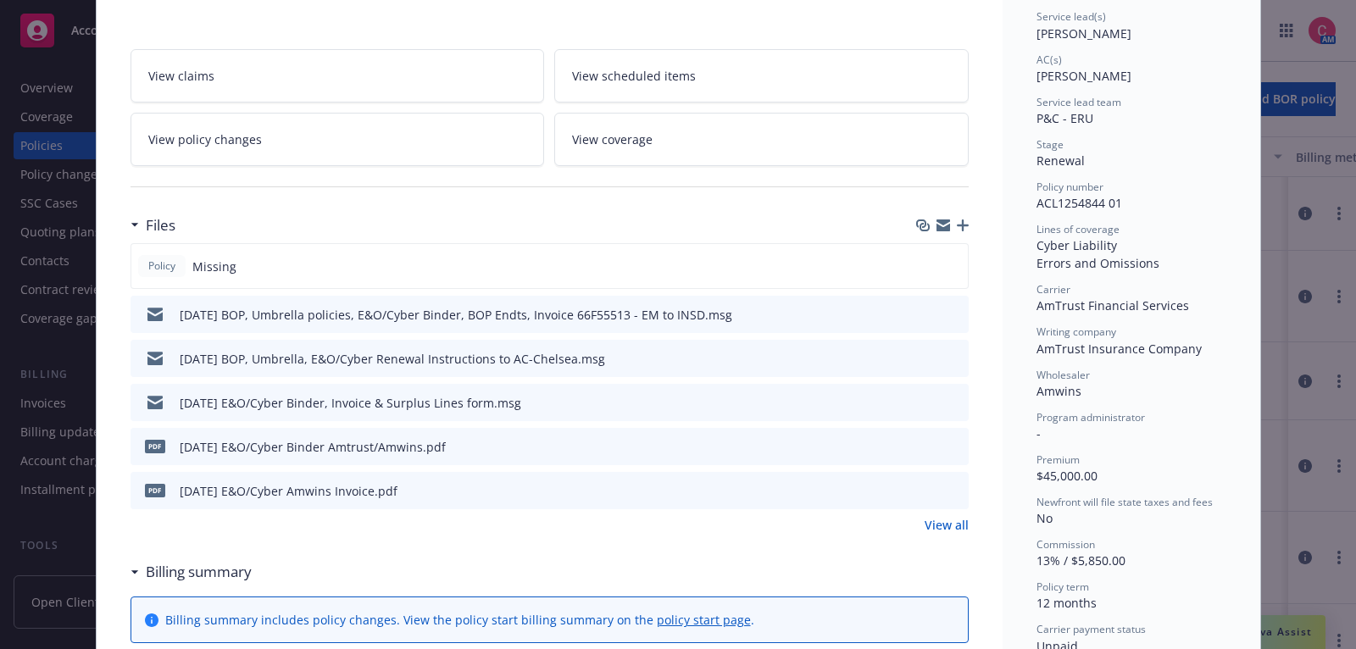
scroll to position [256, 0]
click at [965, 223] on icon "button" at bounding box center [963, 226] width 12 height 12
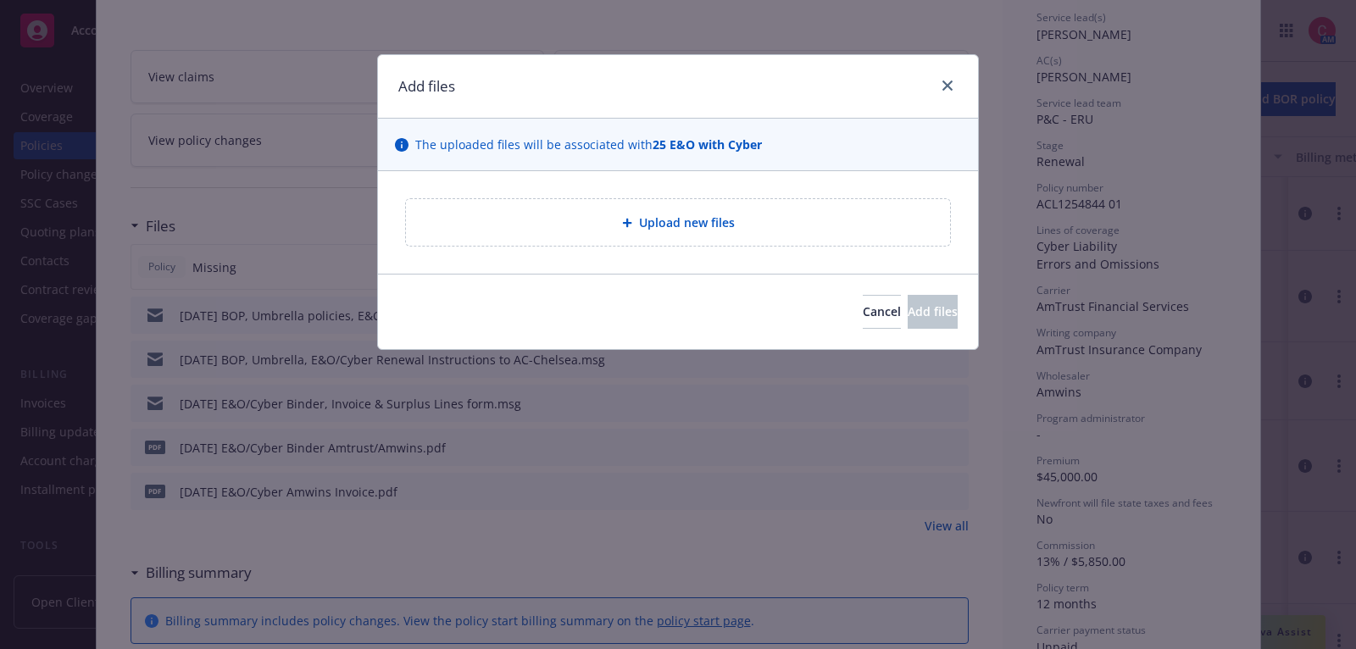
click at [864, 247] on div "Upload new files" at bounding box center [678, 222] width 600 height 103
click at [864, 238] on div "Upload new files" at bounding box center [678, 222] width 544 height 47
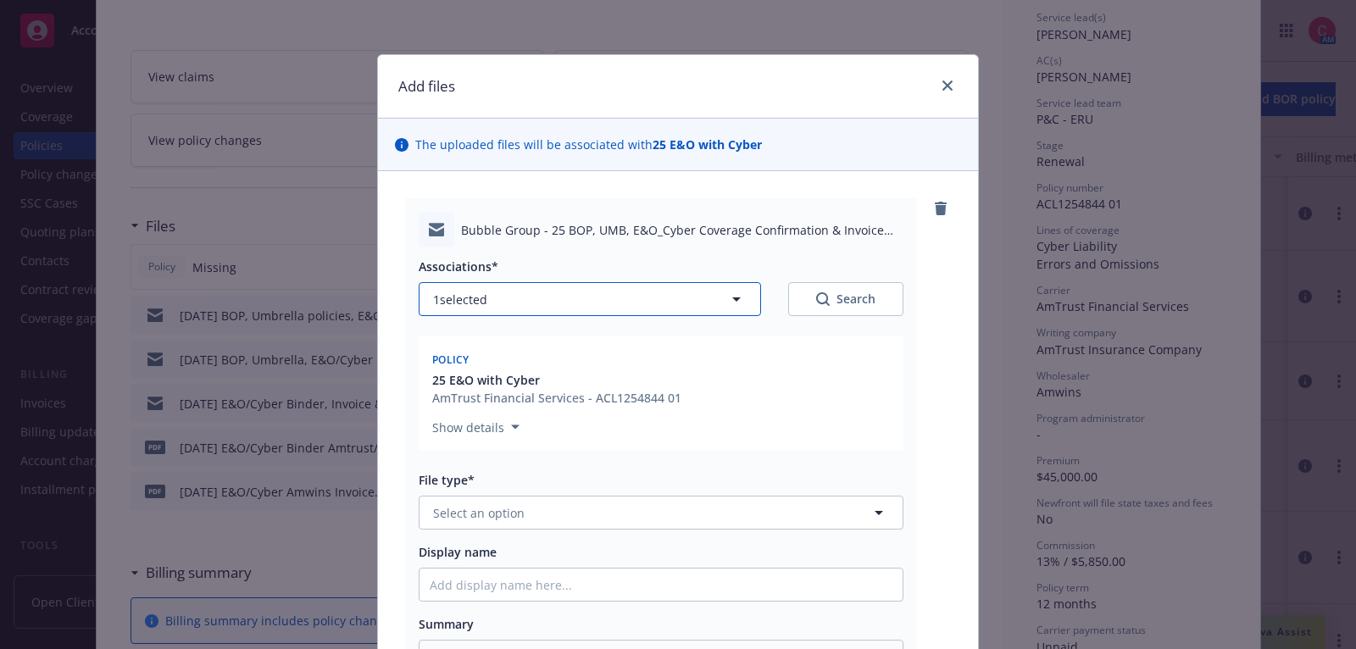
click at [627, 305] on button "1 selected" at bounding box center [590, 299] width 342 height 34
type textarea "x"
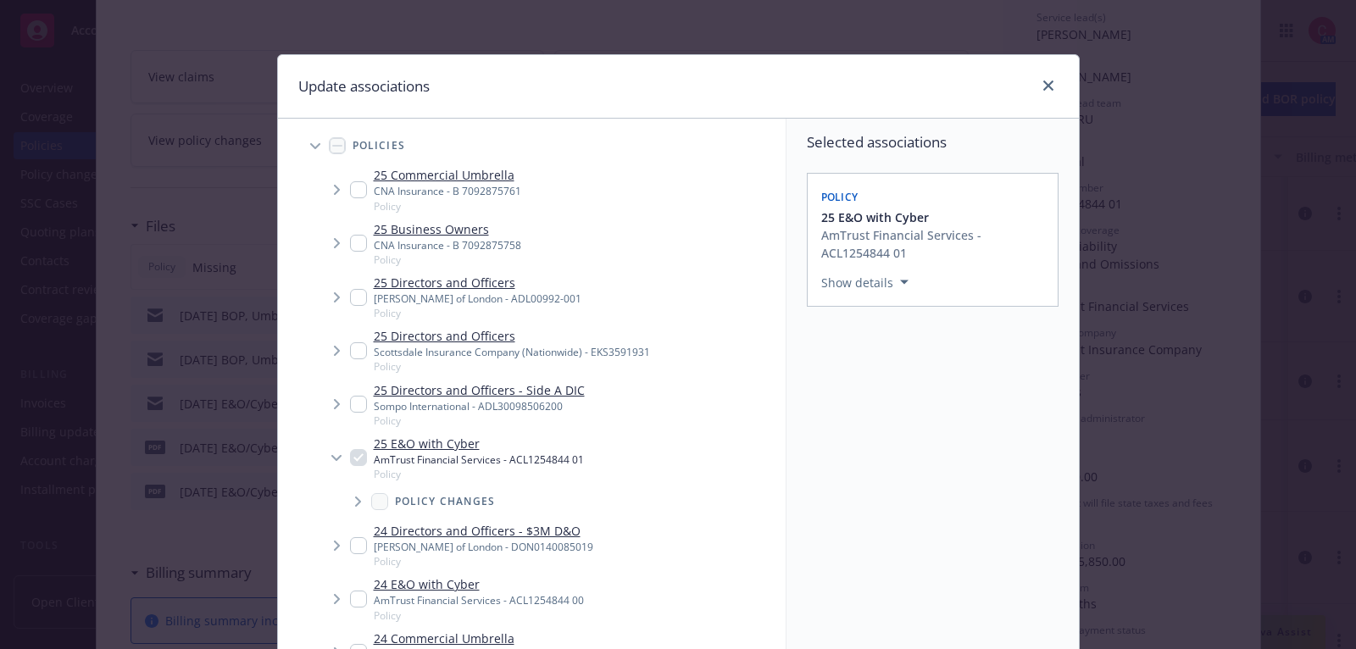
click at [353, 240] on input "Tree Example" at bounding box center [358, 243] width 17 height 17
checkbox input "true"
click at [354, 194] on input "Tree Example" at bounding box center [358, 189] width 17 height 17
checkbox input "true"
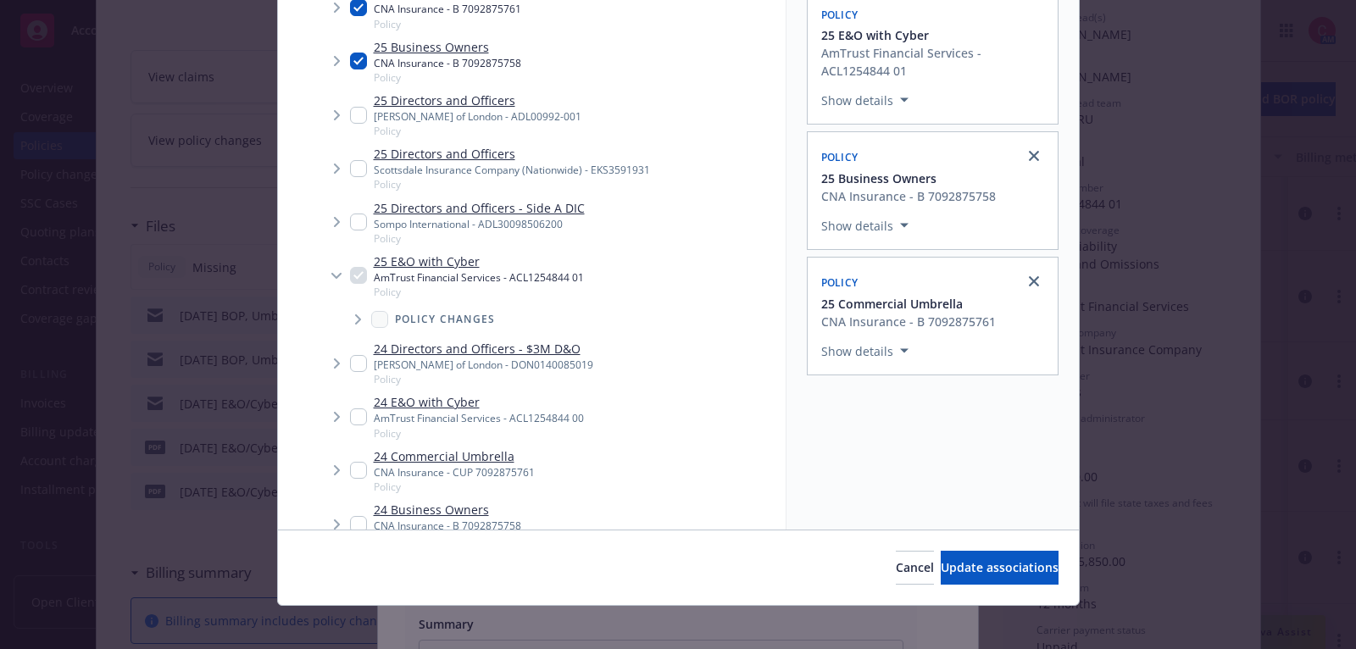
scroll to position [192, 0]
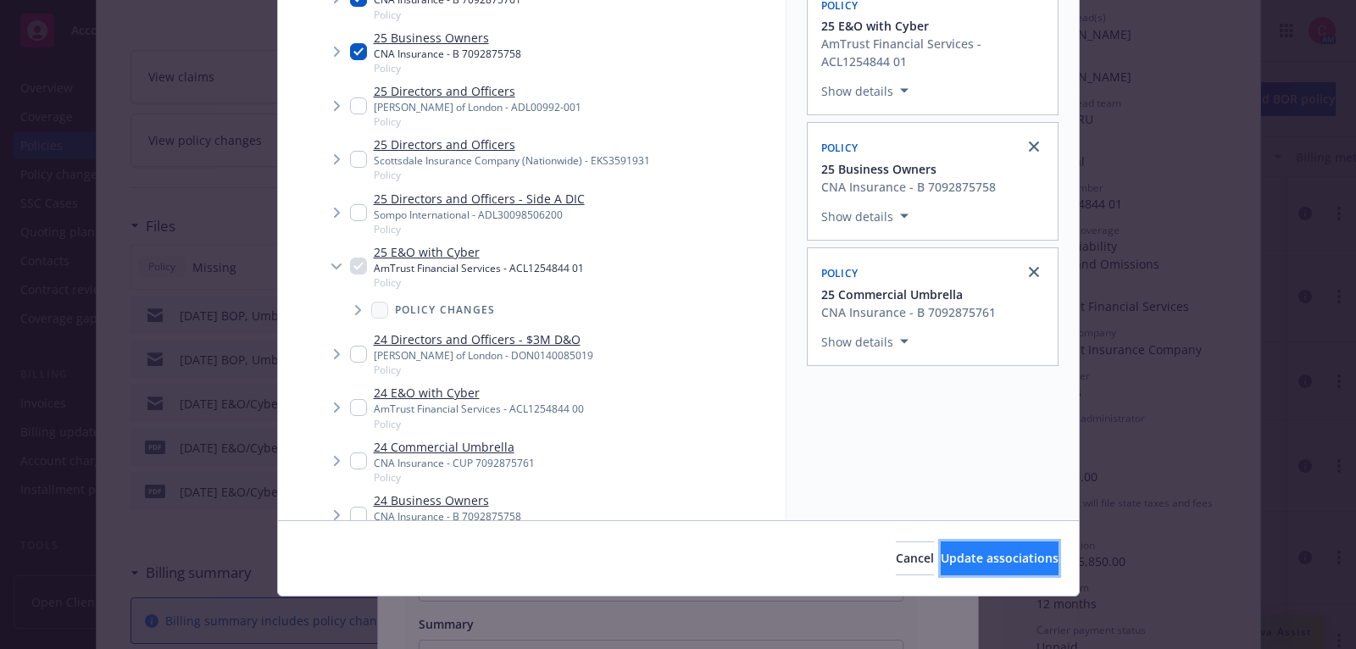
click at [941, 547] on button "Update associations" at bounding box center [1000, 559] width 118 height 34
type textarea "x"
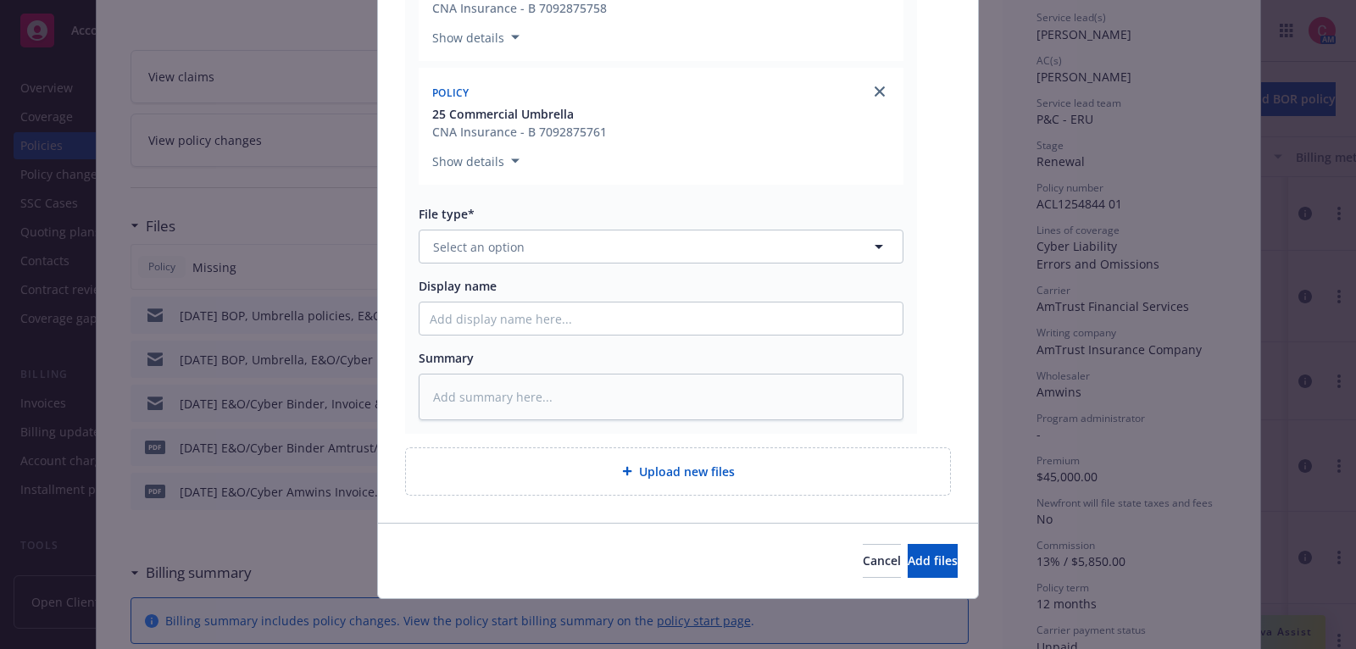
scroll to position [170, 0]
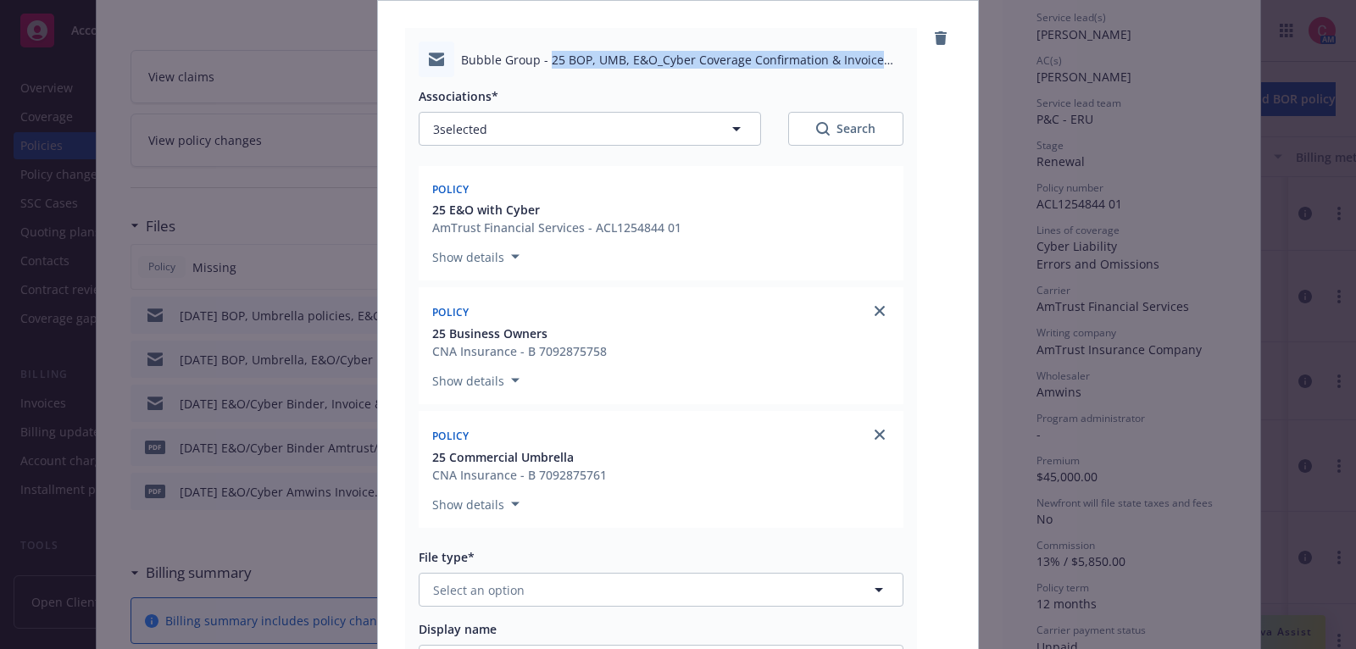
drag, startPoint x: 548, startPoint y: 60, endPoint x: 881, endPoint y: 52, distance: 333.2
click at [881, 53] on span "Bubble Group - 25 BOP, UMB, E&O_Cyber Coverage Confirmation & Invoice Delivered…" at bounding box center [682, 60] width 442 height 18
copy span "25 BOP, UMB, E&O_Cyber Coverage Confirmation & Invoice"
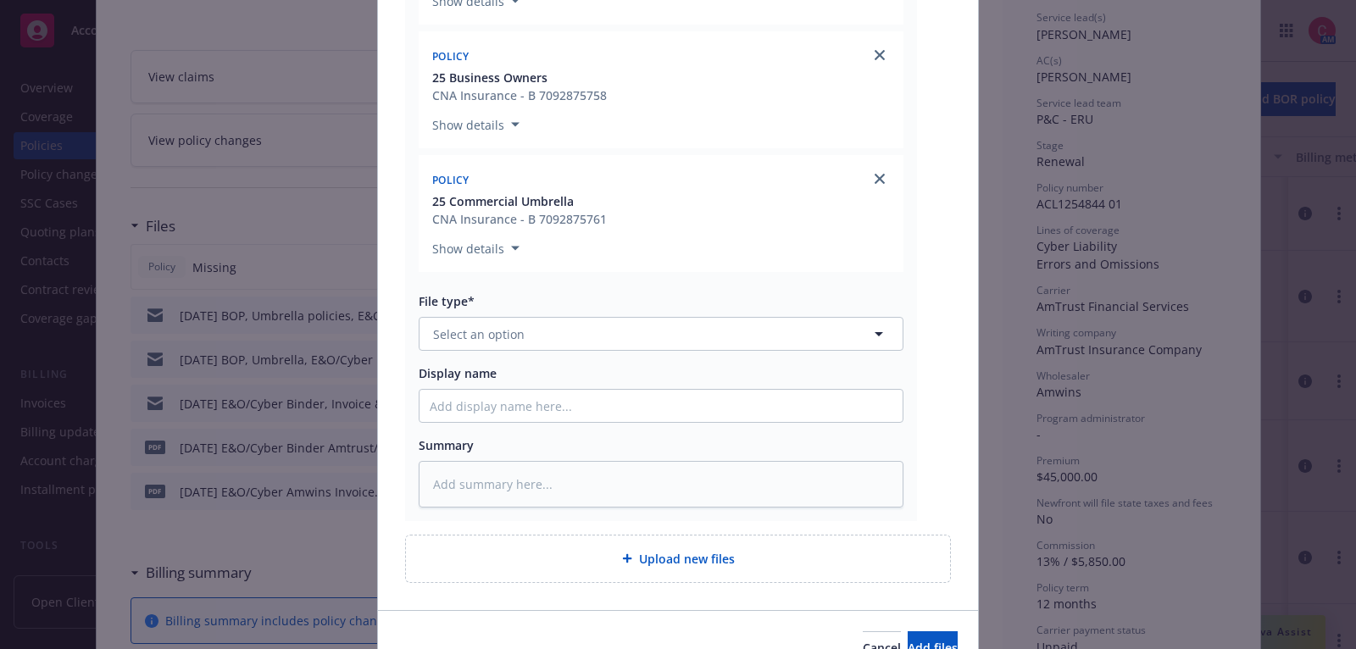
scroll to position [514, 0]
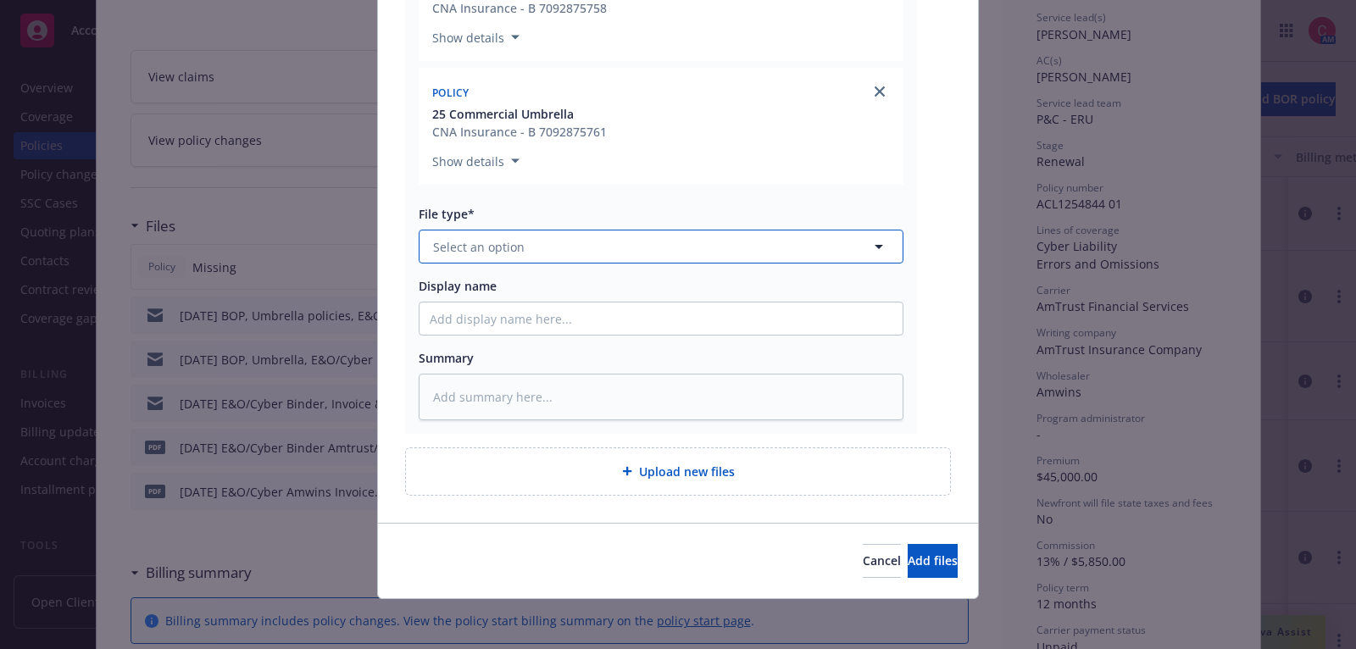
click at [619, 253] on button "Select an option" at bounding box center [661, 247] width 485 height 34
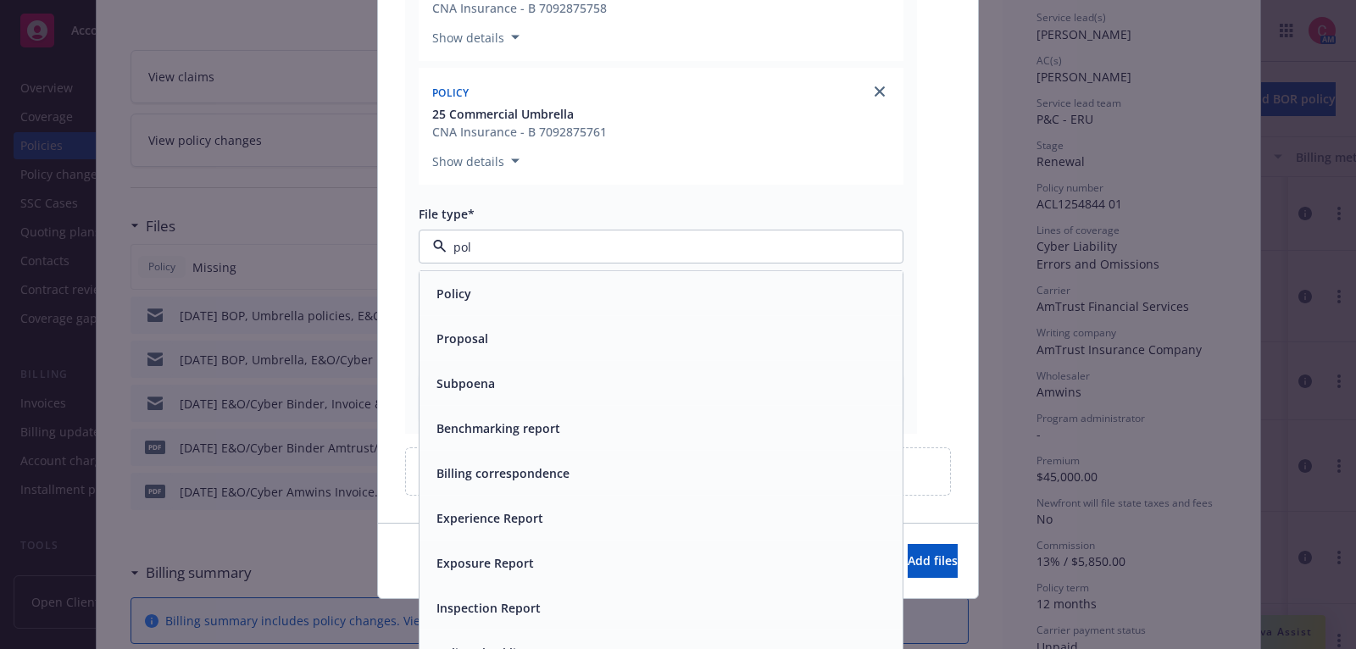
type input "poli"
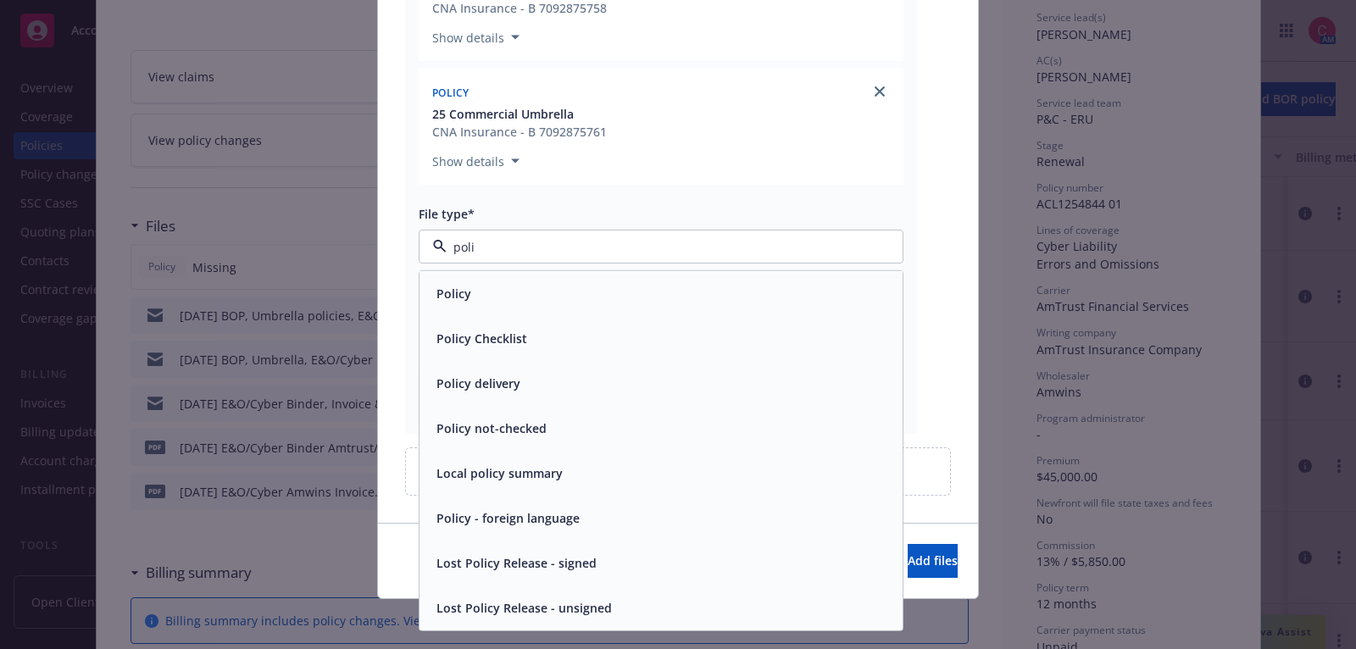
click at [631, 371] on div "Policy delivery" at bounding box center [661, 383] width 463 height 25
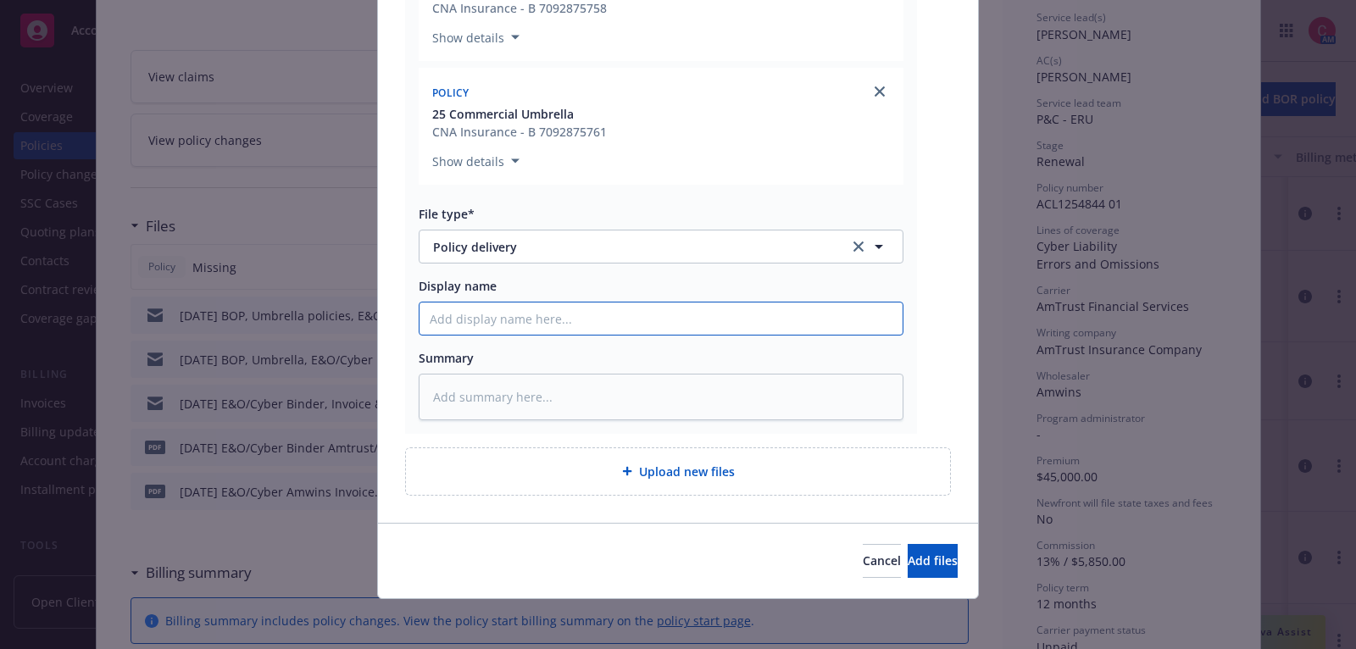
click at [624, 320] on input "Display name" at bounding box center [661, 319] width 483 height 32
paste input "25 BOP, UMB, E&O_Cyber Coverage Confirmation & Invoice"
type textarea "x"
type input "25 BOP, UMB, E&O_Cyber Coverage Confirmation & Invoice"
click at [540, 315] on input "25 BOP, UMB, E&O_Cyber Coverage Confirmation & Invoice" at bounding box center [661, 319] width 483 height 32
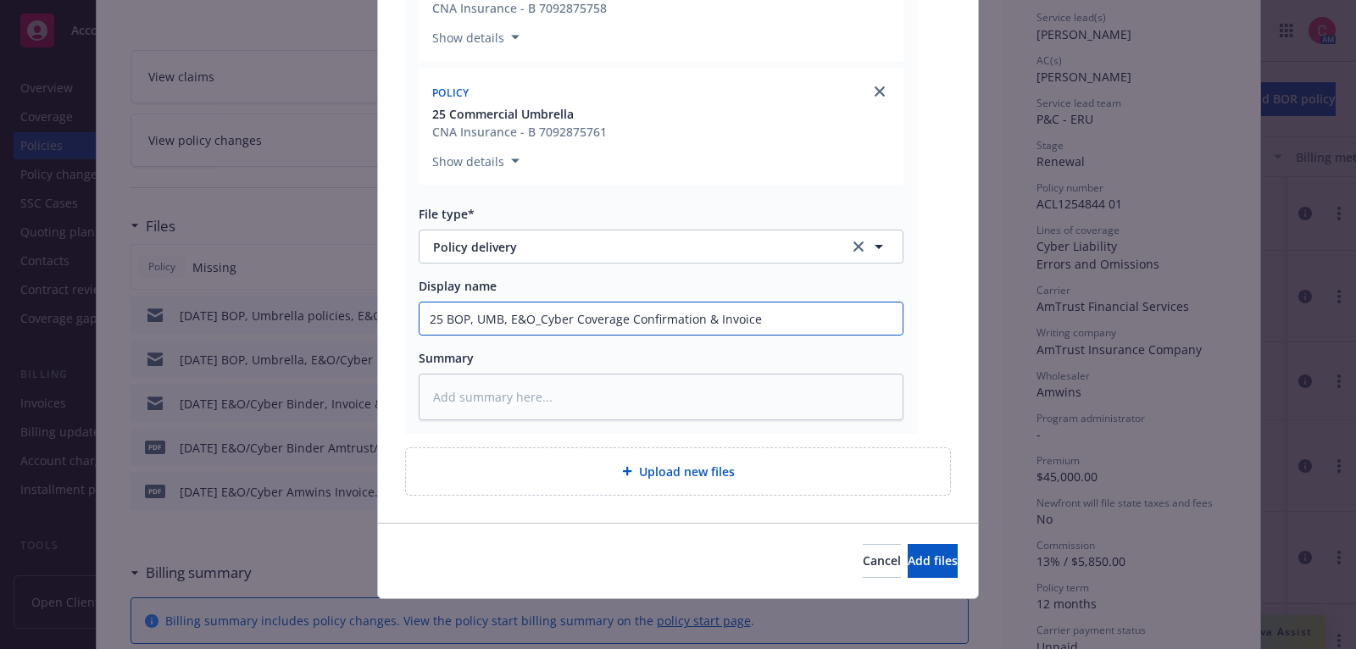
type textarea "x"
type input "25 BOP, UMB, E&OCyber Coverage Confirmation & Invoice"
type textarea "x"
type input "25 BOP, UMB, E&O/Cyber Coverage Confirmation & Invoice"
click at [786, 317] on input "25 BOP, UMB, E&O/Cyber Coverage Confirmation & Invoice" at bounding box center [661, 319] width 483 height 32
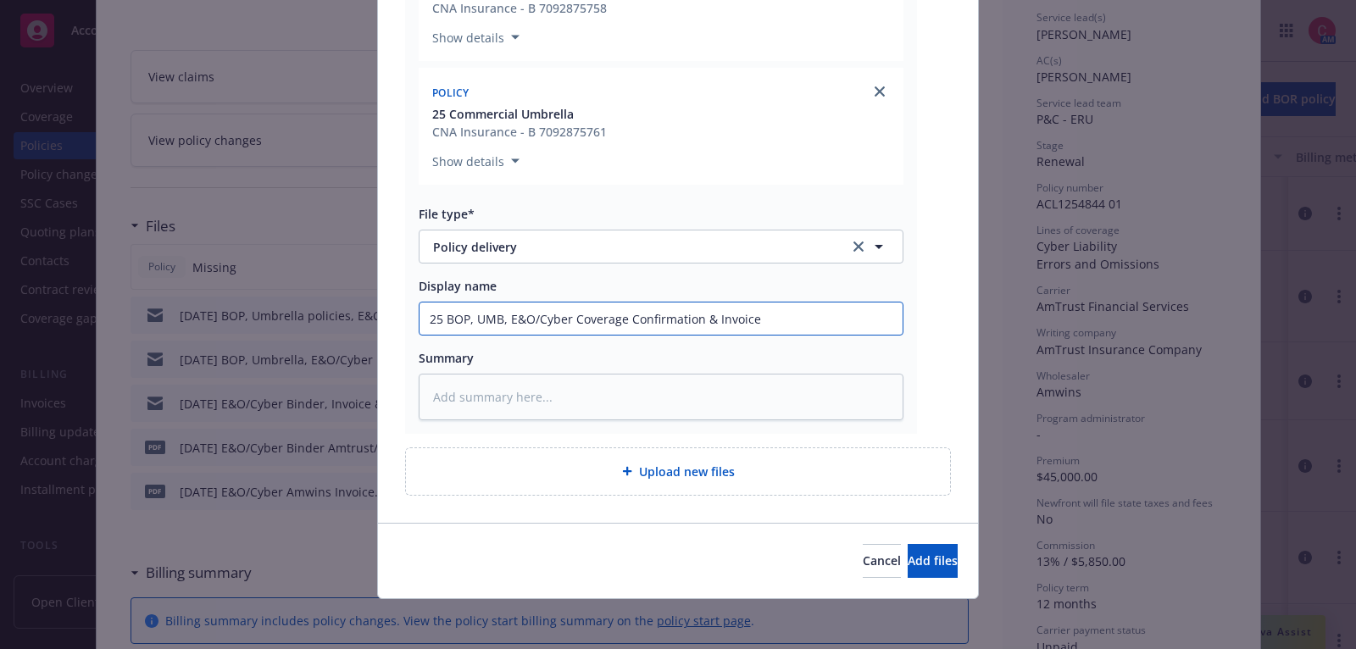
type textarea "x"
type input "25 BOP, UMB, E&O/Cyber Coverage Confirmation & Invoice"
type textarea "x"
type input "25 BOP, UMB, E&O/Cyber Coverage Confirmation & Invoice D"
type textarea "x"
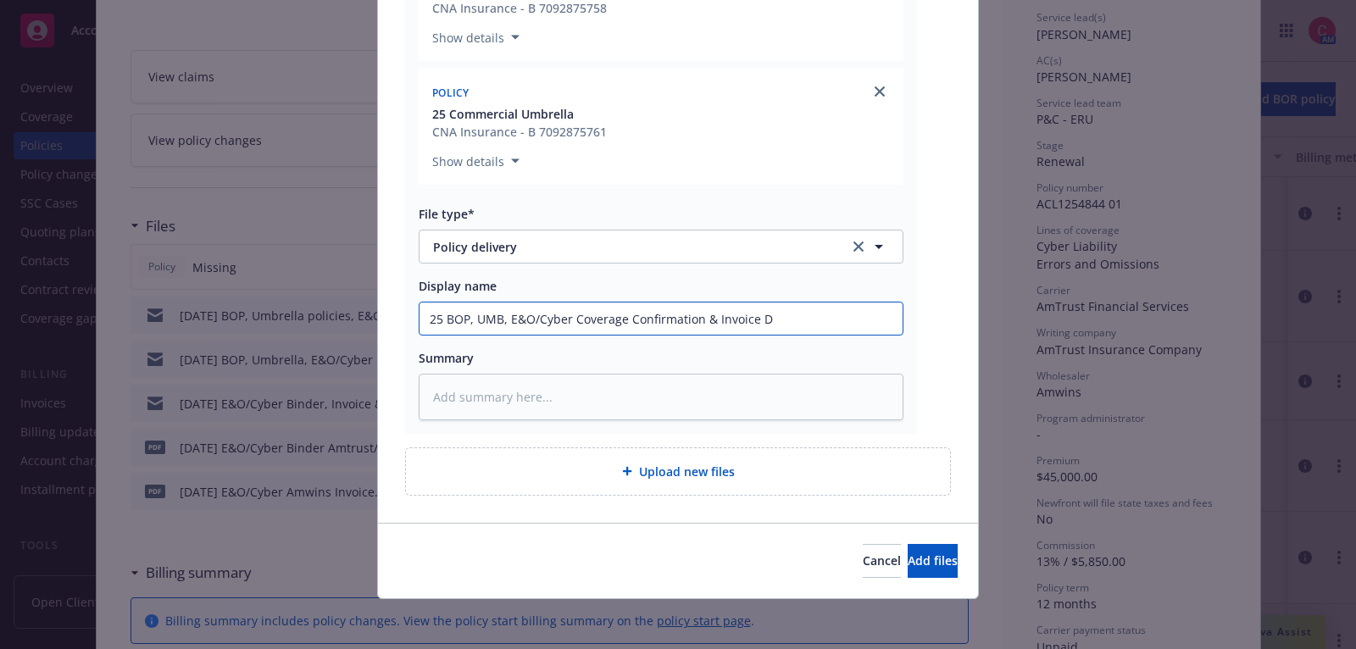
type input "25 BOP, UMB, E&O/Cyber Coverage Confirmation & Invoice De"
type textarea "x"
type input "25 BOP, UMB, E&O/Cyber Coverage Confirmation & Invoice Del"
type textarea "x"
type input "25 BOP, UMB, E&O/Cyber Coverage Confirmation & Invoice Deliv"
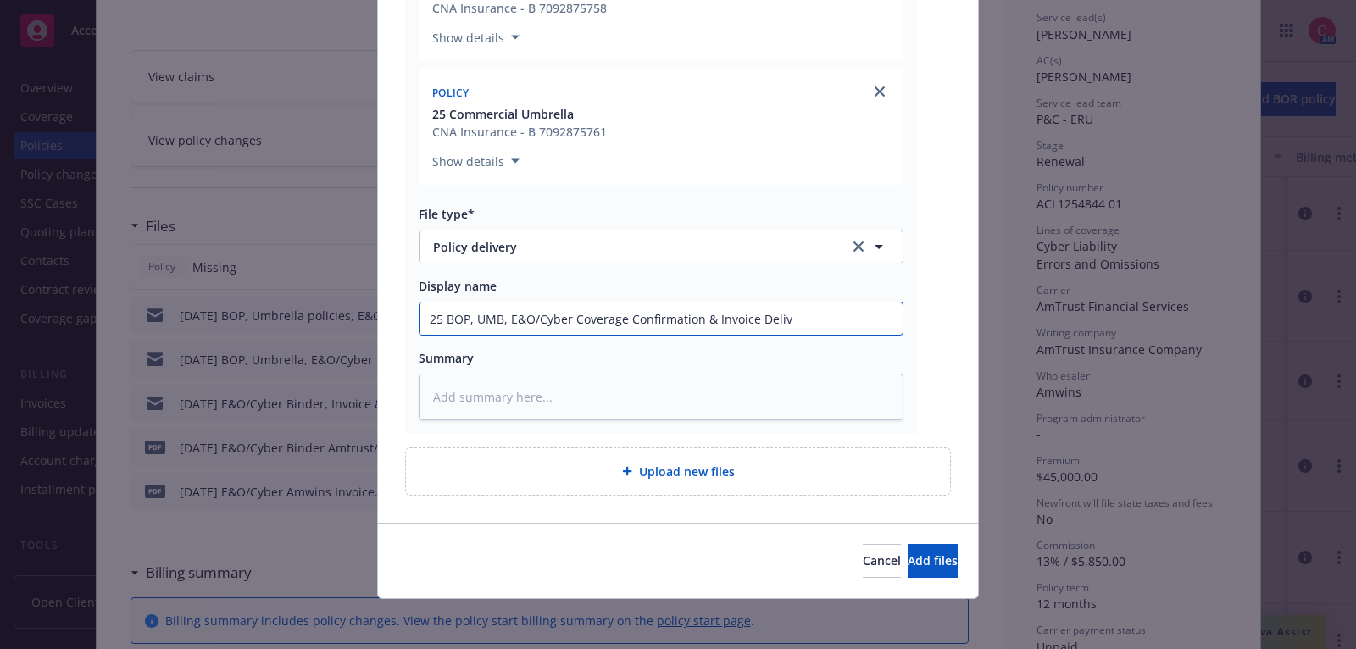
type textarea "x"
type input "25 BOP, UMB, E&O/Cyber Coverage Confirmation & Invoice Deliver"
type textarea "x"
type input "25 BOP, UMB, E&O/Cyber Coverage Confirmation & Invoice Delivere"
type textarea "x"
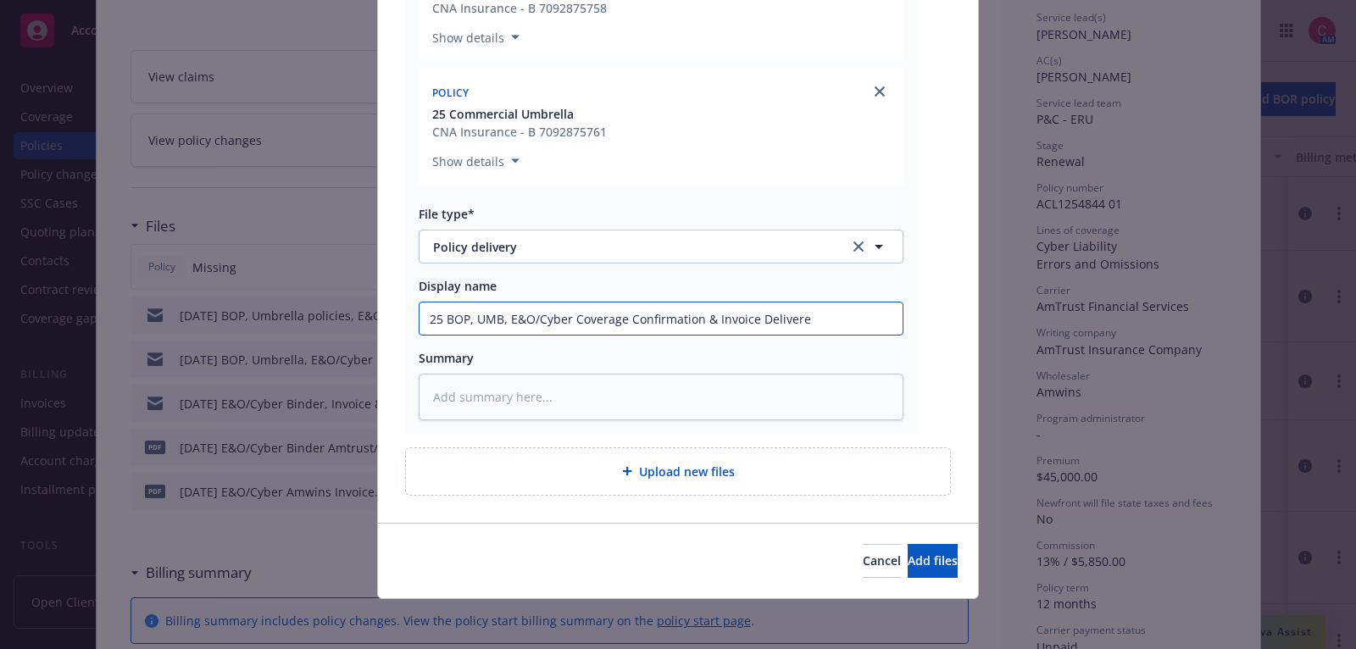
type input "25 BOP, UMB, E&O/Cyber Coverage Confirmation & Invoice Delivered"
type textarea "x"
type input "25 BOP, UMB, E&O/Cyber Coverage Confirmation & Invoice Delivered"
type textarea "x"
type input "25 BOP, UMB, E&O/Cyber Coverage Confirmation & Invoice Delivered t"
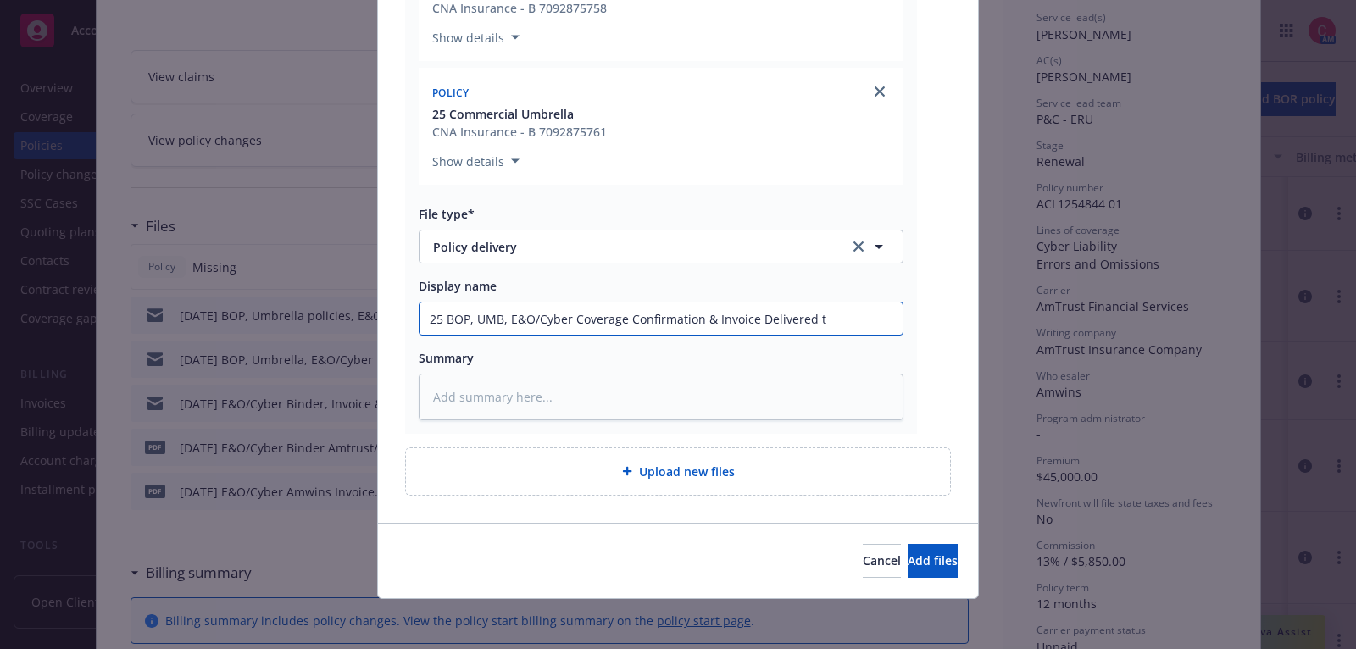
type textarea "x"
type input "25 BOP, UMB, E&O/Cyber Coverage Confirmation & Invoice Delivered to"
type textarea "x"
type input "25 BOP, UMB, E&O/Cyber Coverage Confirmation & Invoice Delivered to"
type textarea "x"
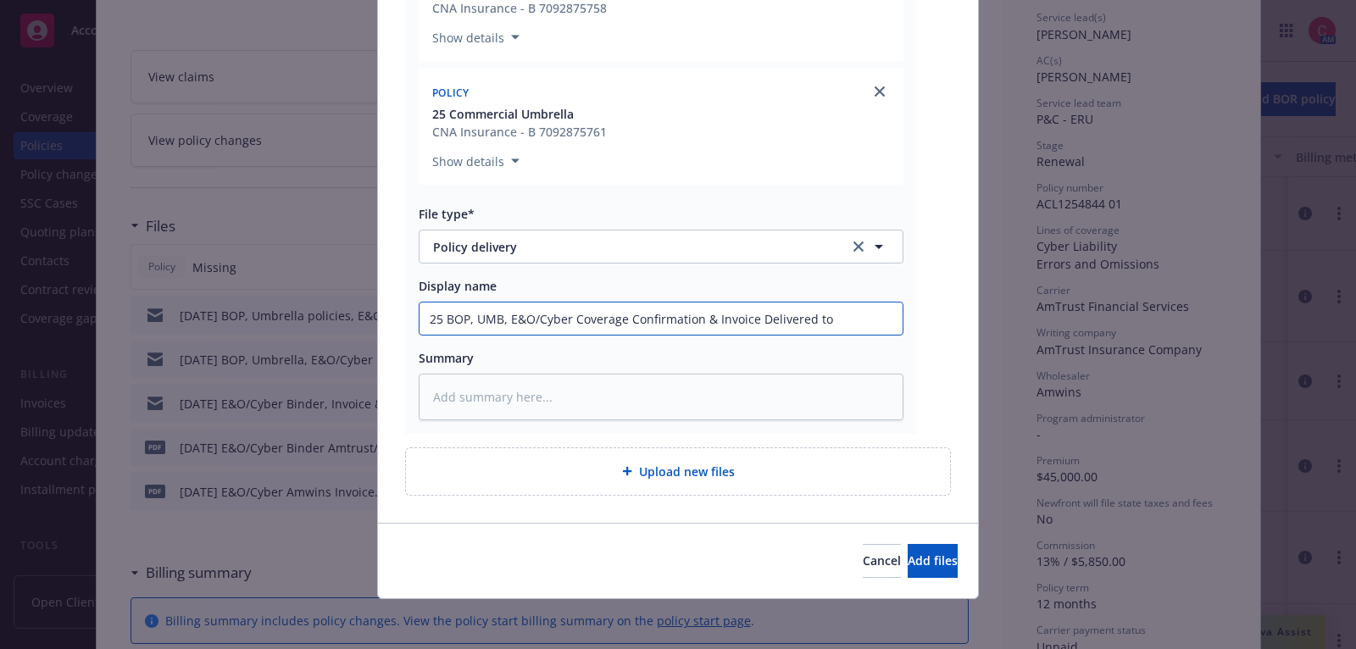
type input "25 BOP, UMB, E&O/Cyber Coverage Confirmation & Invoice Delivered to I"
type textarea "x"
type input "25 BOP, UMB, E&O/Cyber Coverage Confirmation & Invoice Delivered to In"
type textarea "x"
type input "25 BOP, UMB, E&O/Cyber Coverage Confirmation & Invoice Delivered to Ins"
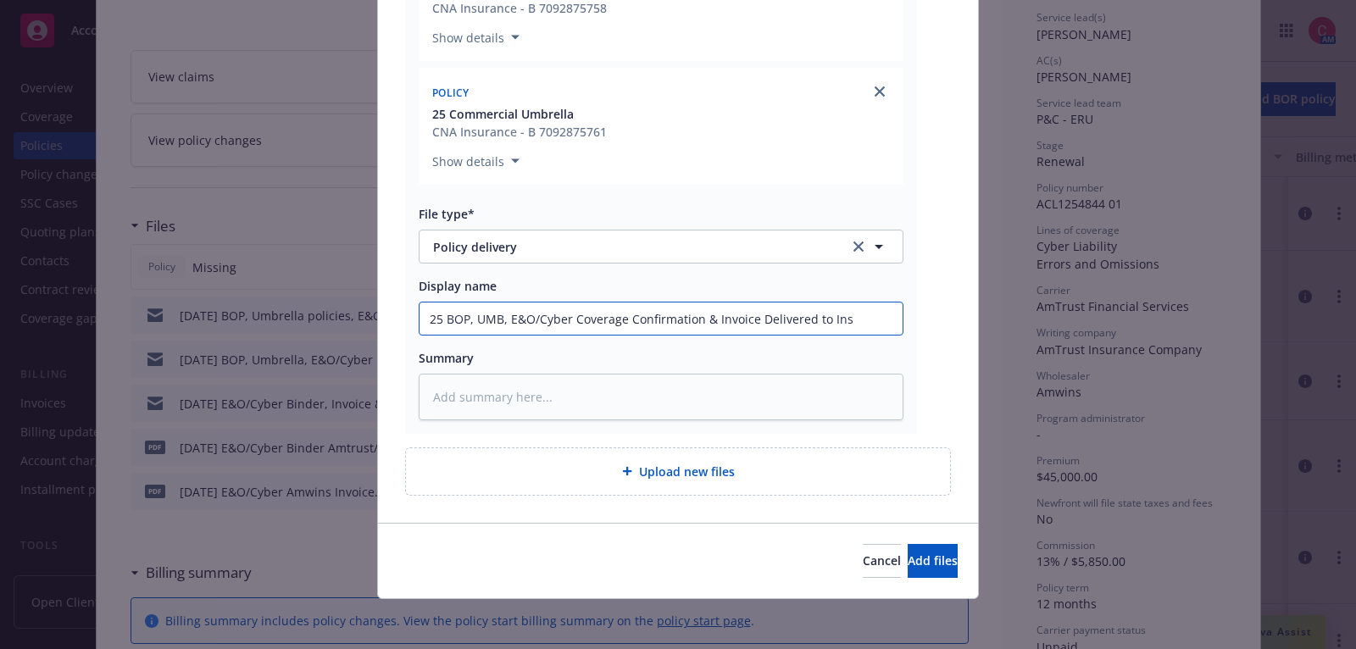
type textarea "x"
type input "25 BOP, UMB, E&O/Cyber Coverage Confirmation & Invoice Delivered to Insu"
type textarea "x"
type input "25 BOP, UMB, E&O/Cyber Coverage Confirmation & Invoice Delivered to Insur"
type textarea "x"
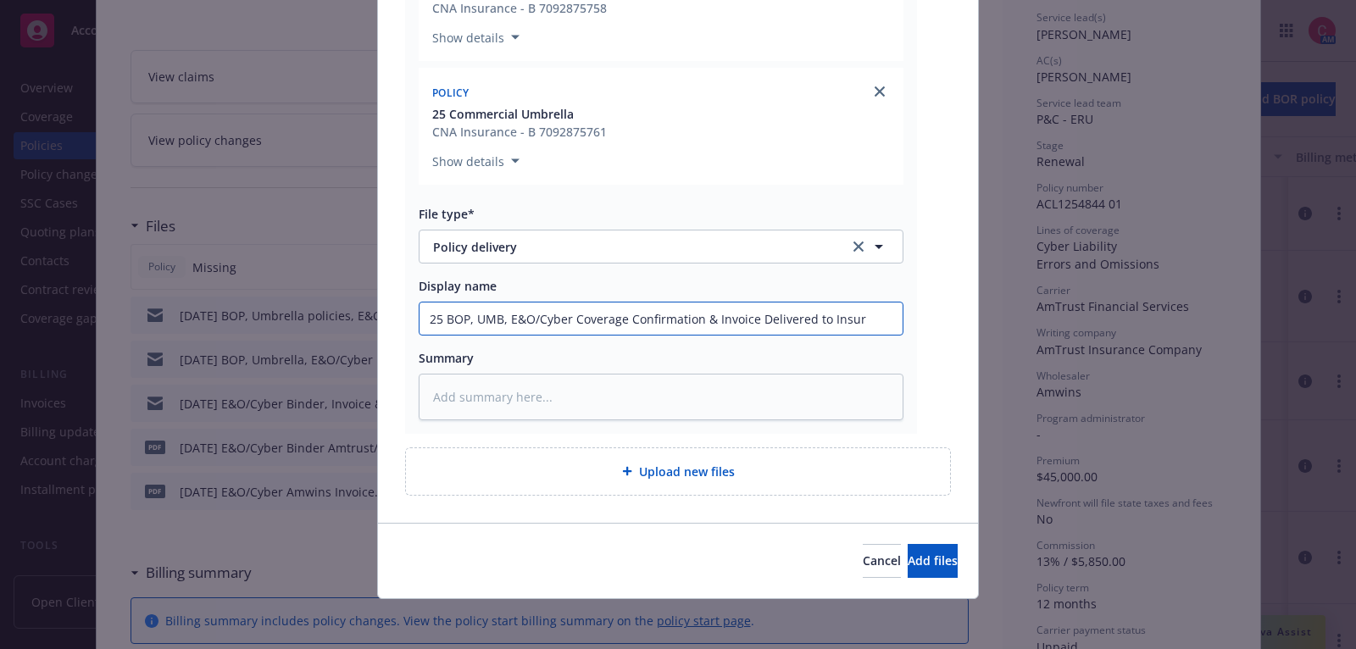
type input "25 BOP, UMB, E&O/Cyber Coverage Confirmation & Invoice Delivered to Insure"
type textarea "x"
type input "25 BOP, UMB, E&O/Cyber Coverage Confirmation & Invoice Delivered to Insured"
click at [469, 321] on input "25 BOP, UMB, E&O/Cyber Coverage Confirmation & Invoice Delivered to Insured" at bounding box center [661, 319] width 483 height 32
type textarea "x"
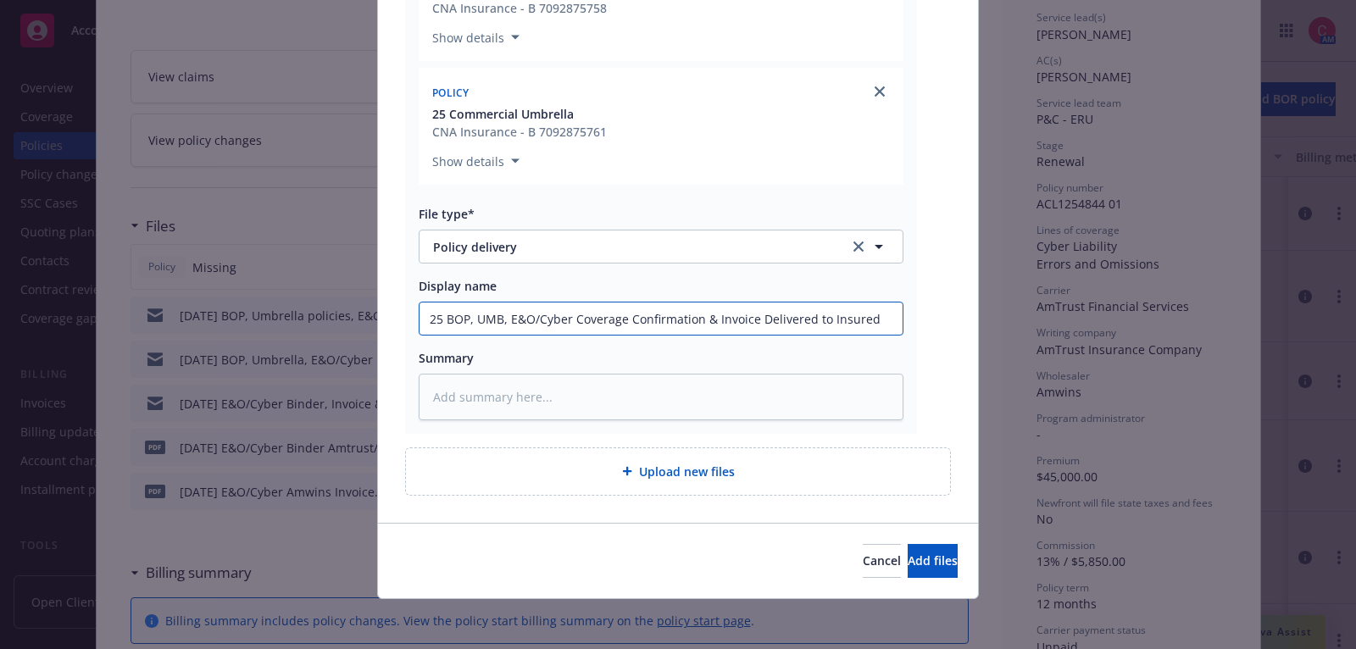
type input "25 BOP , UMB, E&O/Cyber Coverage Confirmation & Invoice Delivered to Insured"
type textarea "x"
type input "25 BOP +, UMB, E&O/Cyber Coverage Confirmation & Invoice Delivered to Insured"
type textarea "x"
type input "25 BOP + , UMB, E&O/Cyber Coverage Confirmation & Invoice Delivered to Insured"
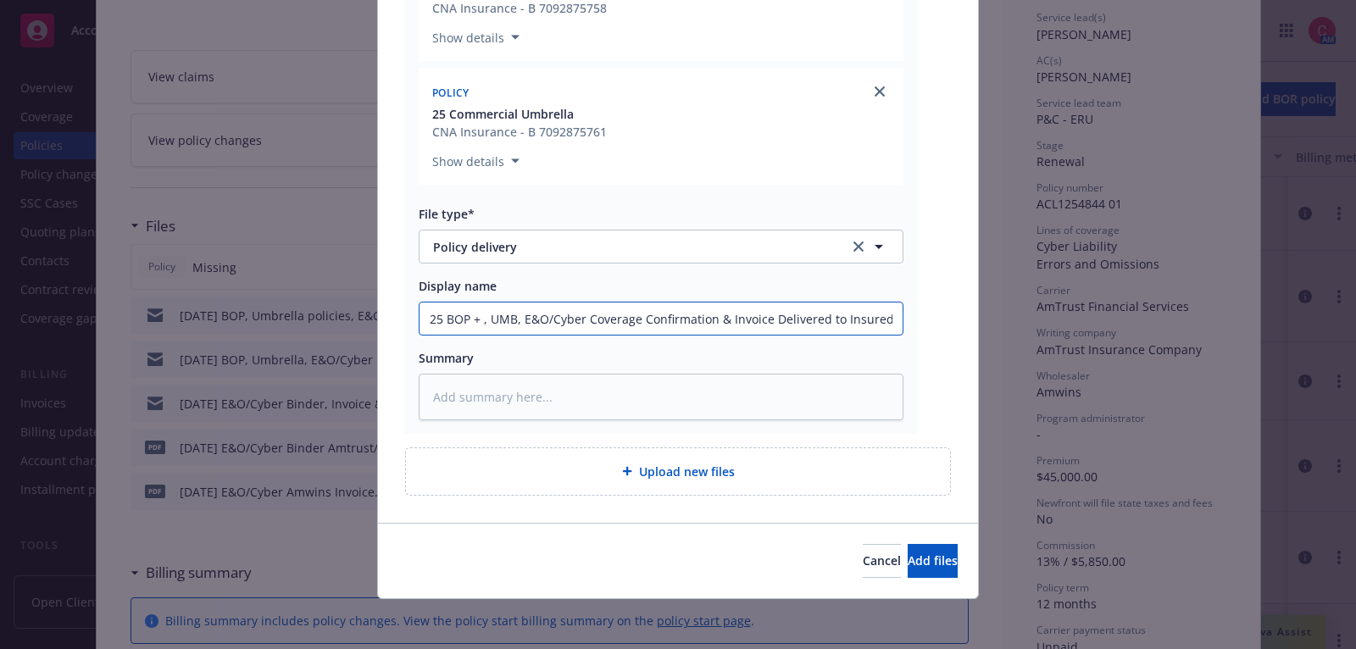
type textarea "x"
type input "25 BOP + E, UMB, E&O/Cyber Coverage Confirmation & Invoice Delivered to Insured"
type textarea "x"
type input "25 BOP + END, UMB, E&O/Cyber Coverage Confirmation & Invoice Delivered to Insur…"
type textarea "x"
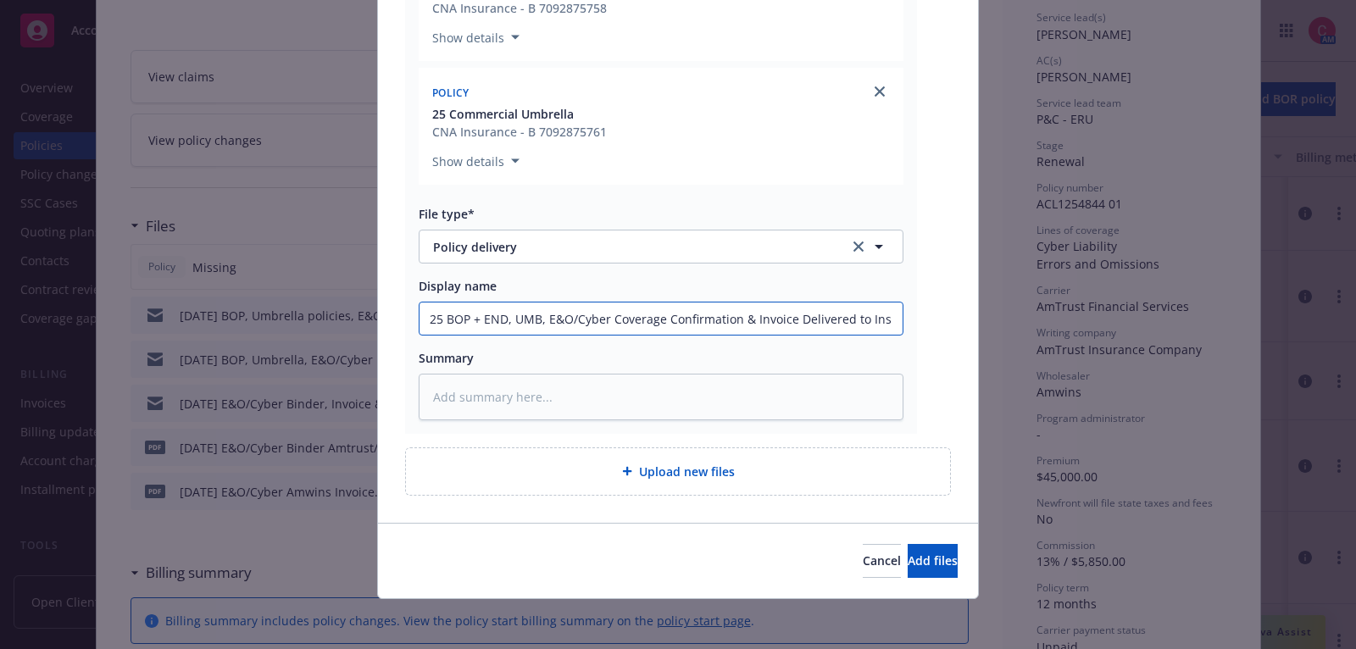
type input "25 BOP + ENDT, UMB, E&O/Cyber Coverage Confirmation & Invoice Delivered to Insu…"
type textarea "x"
type input "25 BOP + ENDTS, UMB, E&O/Cyber Coverage Confirmation & Invoice Delivered to Ins…"
type textarea "x"
type input "25 BOP + ENDT, UMB, E&O/Cyber Coverage Confirmation & Invoice Delivered to Insu…"
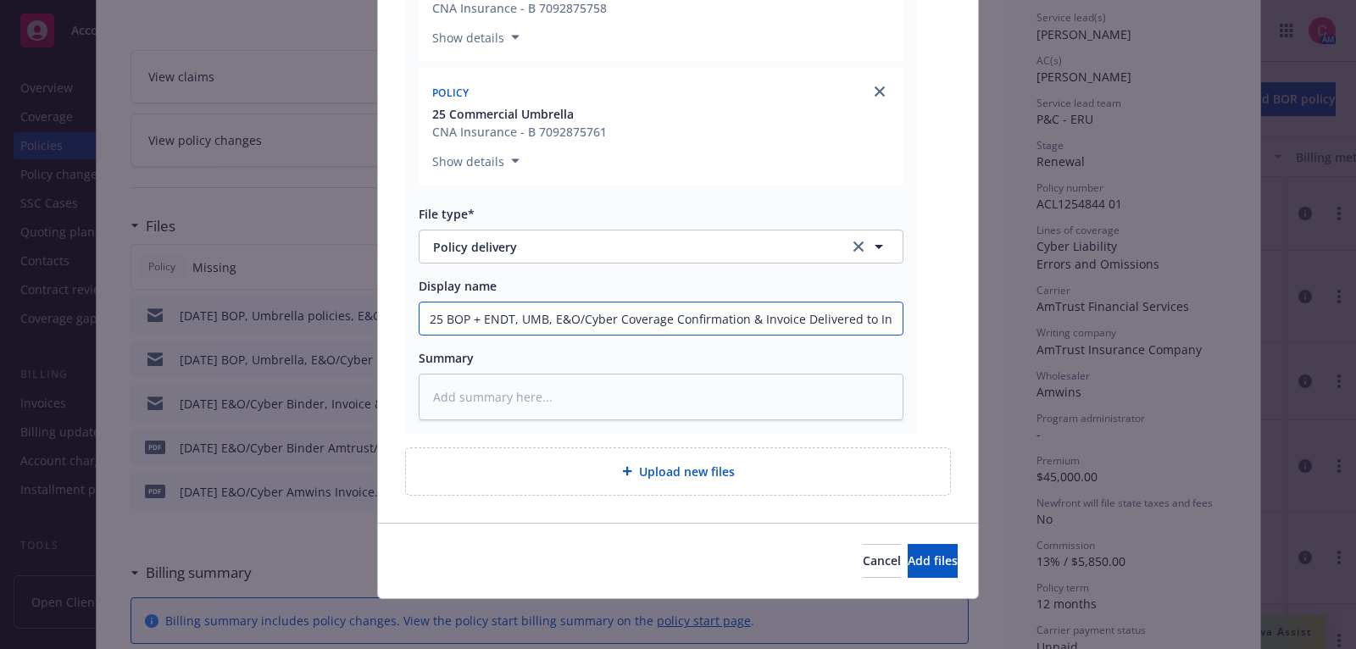
type textarea "x"
type input "25 BOP + ENDTs, UMB, E&O/Cyber Coverage Confirmation & Invoice Delivered to Ins…"
click at [431, 316] on input "25 BOP + ENDTs, UMB, E&O/Cyber Coverage Confirmation & Invoice Delivered to Ins…" at bounding box center [661, 319] width 483 height 32
type textarea "x"
type input "Ch25 BOP + ENDTs, UMB, E&O/Cyber Coverage Confirmation & Invoice Delivered to I…"
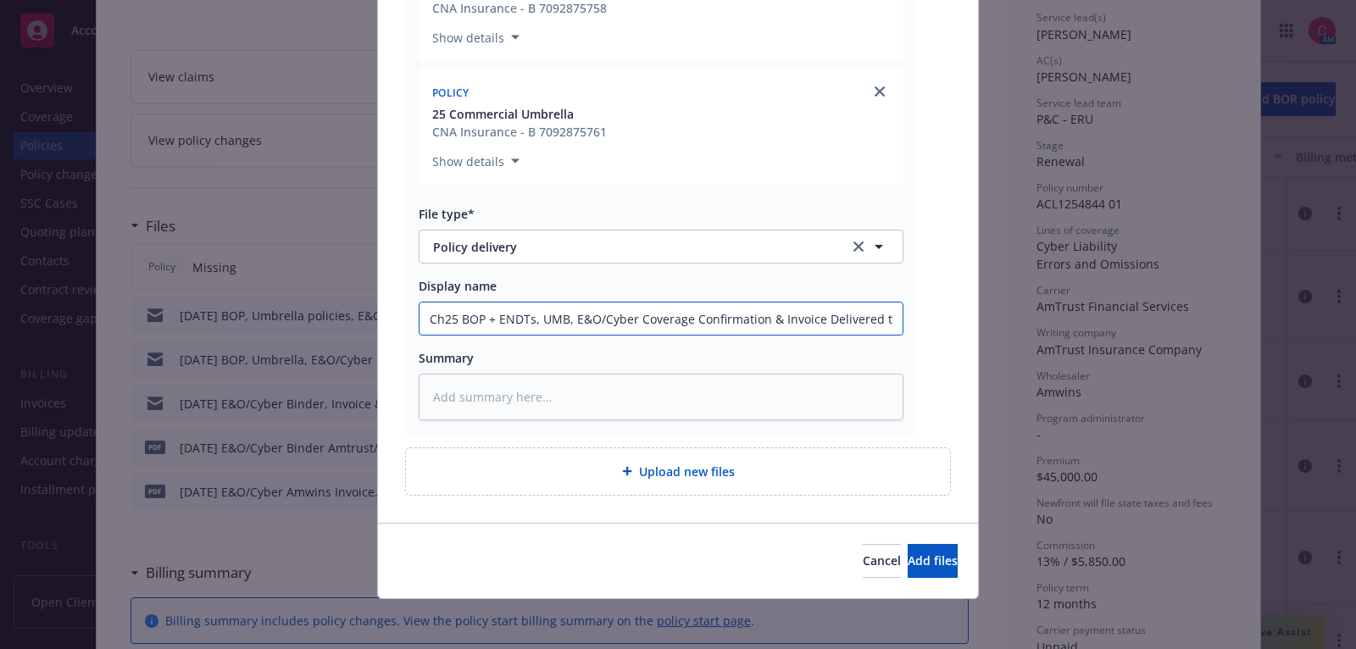
type textarea "x"
type input "Chel25 BOP + ENDTs, UMB, E&O/Cyber Coverage Confirmation & Invoice Delivered to…"
type textarea "x"
type input "Chels25 BOP + ENDTs, UMB, E&O/Cyber Coverage Confirmation & Invoice Delivered t…"
type textarea "x"
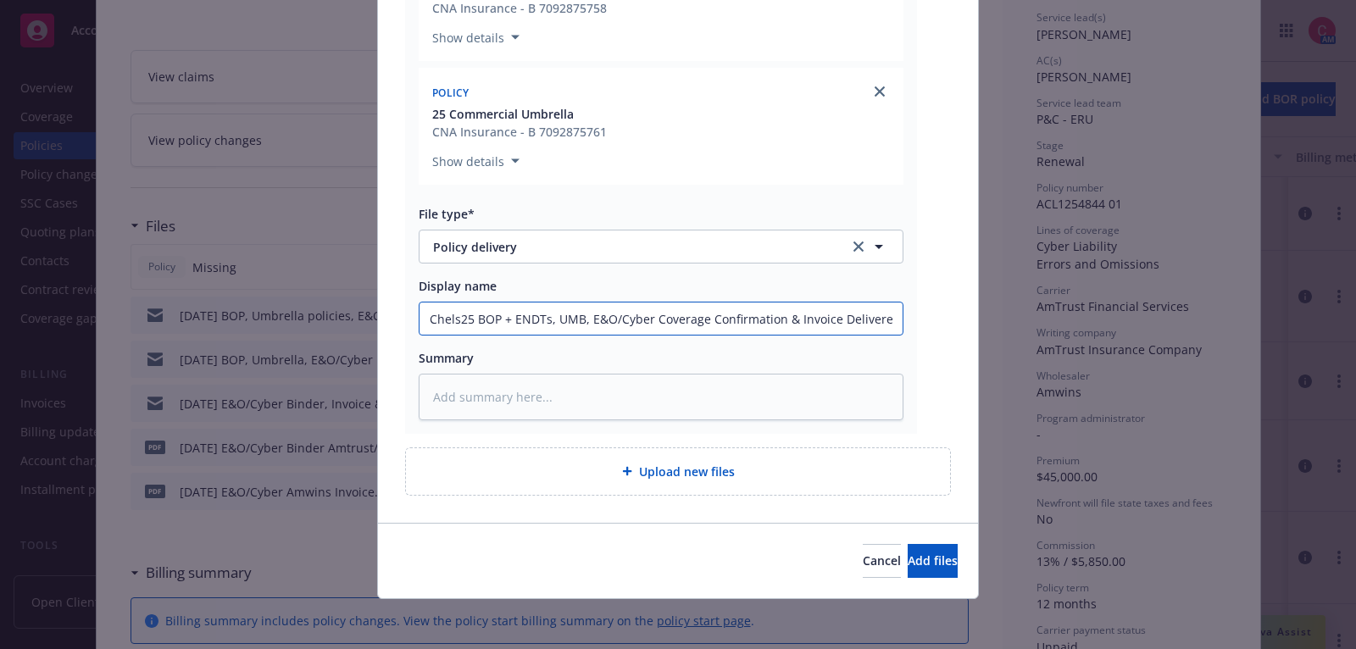
type input "Chelse25 BOP + ENDTs, UMB, E&O/Cyber Coverage Confirmation & Invoice Delivered …"
type textarea "x"
type input "Chelsea25 BOP + ENDTs, UMB, E&O/Cyber Coverage Confirmation & Invoice Delivered…"
type textarea "x"
type input "Chelsea:25 BOP + ENDTs, UMB, E&O/Cyber Coverage Confirmation & Invoice Delivere…"
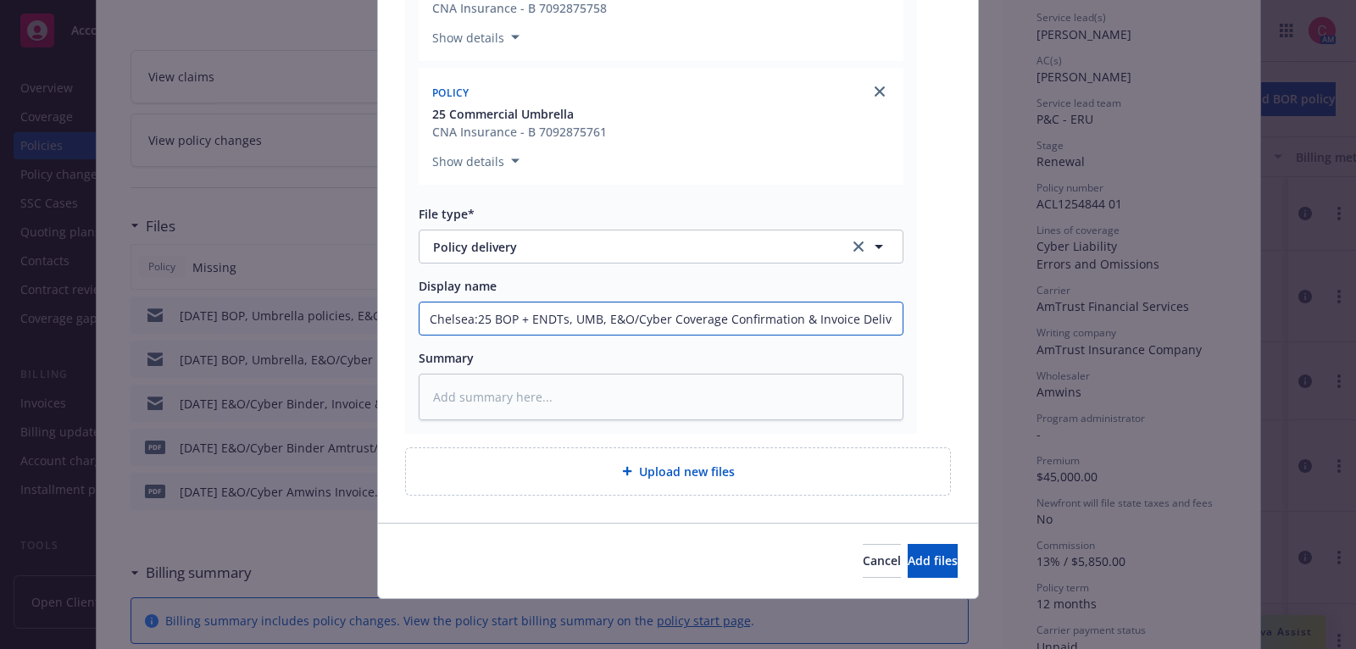
type textarea "x"
type input "Chelsea: 25 BOP + ENDTs, UMB, E&O/Cyber Coverage Confirmation & Invoice Deliver…"
click at [908, 547] on button "Add files" at bounding box center [933, 561] width 50 height 34
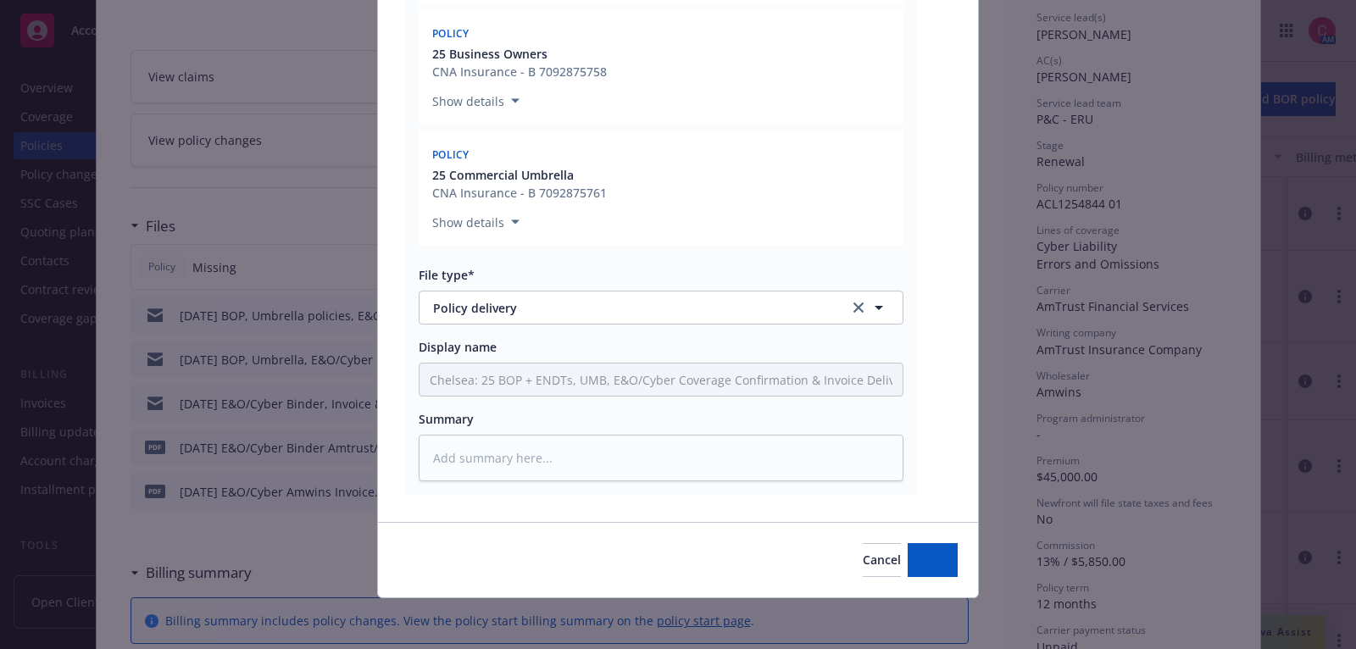
type textarea "x"
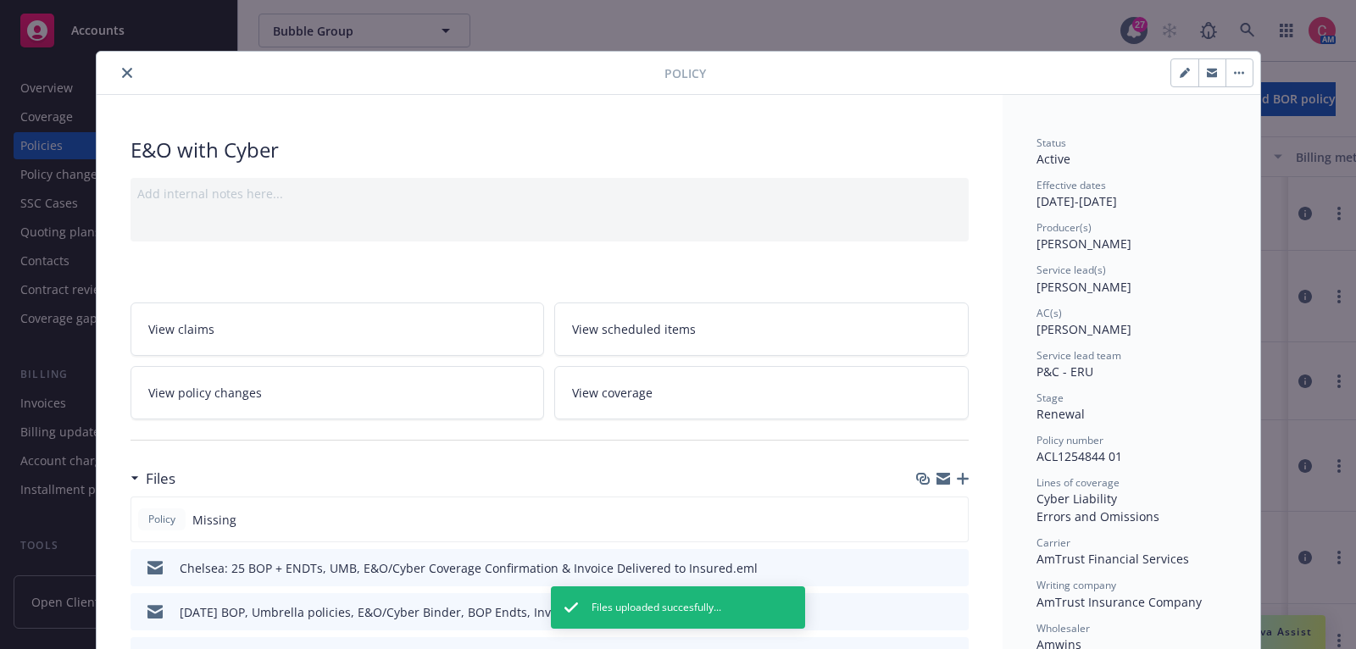
scroll to position [0, 0]
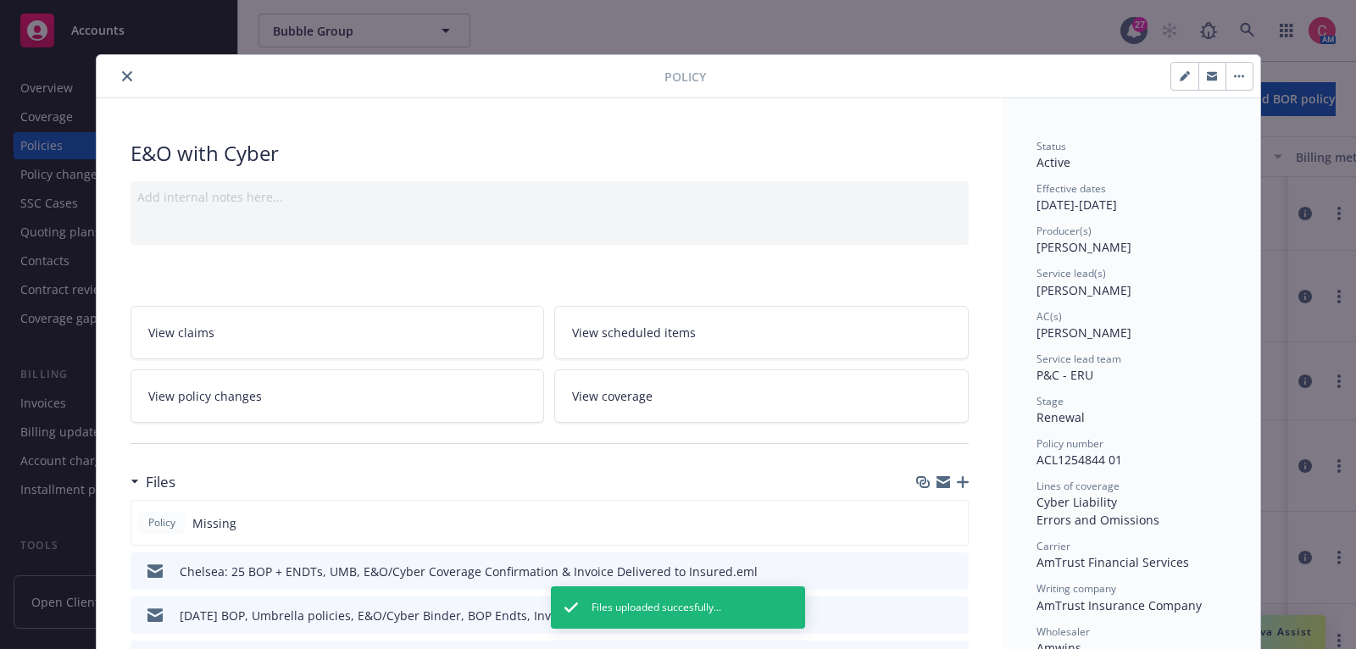
click at [125, 73] on icon "close" at bounding box center [127, 76] width 10 height 10
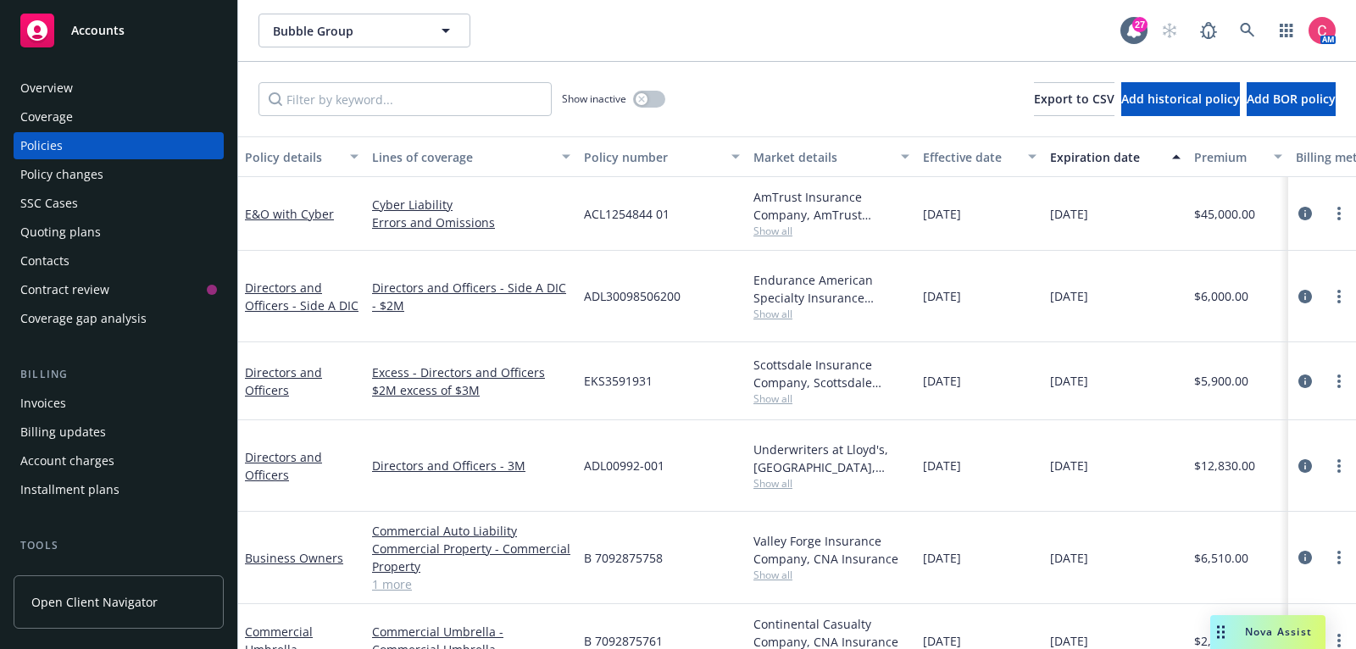
click at [139, 403] on div "Invoices" at bounding box center [118, 403] width 197 height 27
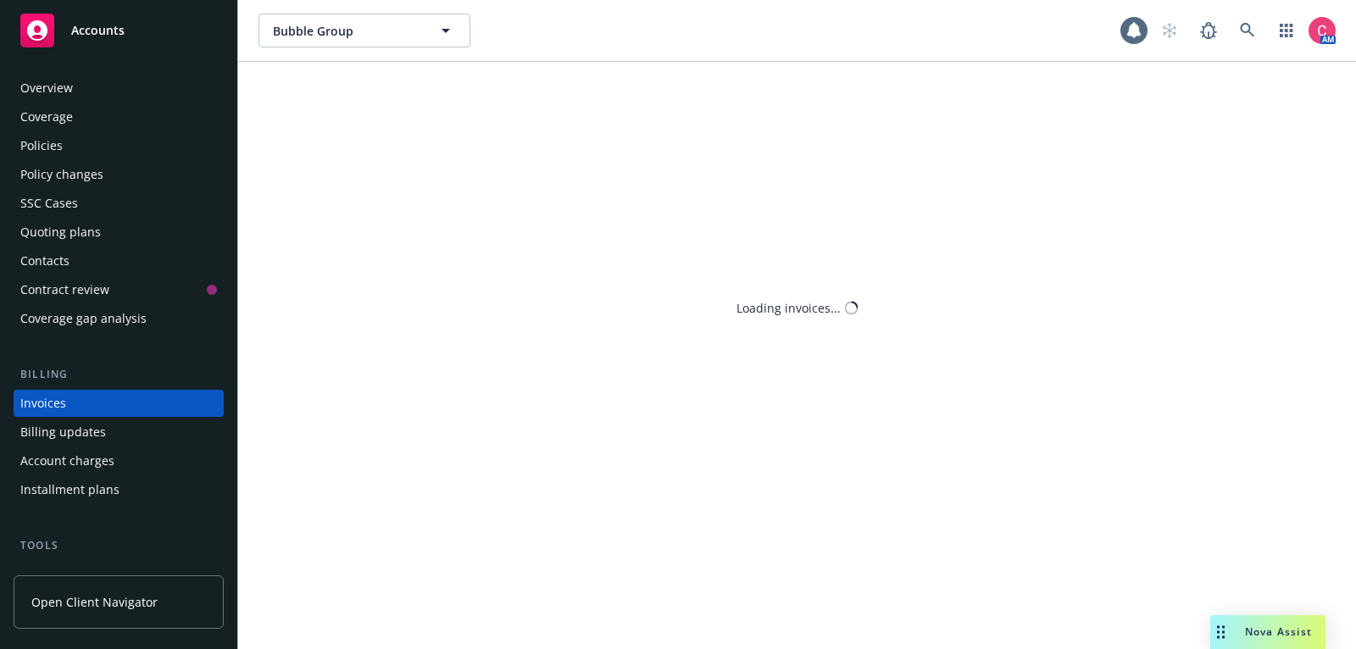
scroll to position [51, 0]
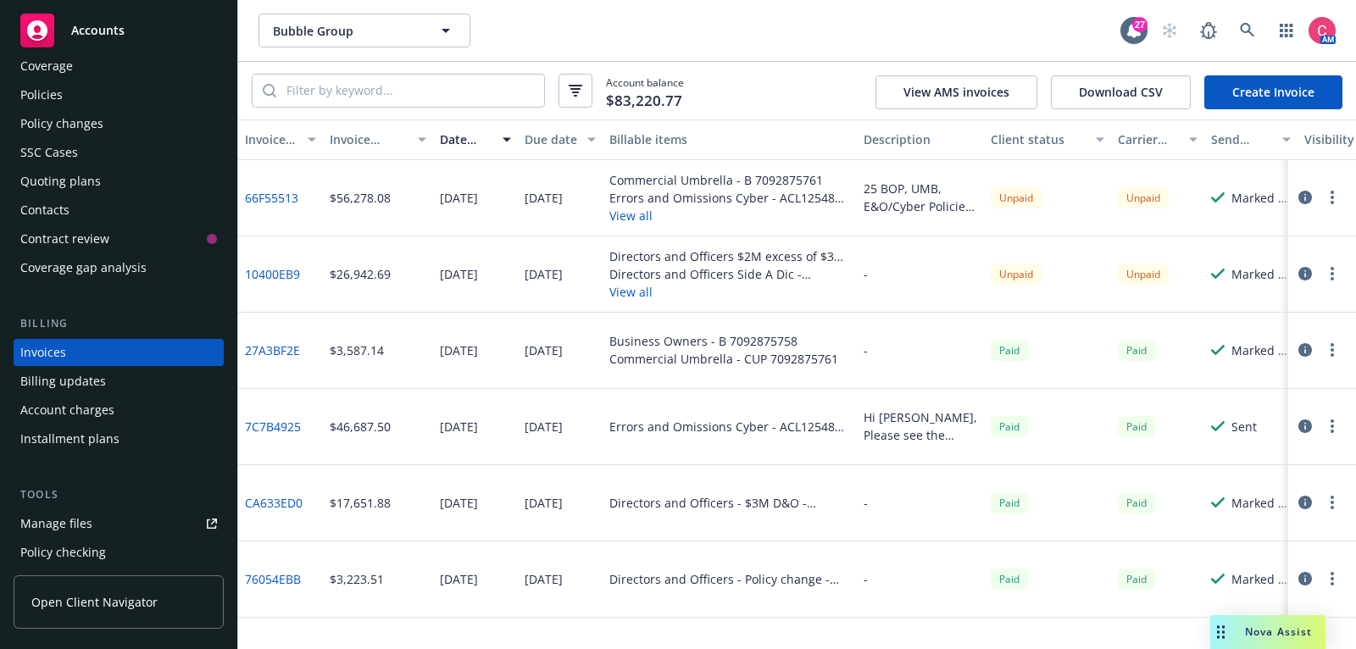
click at [265, 192] on link "66F55513" at bounding box center [271, 198] width 53 height 18
click at [1311, 200] on icon "button" at bounding box center [1306, 198] width 14 height 14
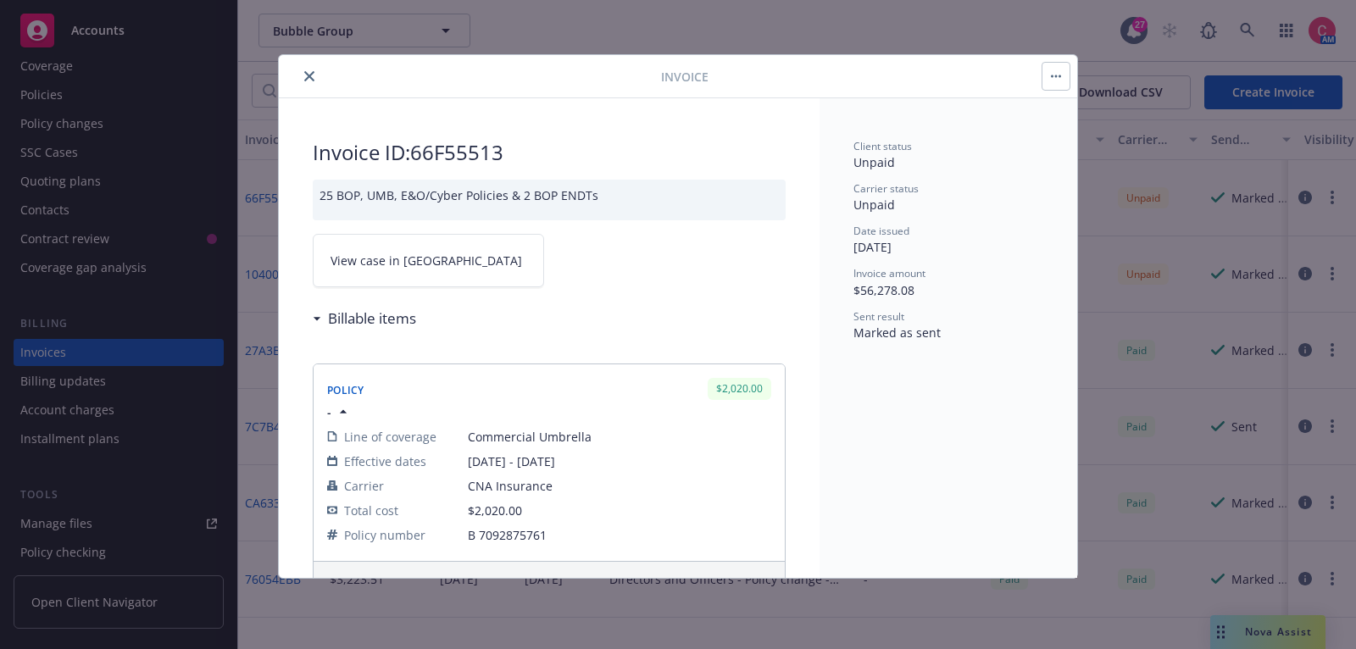
click at [395, 276] on link "View case in SSC" at bounding box center [428, 260] width 231 height 53
click at [314, 77] on button "close" at bounding box center [309, 76] width 20 height 20
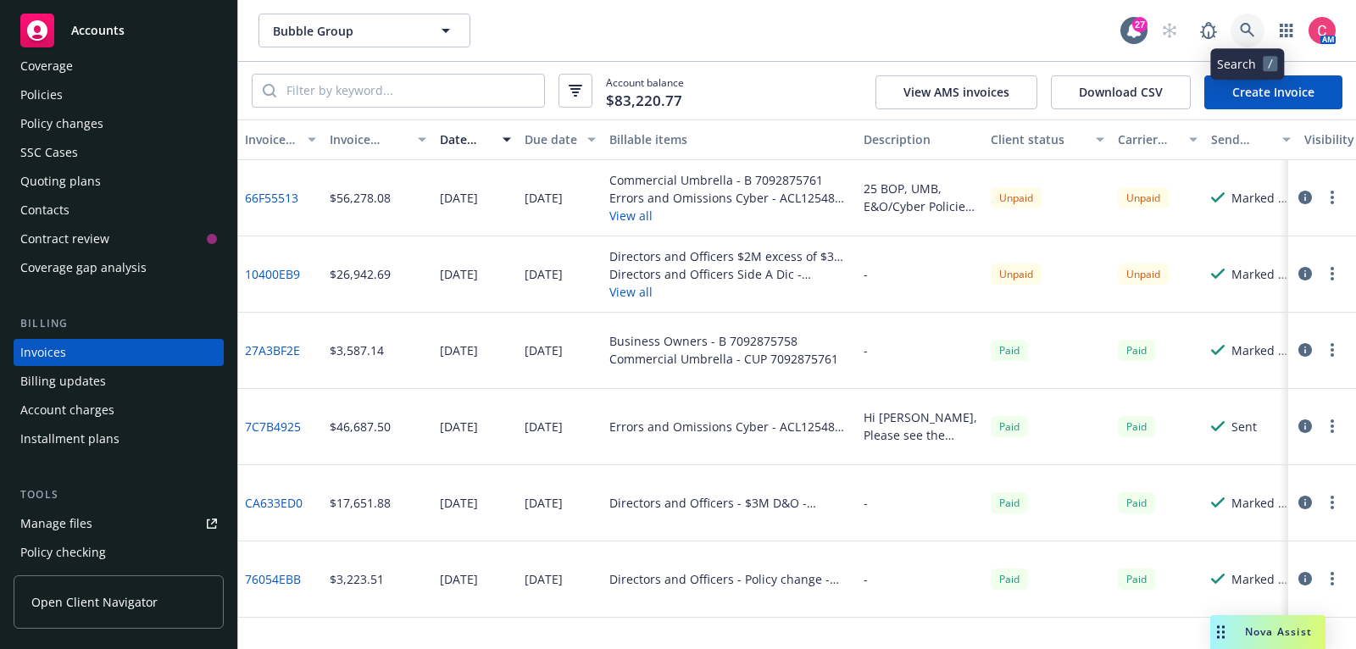
click at [1245, 36] on icon at bounding box center [1247, 30] width 15 height 15
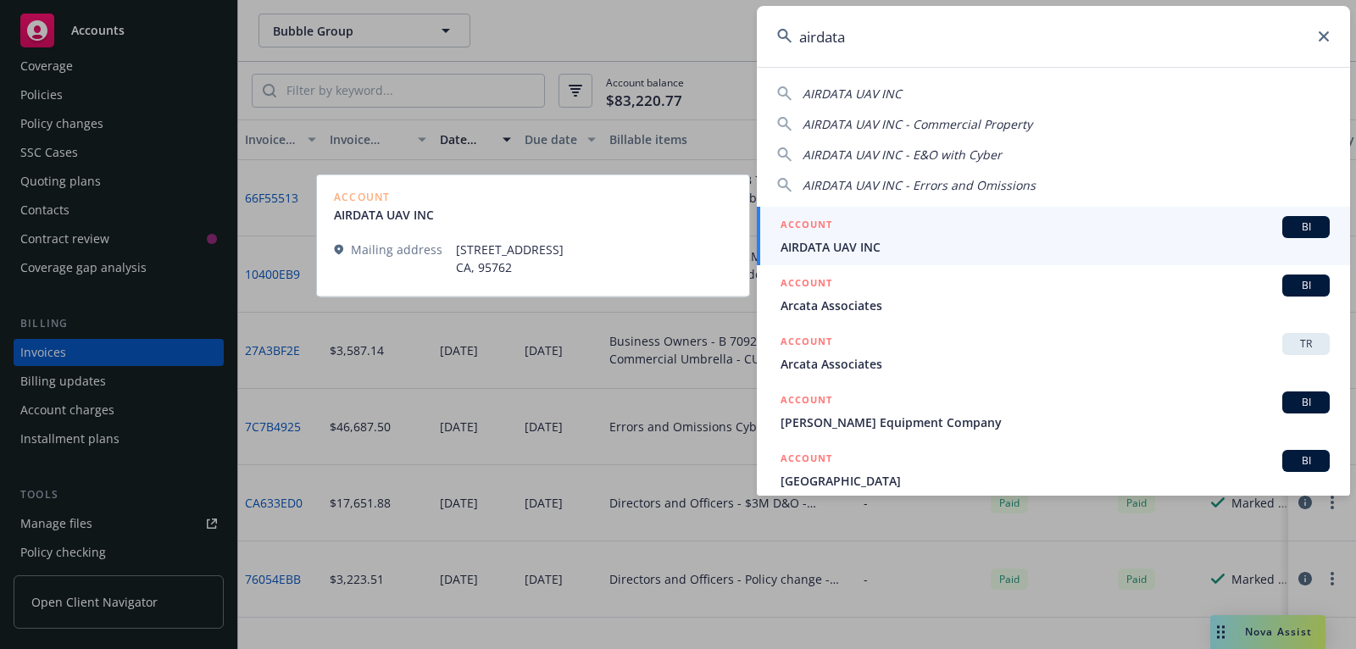
type input "airdata"
click at [1116, 242] on span "AIRDATA UAV INC" at bounding box center [1055, 247] width 549 height 18
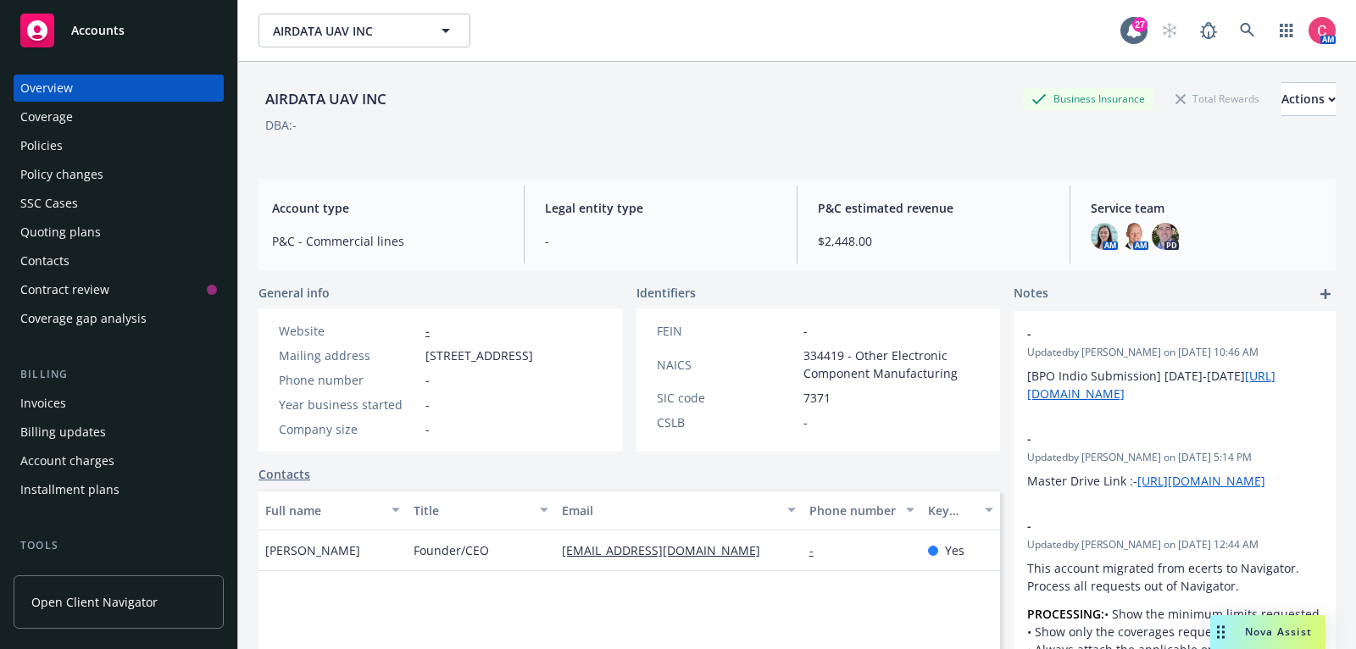
click at [75, 148] on div "Policies" at bounding box center [118, 145] width 197 height 27
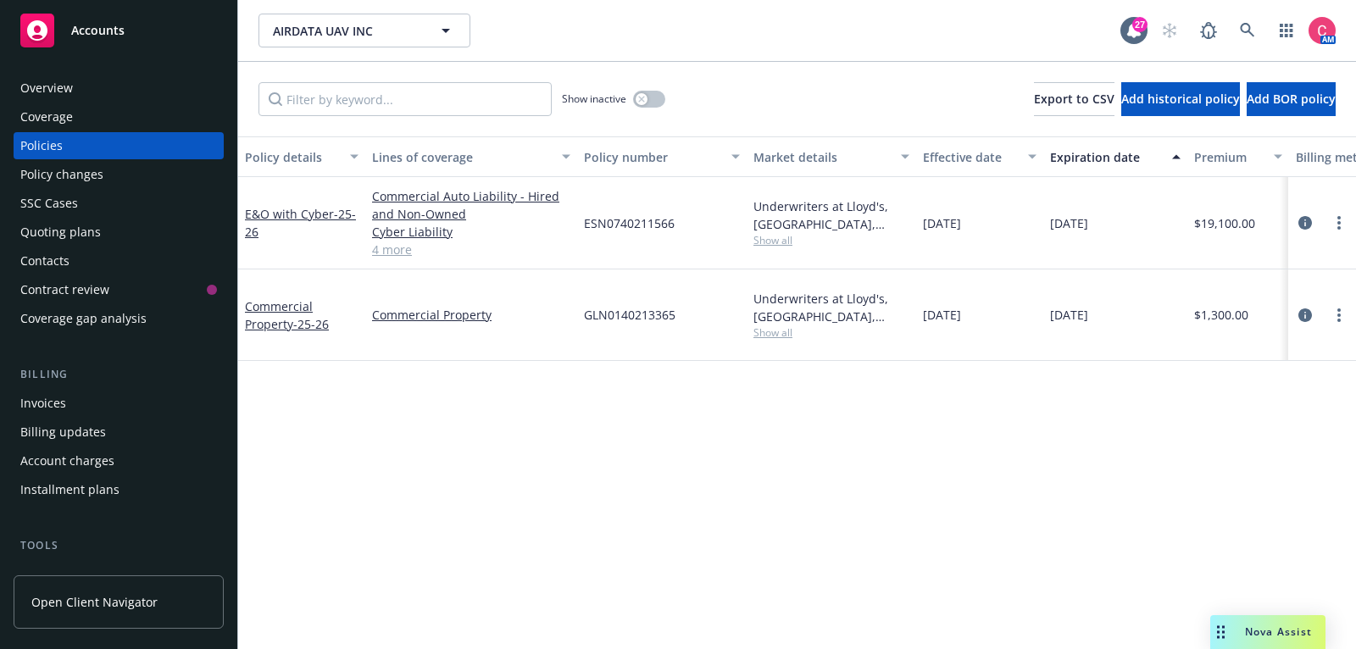
click at [98, 239] on div "Quoting plans" at bounding box center [118, 232] width 197 height 27
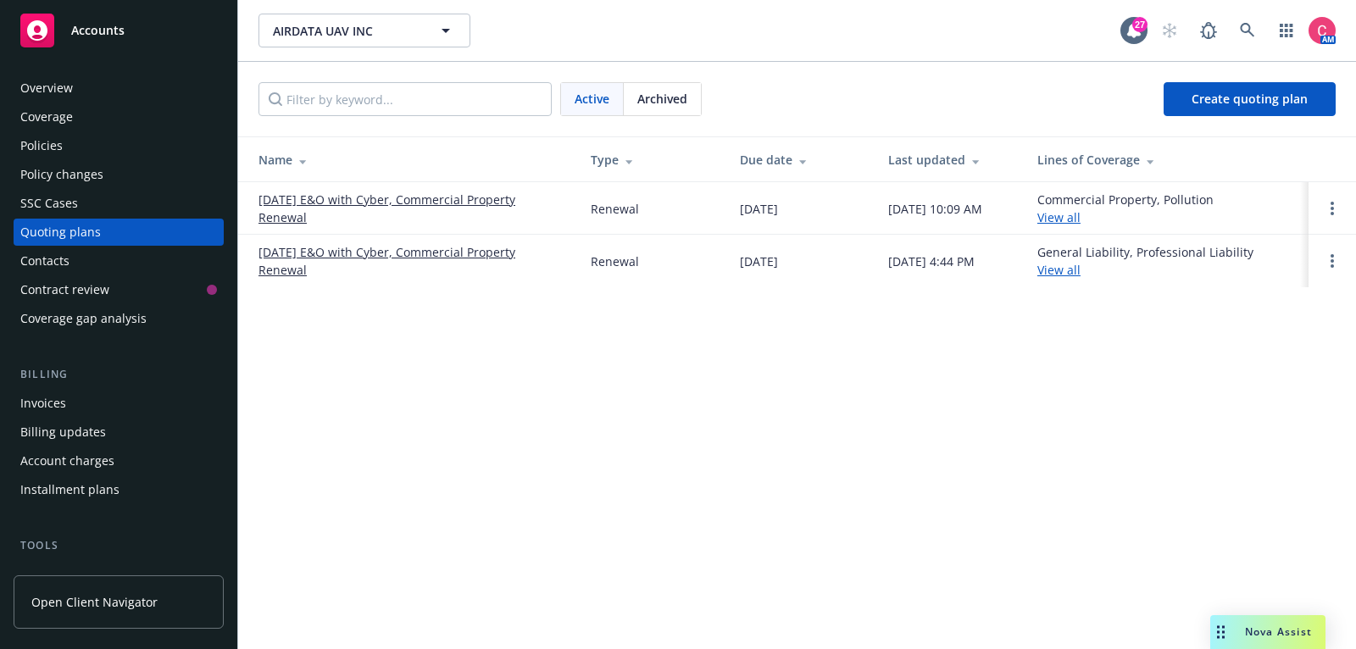
click at [314, 202] on link "01/10/26 E&O with Cyber, Commercial Property Renewal" at bounding box center [411, 209] width 305 height 36
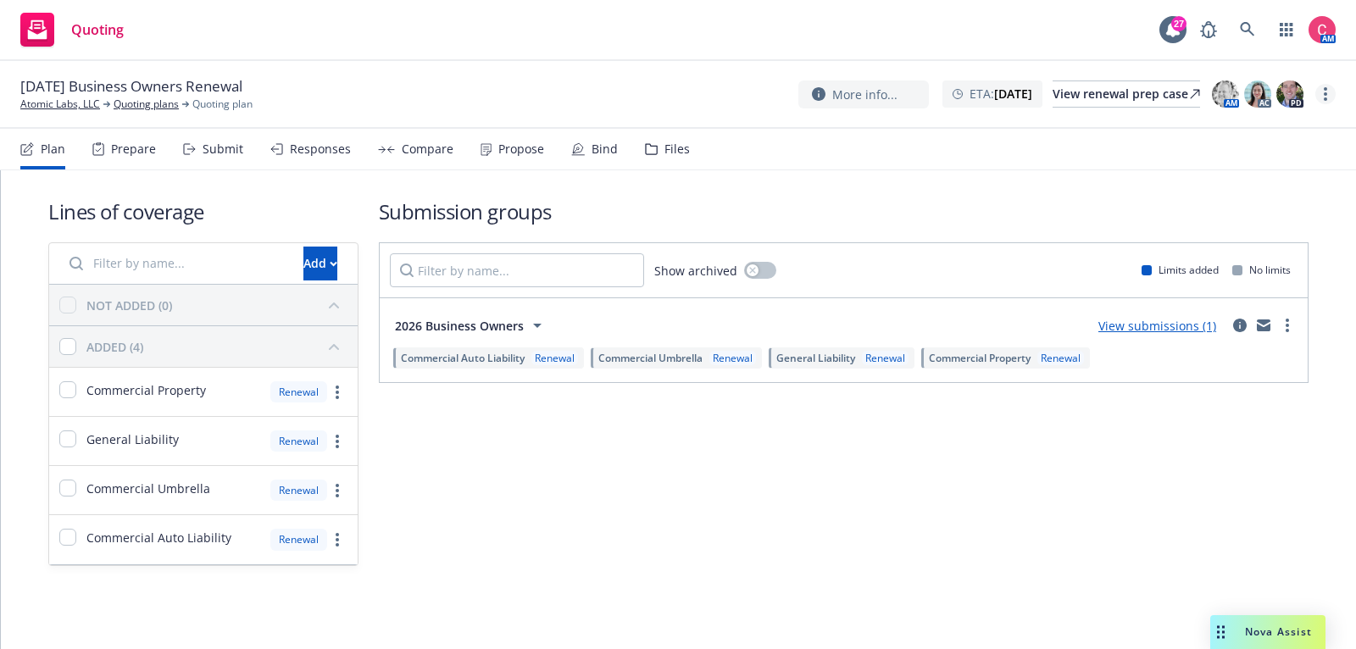
click at [1333, 94] on link "more" at bounding box center [1326, 94] width 20 height 20
click at [1289, 159] on link "Rename quoting plan" at bounding box center [1240, 163] width 189 height 34
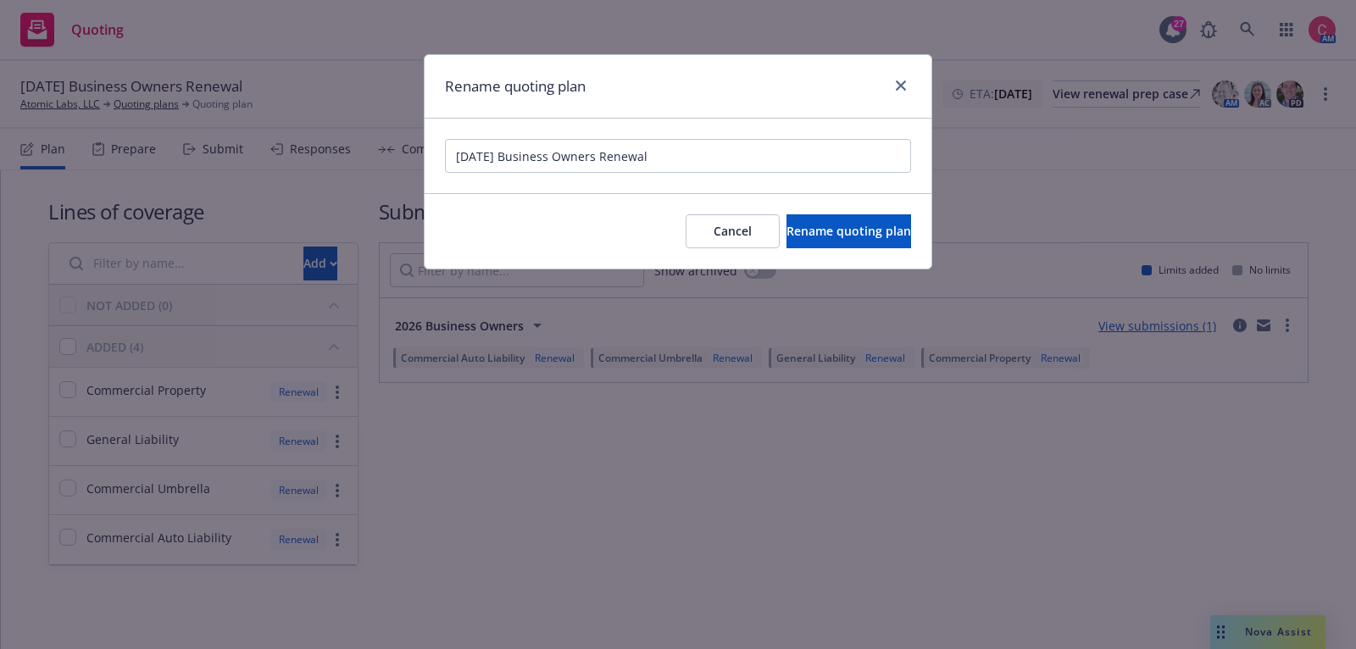
click at [454, 158] on input "[DATE] Business Owners Renewal" at bounding box center [678, 156] width 466 height 34
type input "[cancel/rewriting to [DATE]-[DATE]] [DATE] Business Owners Renewal"
click at [817, 224] on span "Rename quoting plan" at bounding box center [849, 231] width 125 height 16
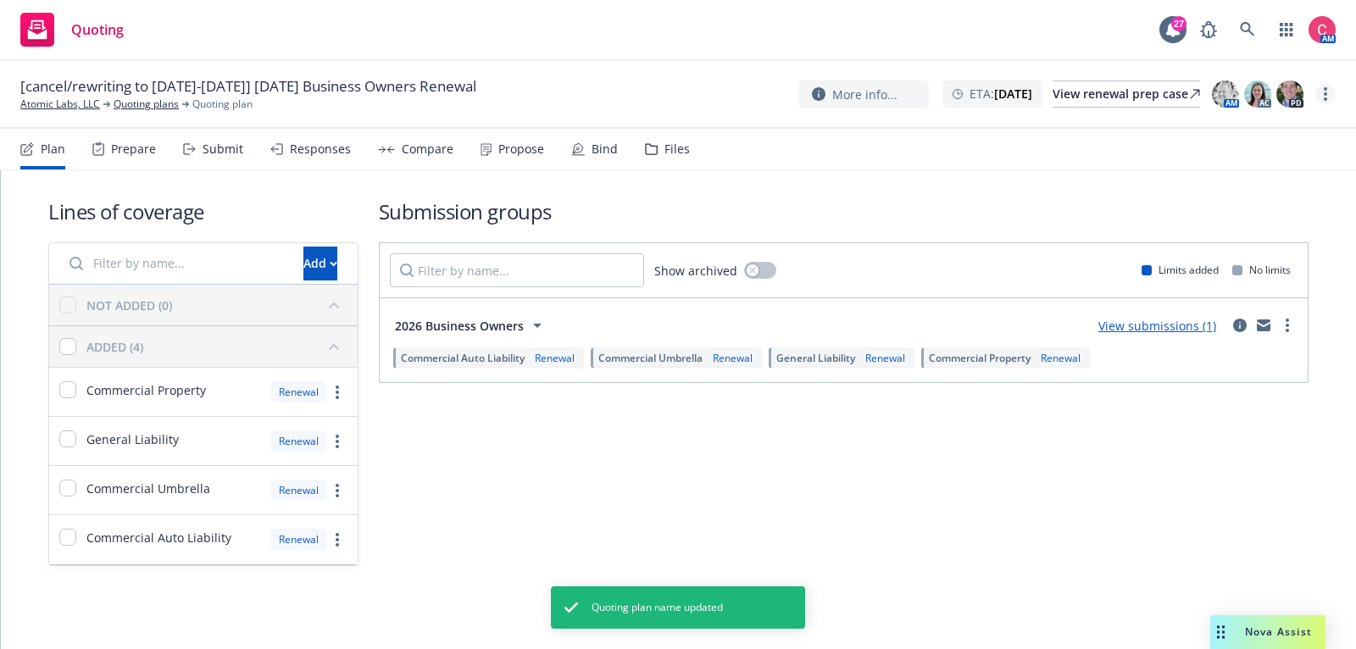
click at [1327, 98] on circle "more" at bounding box center [1325, 98] width 3 height 3
click at [1288, 253] on link "Archive quoting plan" at bounding box center [1240, 265] width 189 height 34
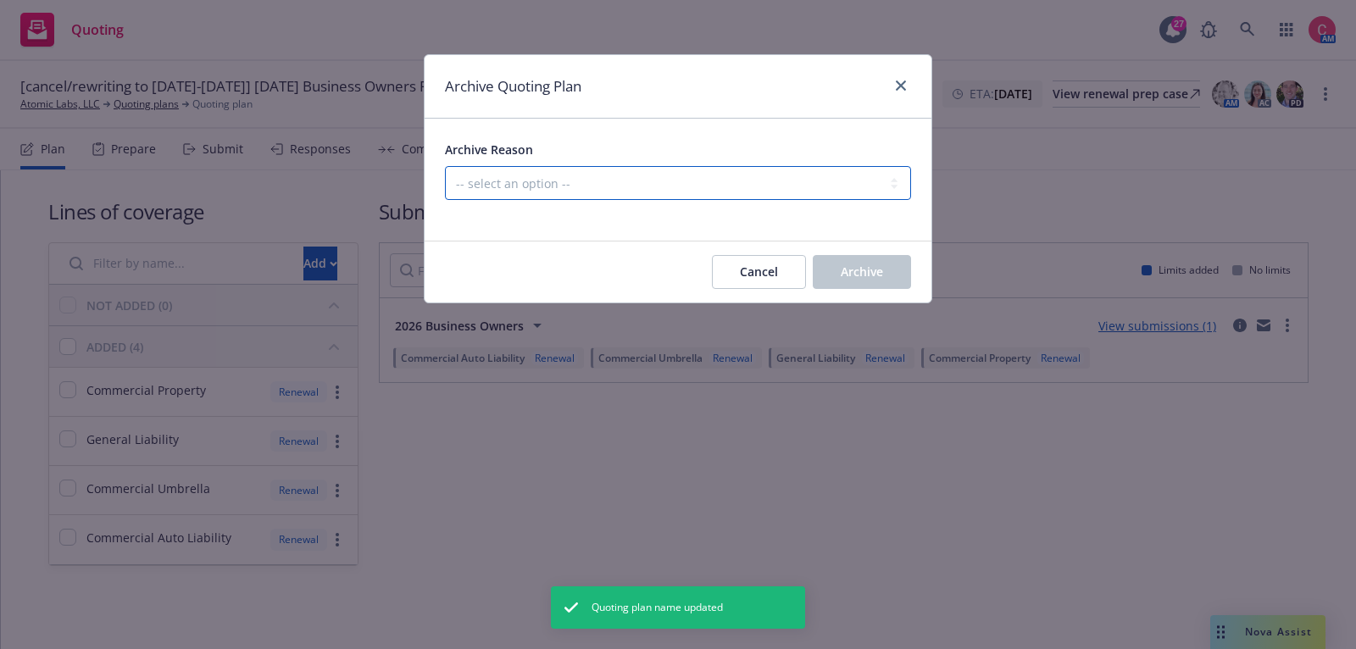
click at [871, 185] on select "-- select an option -- All policies in this renewal plan are auto-renewed Creat…" at bounding box center [678, 183] width 466 height 34
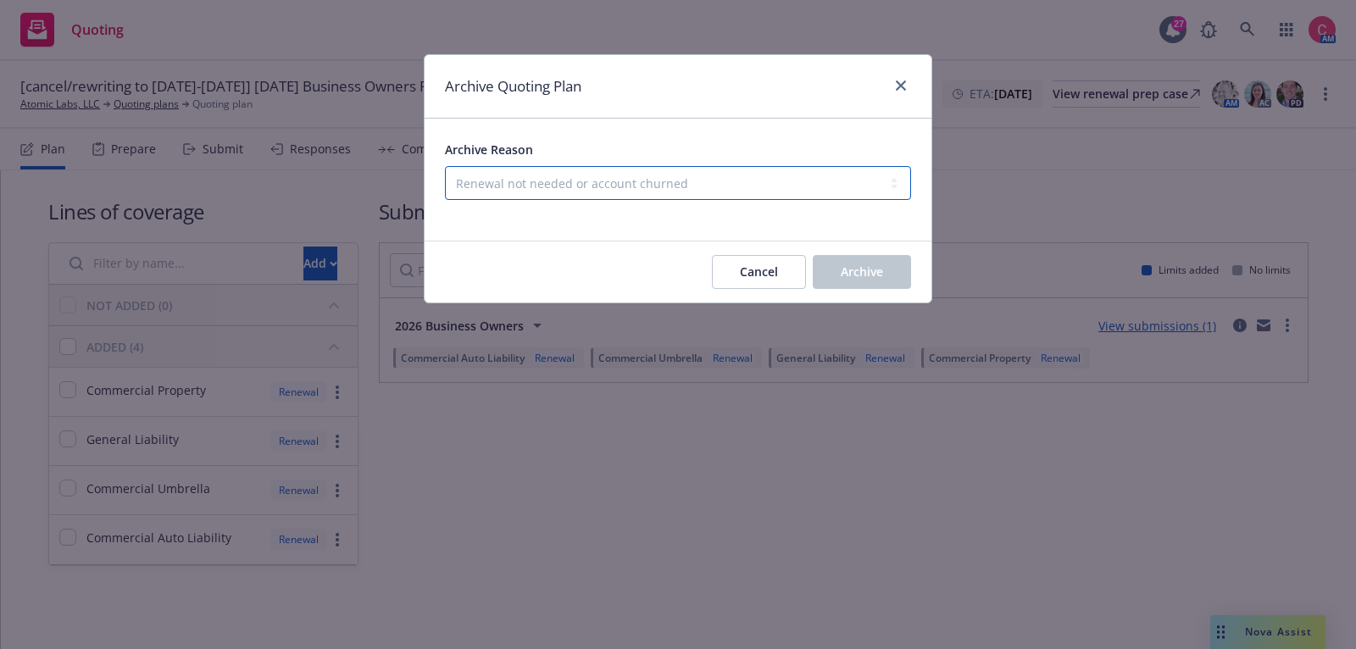
click at [445, 166] on select "-- select an option -- All policies in this renewal plan are auto-renewed Creat…" at bounding box center [678, 183] width 466 height 34
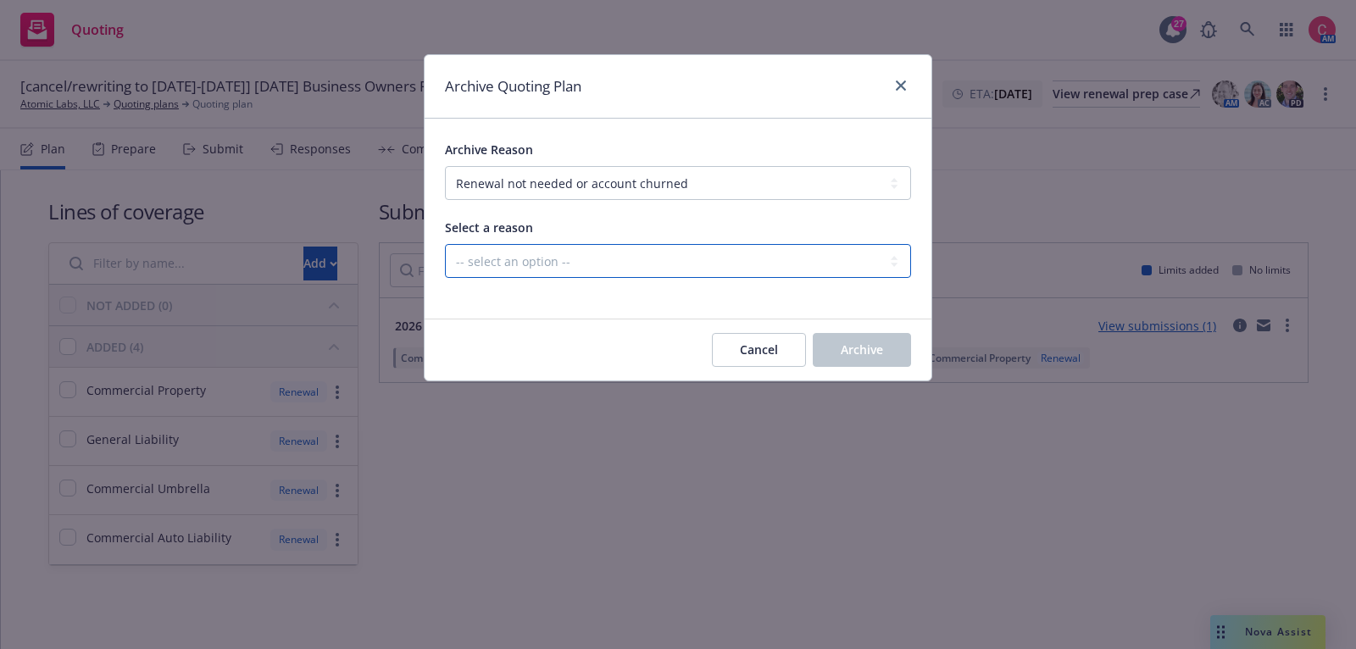
click at [825, 253] on select "-- select an option -- Blocked Client acquired, or no longer in business Client…" at bounding box center [678, 261] width 466 height 34
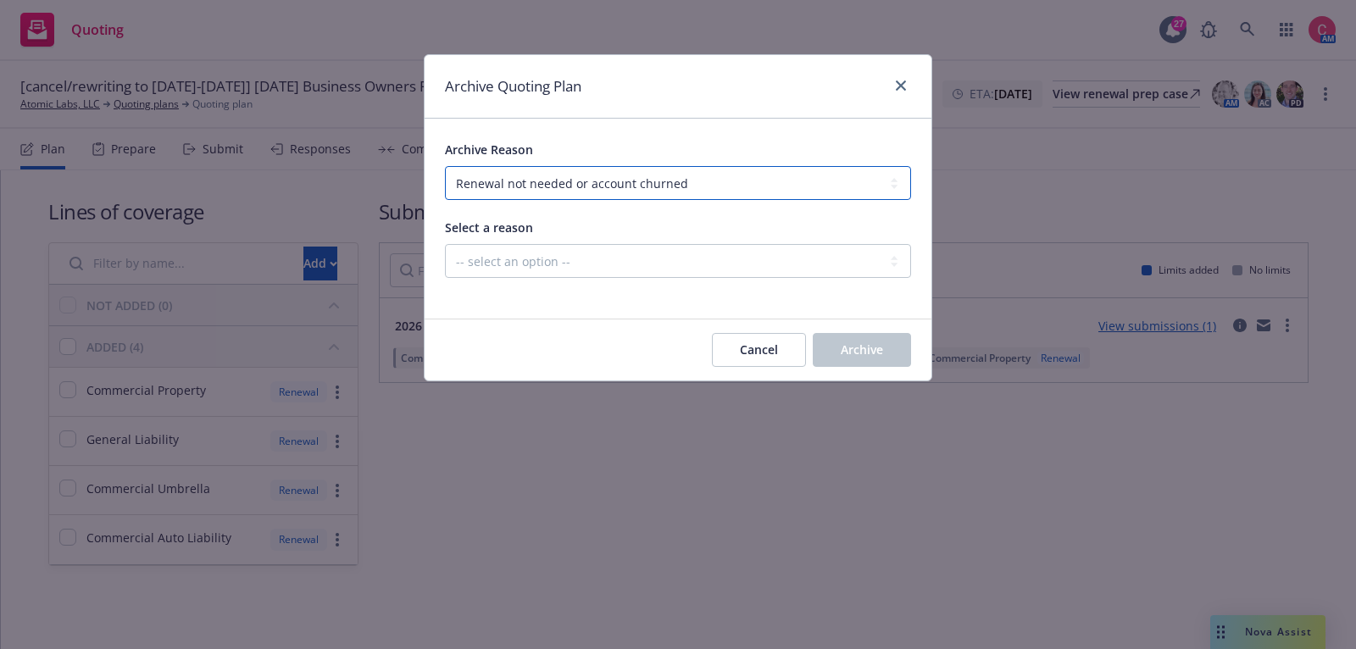
click at [805, 179] on select "-- select an option -- All policies in this renewal plan are auto-renewed Creat…" at bounding box center [678, 183] width 466 height 34
select select "ARCHIVED_DUPLICATE"
click at [445, 166] on select "-- select an option -- All policies in this renewal plan are auto-renewed Creat…" at bounding box center [678, 183] width 466 height 34
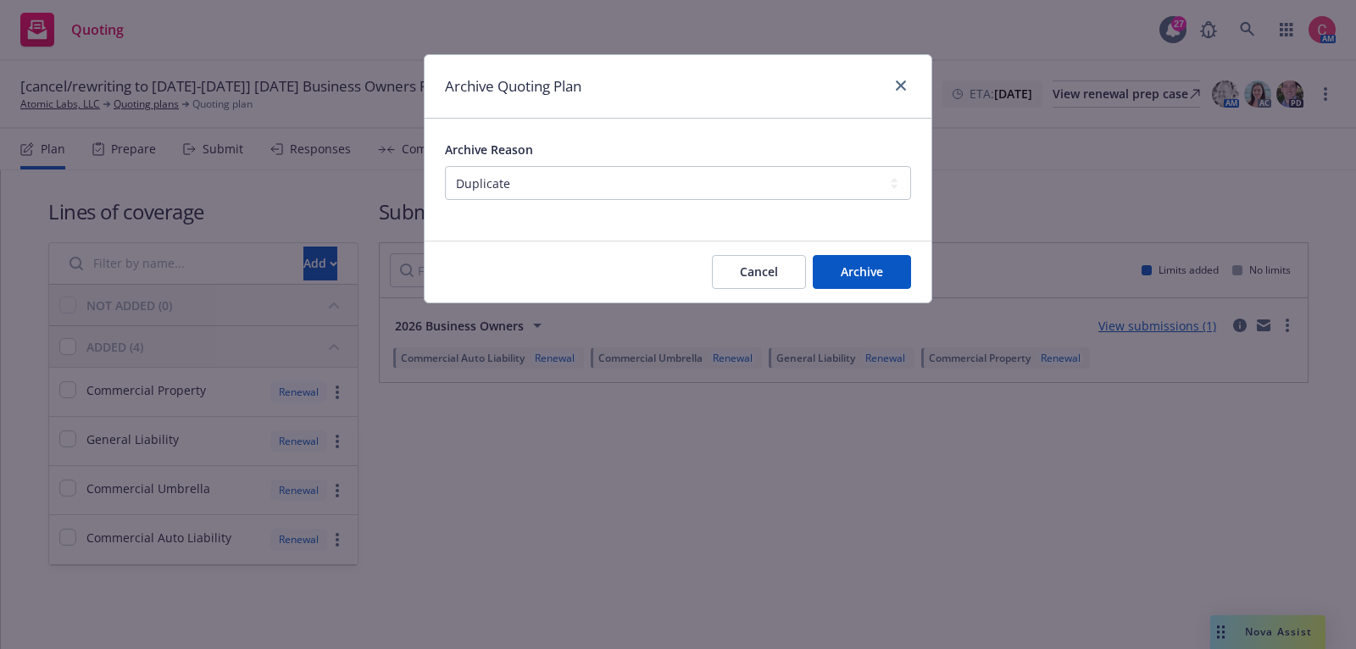
click at [890, 292] on div "Cancel Archive" at bounding box center [678, 272] width 507 height 61
click at [888, 274] on button "Archive" at bounding box center [862, 272] width 98 height 34
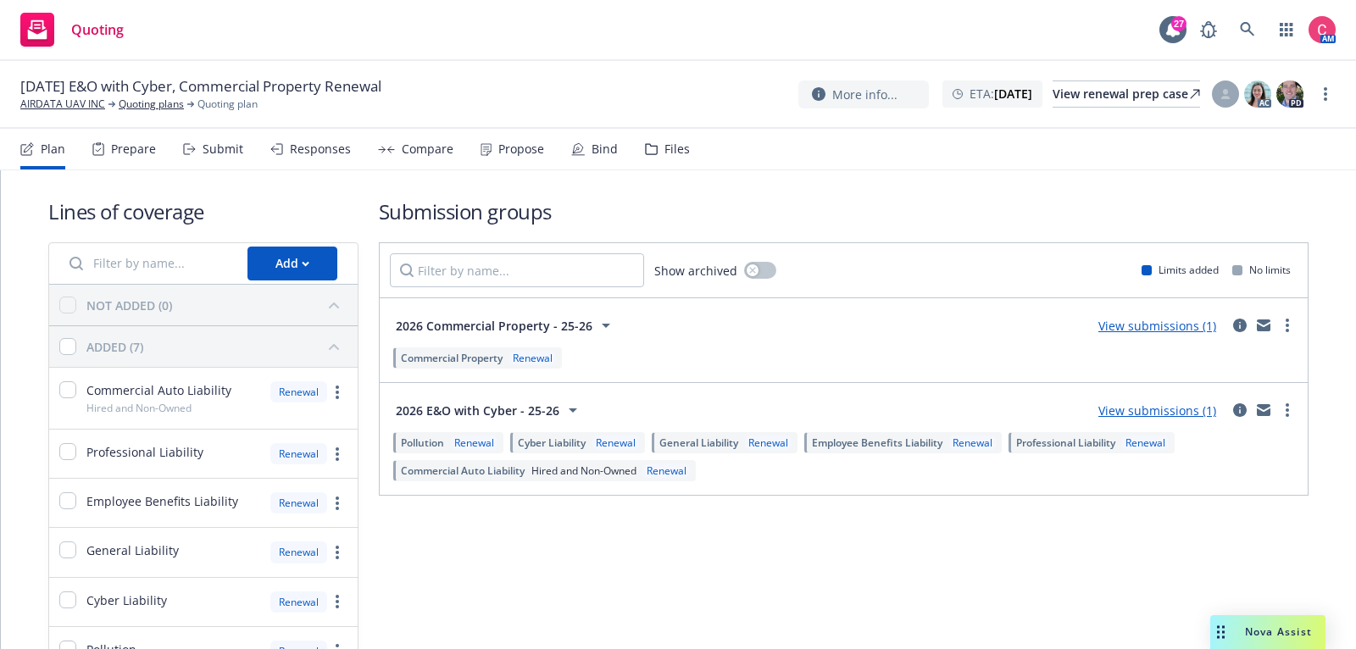
click at [690, 155] on nav "Plan Prepare Submit Responses Compare Propose Bind Files" at bounding box center [678, 149] width 1316 height 41
click at [674, 152] on div "Files" at bounding box center [677, 149] width 25 height 14
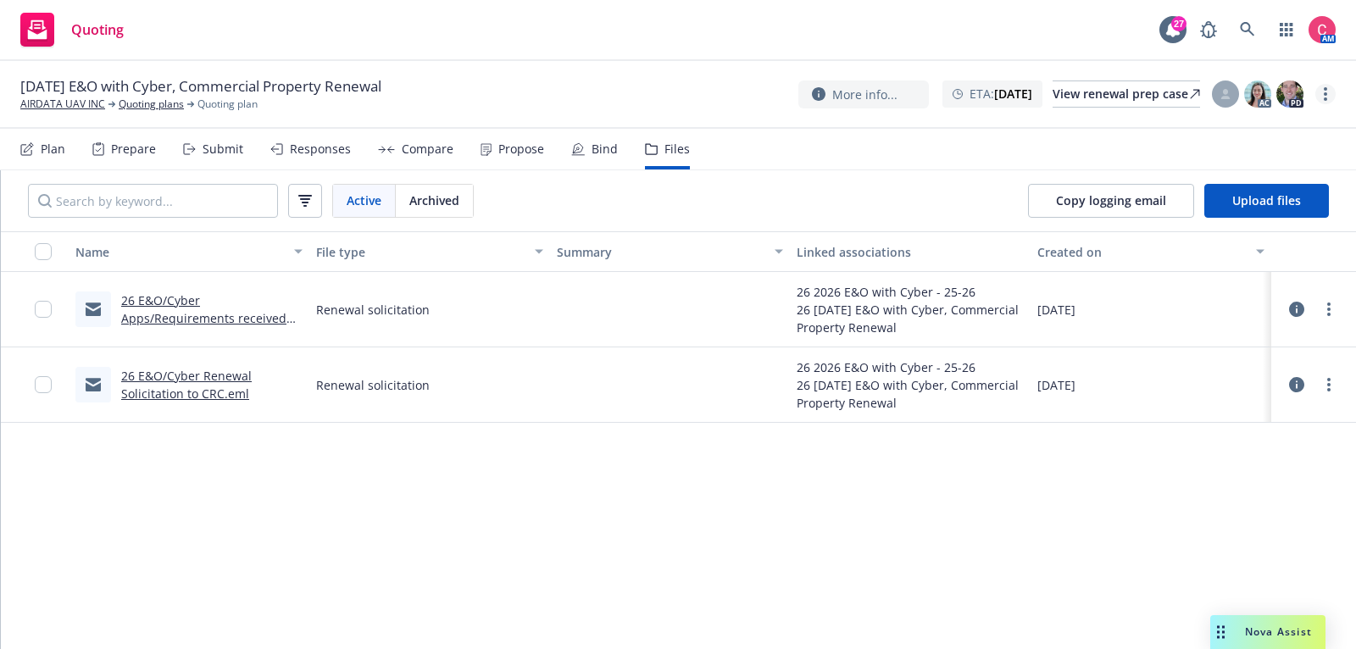
click at [1330, 97] on link "more" at bounding box center [1326, 94] width 20 height 20
click at [1042, 136] on nav "Plan Prepare Submit Responses Compare Propose Bind Files" at bounding box center [678, 149] width 1316 height 41
click at [1272, 204] on span "Upload files" at bounding box center [1267, 200] width 69 height 16
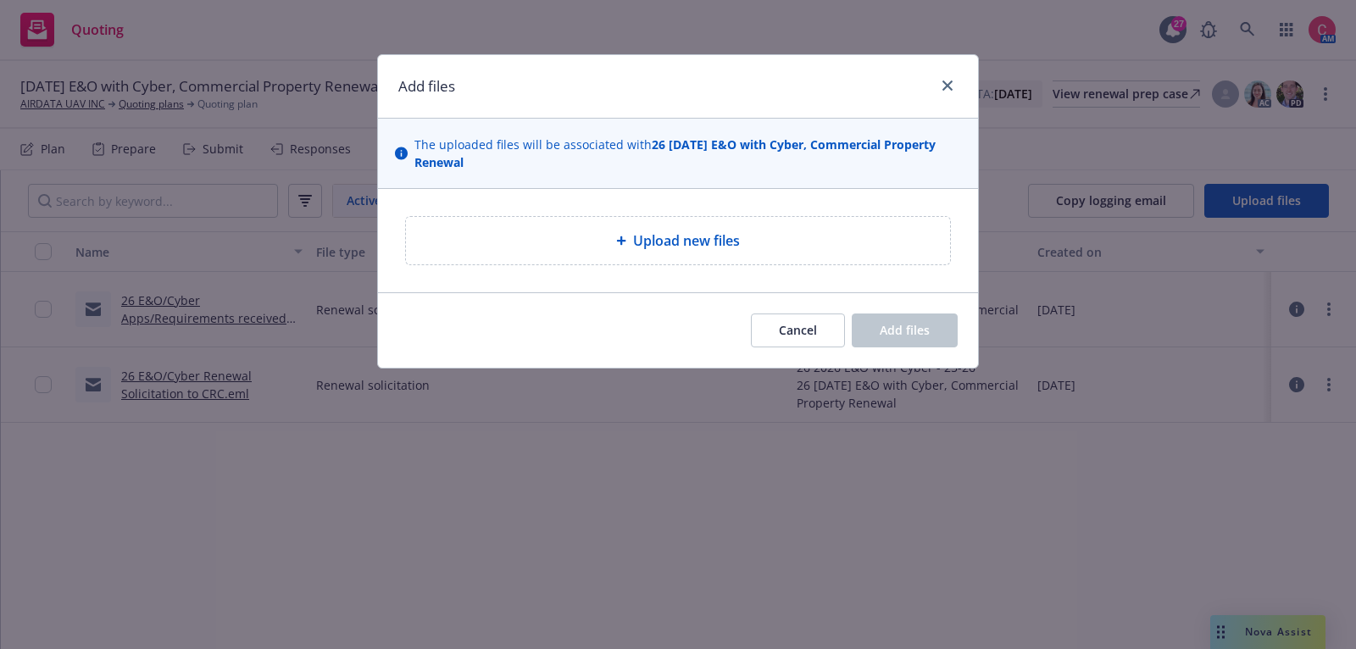
click at [726, 233] on span "Upload new files" at bounding box center [686, 241] width 107 height 20
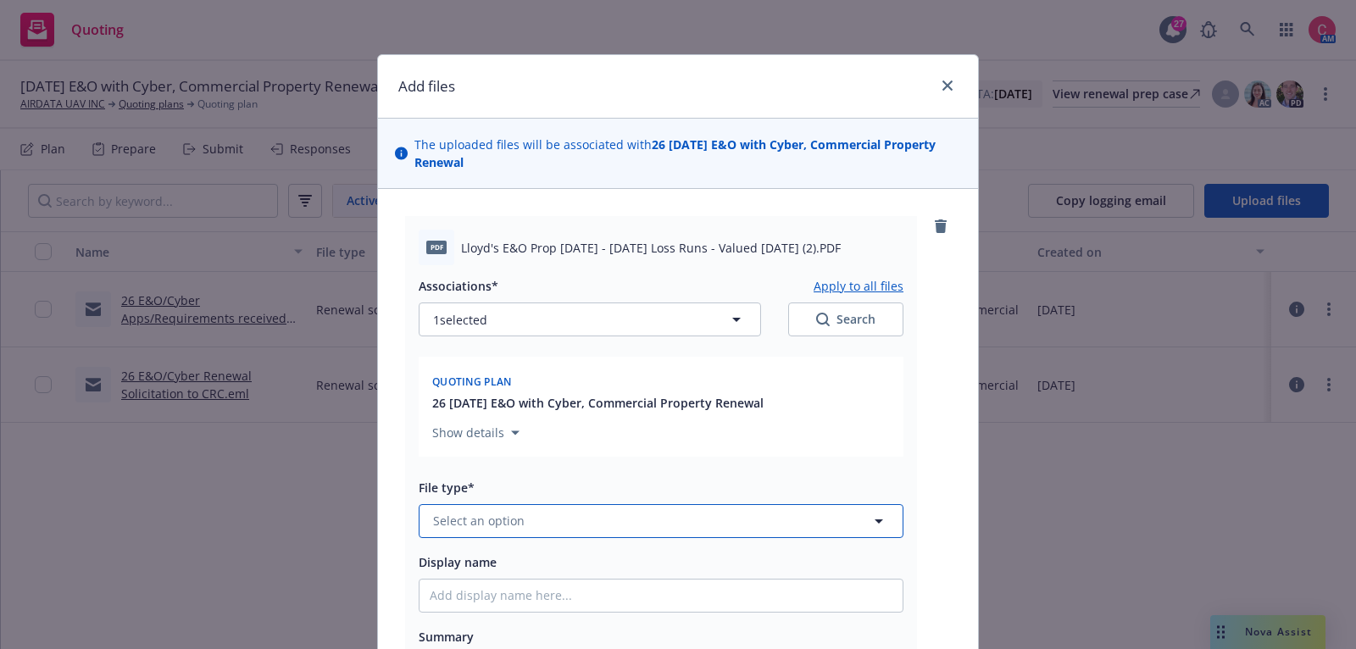
click at [717, 520] on button "Select an option" at bounding box center [661, 521] width 485 height 34
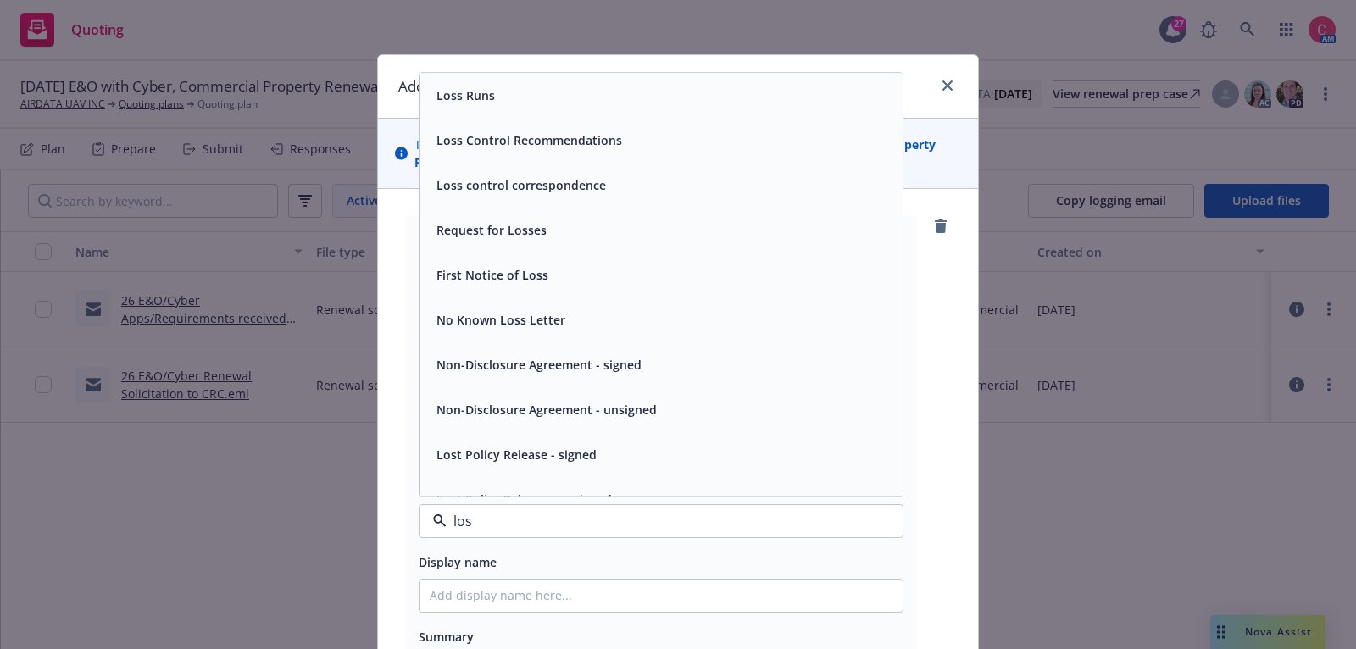
type input "loss"
click at [654, 98] on div "Loss Runs" at bounding box center [661, 95] width 463 height 25
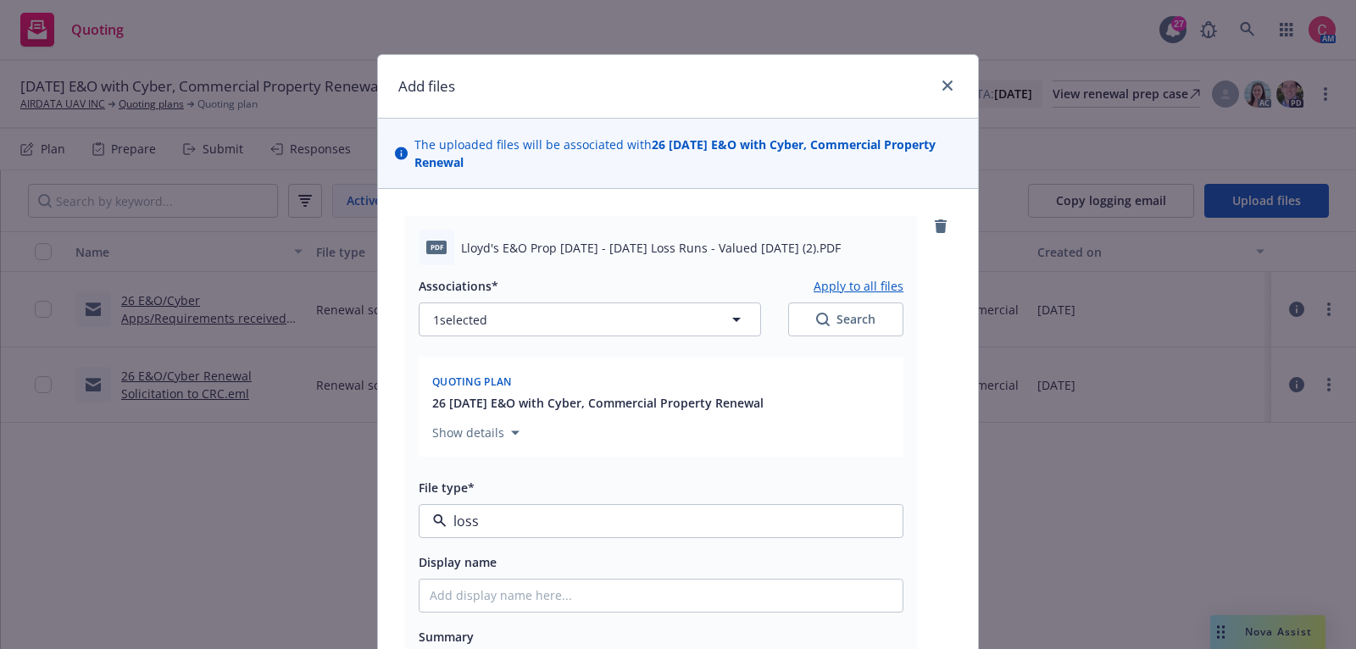
type textarea "x"
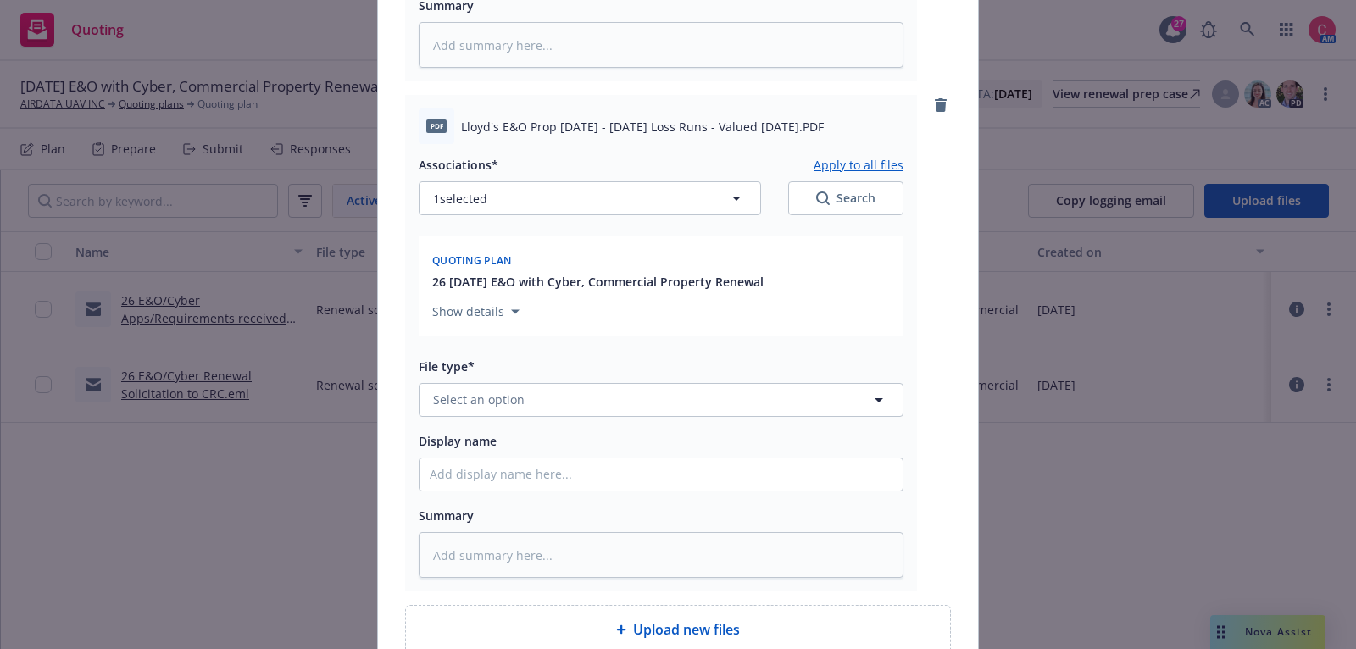
scroll to position [632, 0]
click at [649, 421] on div "Associations* Apply to all files 1 selected Search Quoting plan 26 01/10/26 E&O…" at bounding box center [661, 360] width 485 height 434
click at [648, 404] on button "Select an option" at bounding box center [661, 399] width 485 height 34
type input "los"
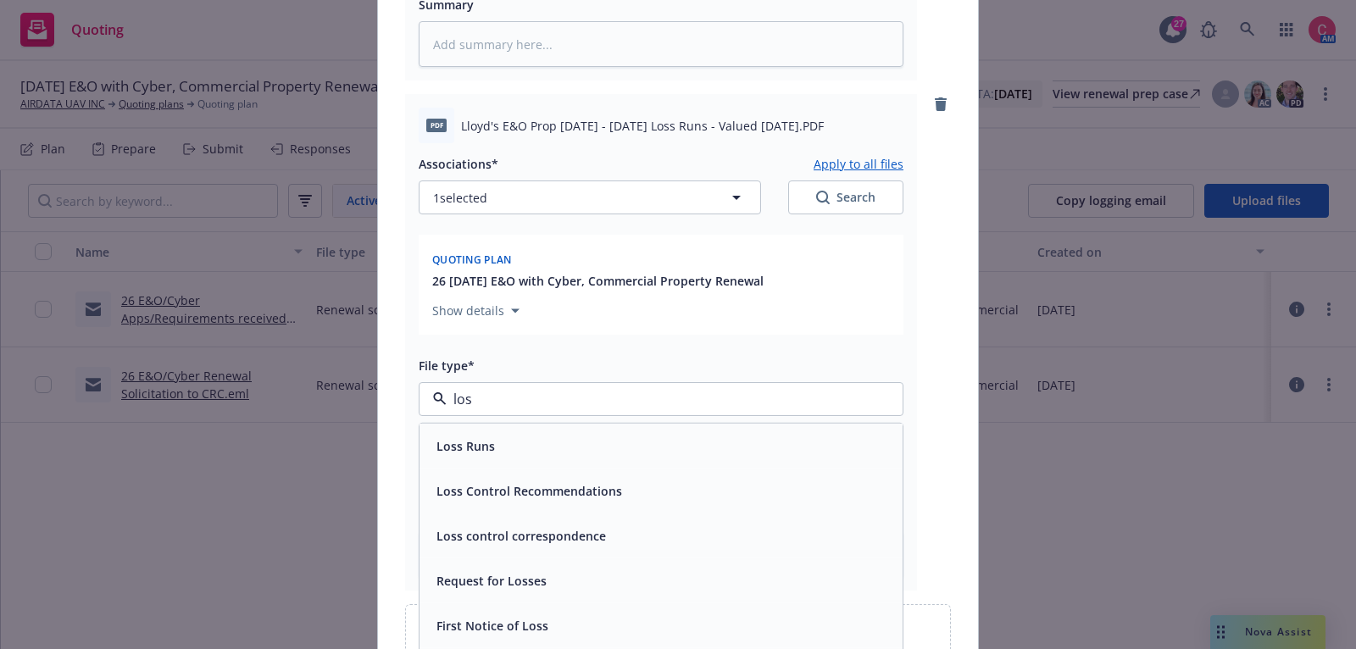
click at [635, 433] on div "Loss Runs" at bounding box center [661, 445] width 463 height 25
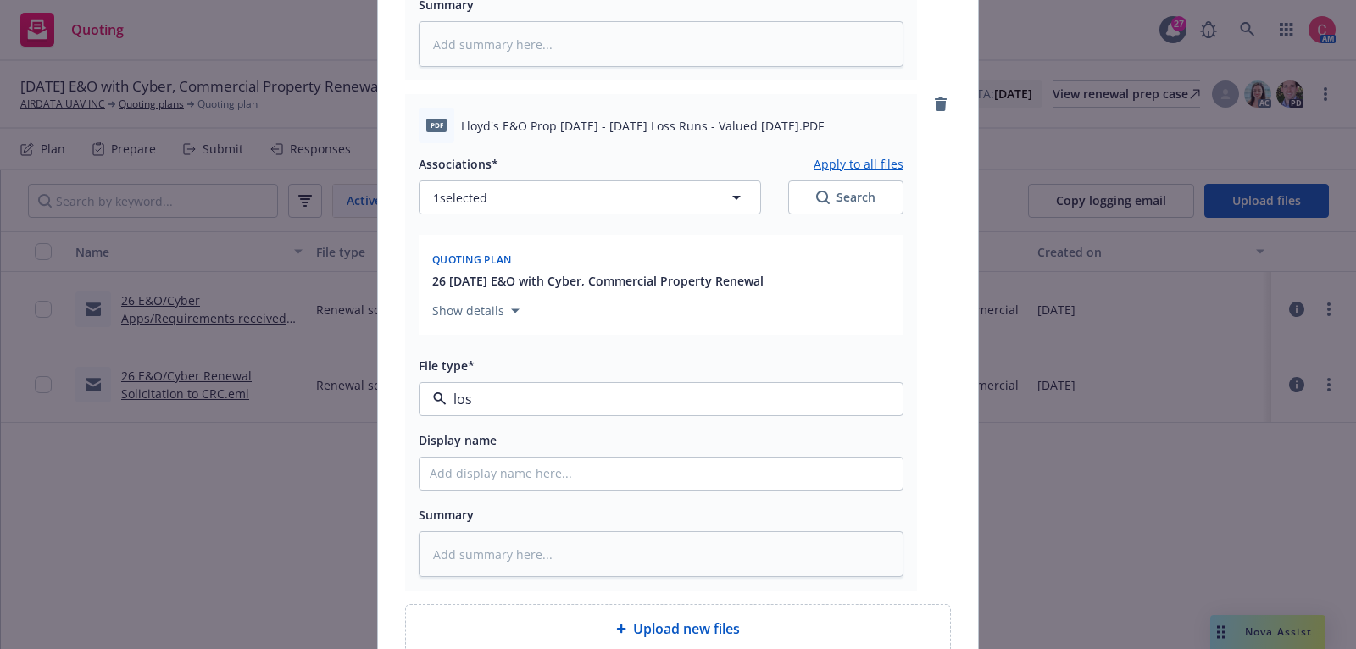
type textarea "x"
